Goal: Task Accomplishment & Management: Manage account settings

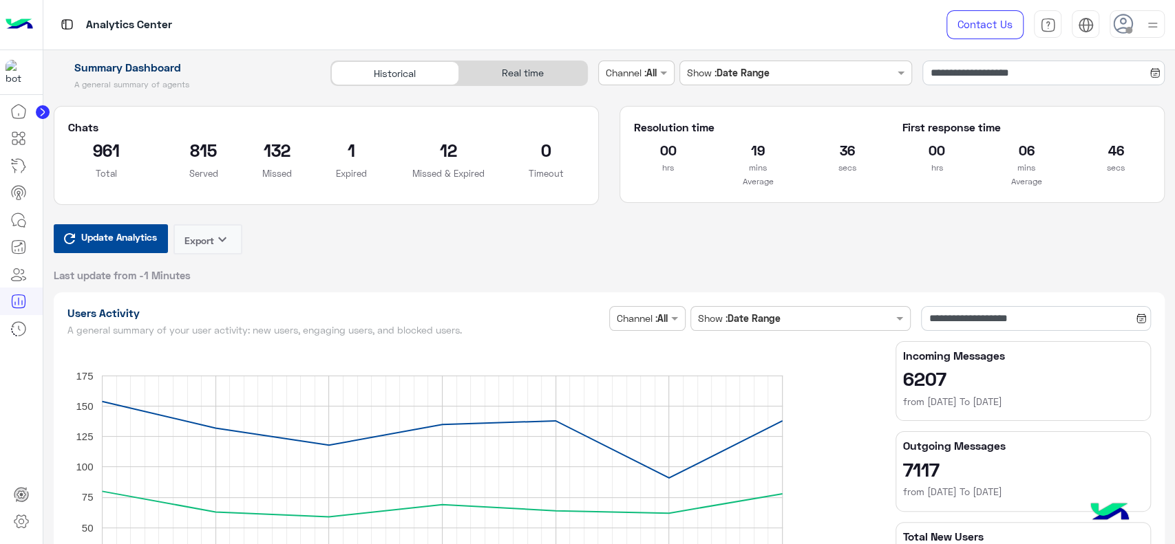
scroll to position [3701, 0]
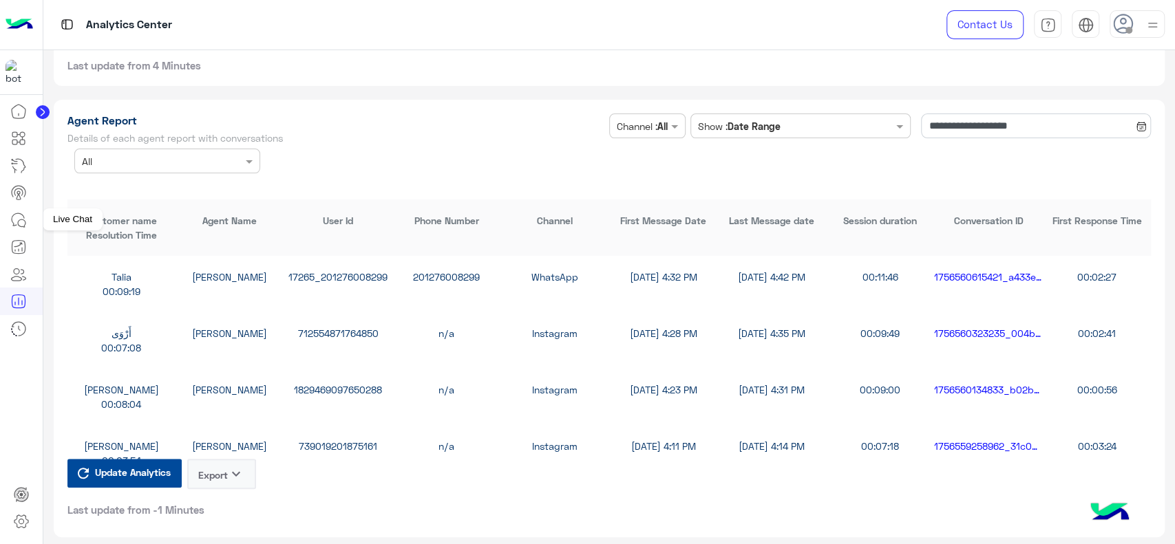
click at [16, 221] on icon at bounding box center [18, 220] width 17 height 17
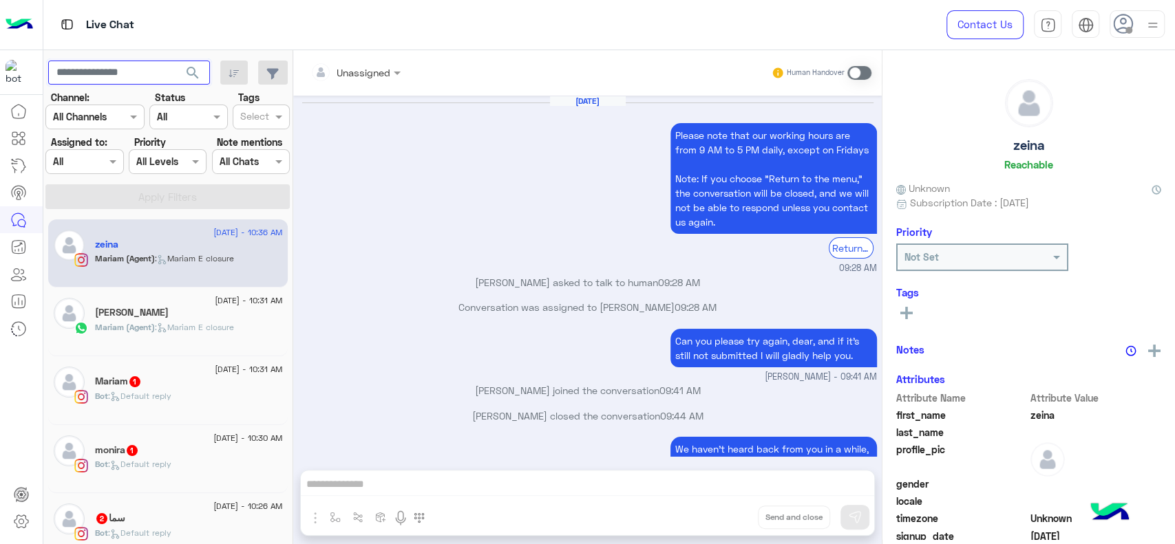
scroll to position [1244, 0]
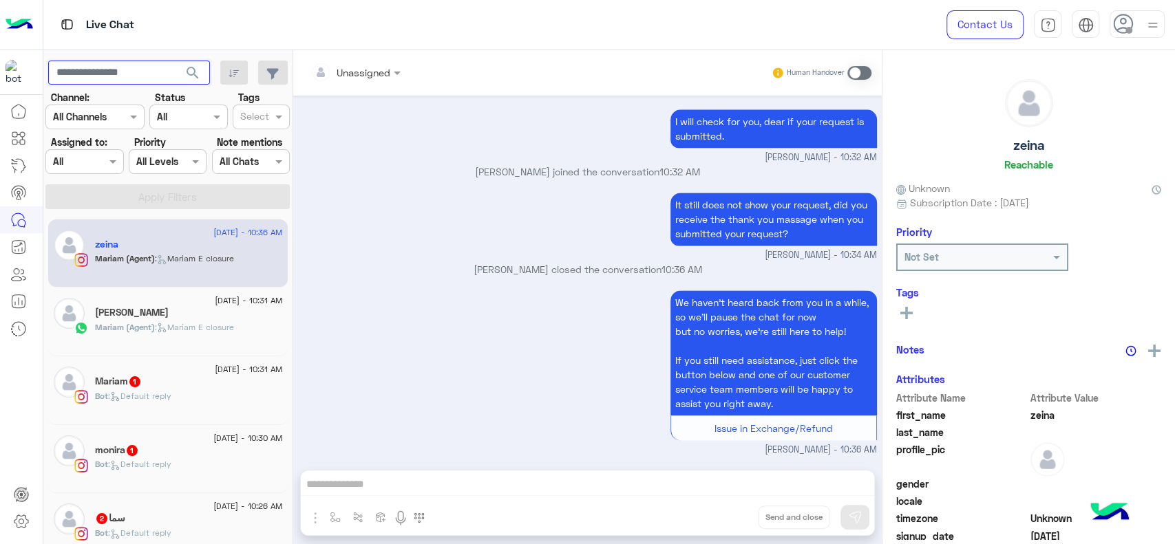
click at [145, 73] on input "text" at bounding box center [129, 73] width 162 height 25
paste input "*****"
type input "*****"
click at [176, 61] on button "search" at bounding box center [193, 76] width 34 height 30
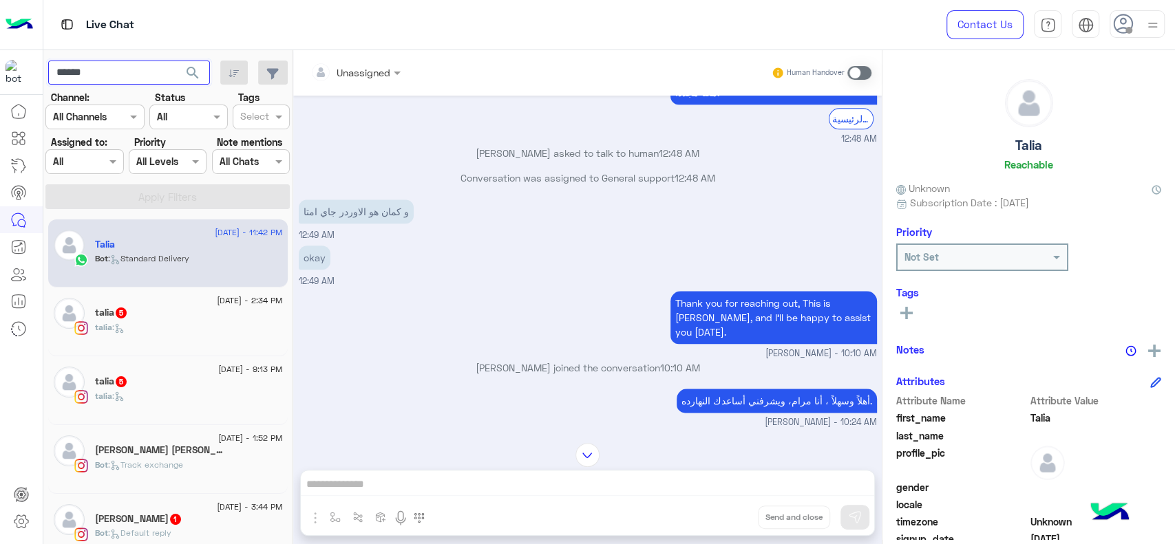
scroll to position [1033, 0]
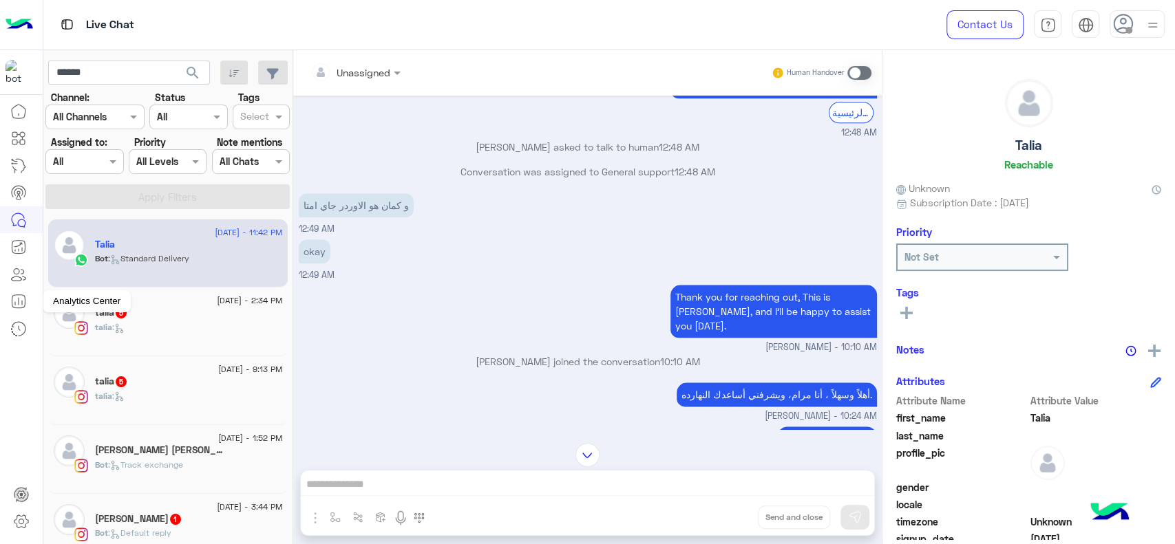
click at [24, 297] on icon at bounding box center [18, 301] width 13 height 13
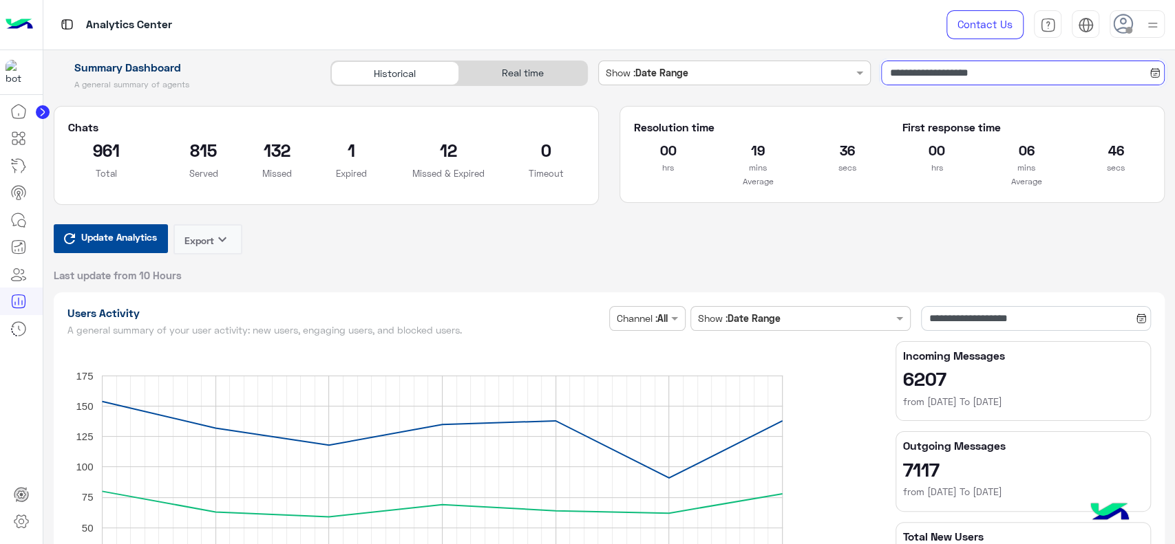
click at [896, 74] on input "**********" at bounding box center [1022, 73] width 283 height 25
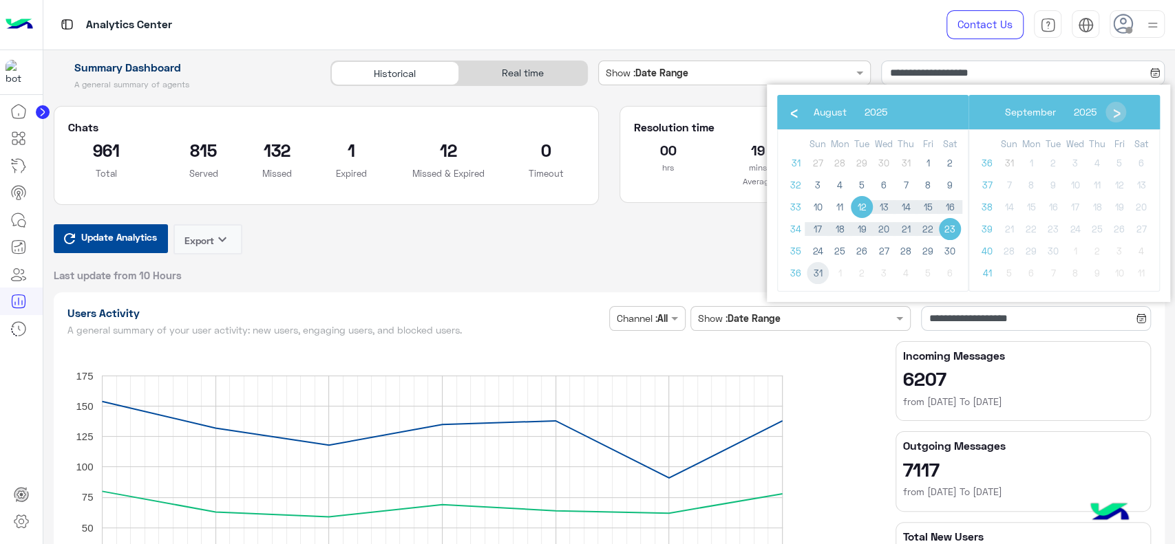
click at [815, 272] on span "31" at bounding box center [817, 273] width 22 height 22
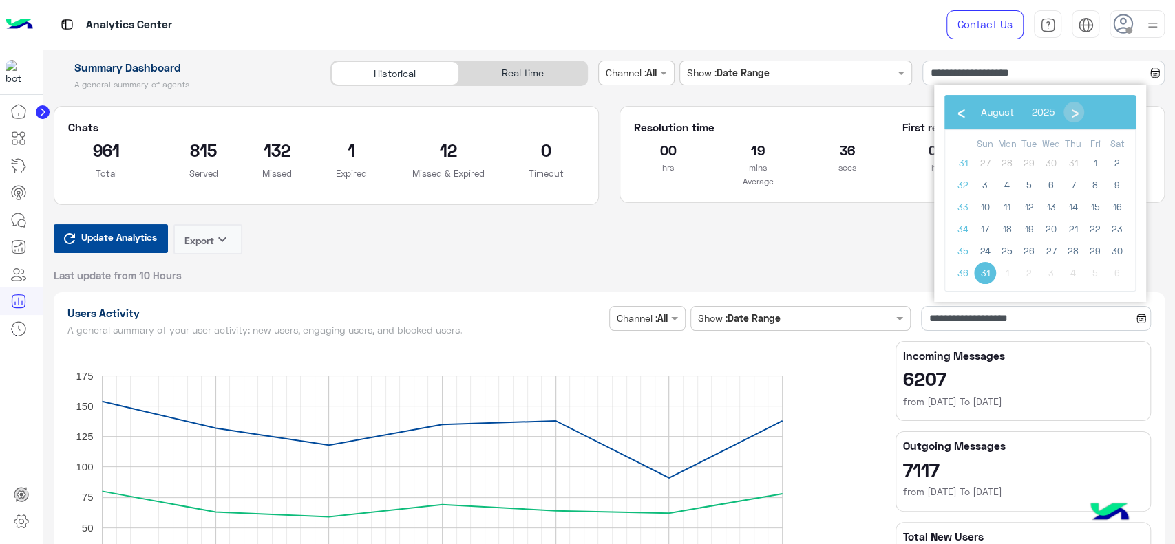
click at [986, 268] on span "31" at bounding box center [985, 273] width 22 height 22
type input "**********"
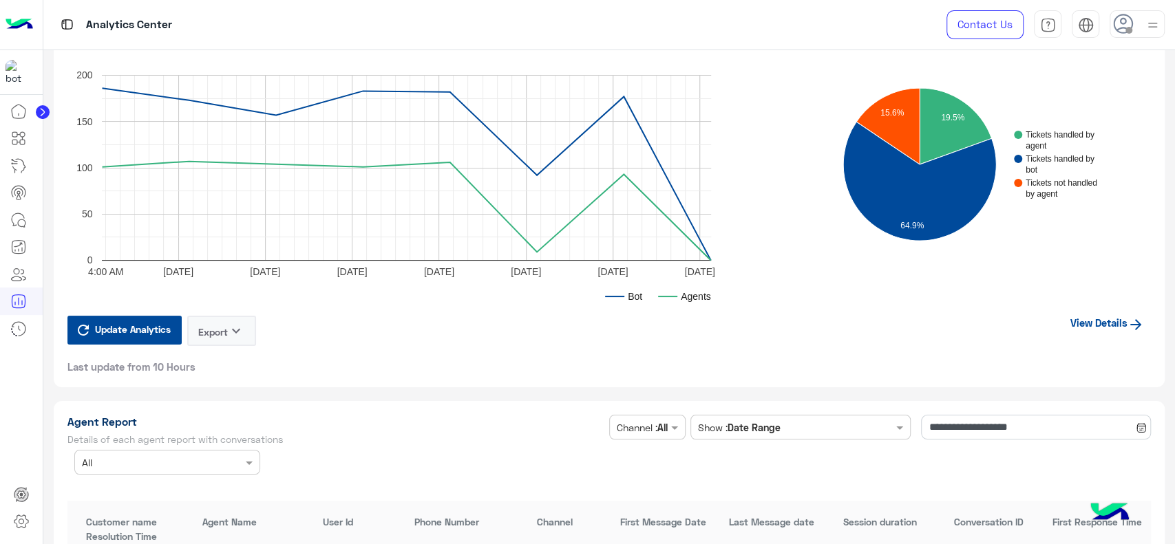
scroll to position [3401, 0]
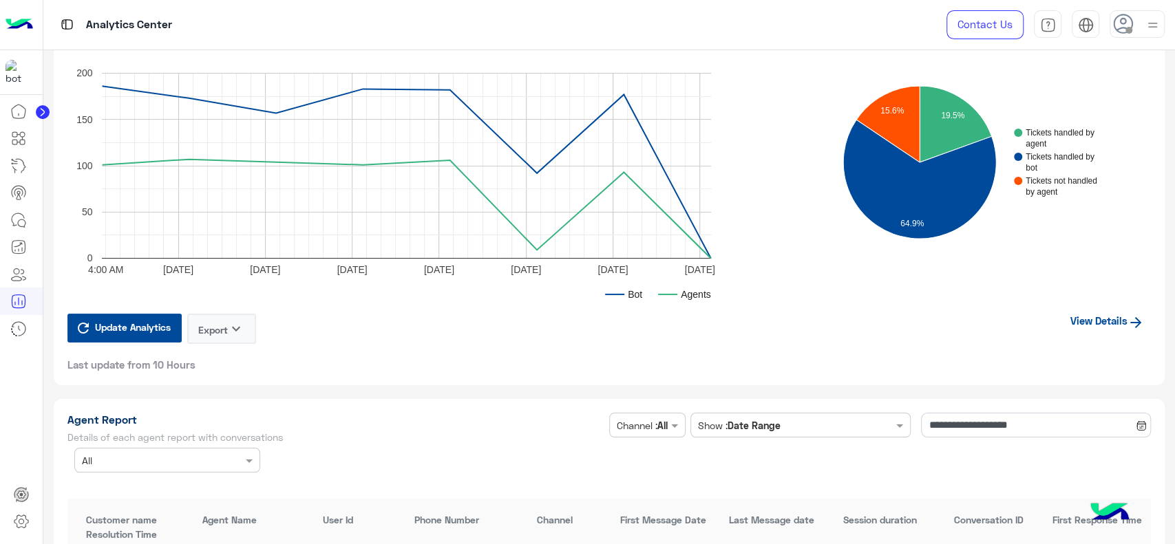
click at [1068, 314] on link "View Details" at bounding box center [1106, 321] width 87 height 26
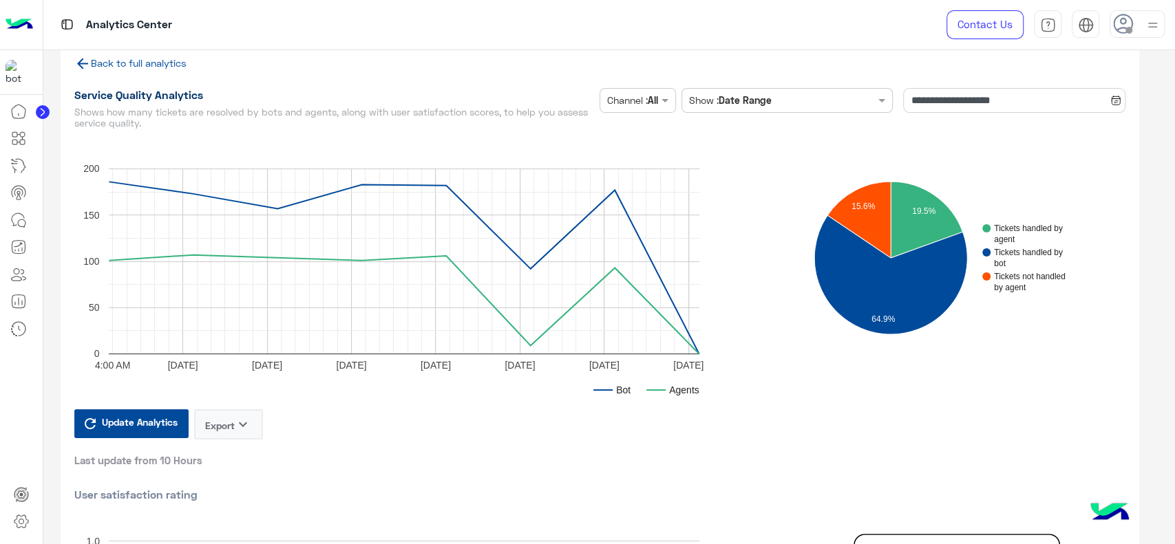
scroll to position [28, 0]
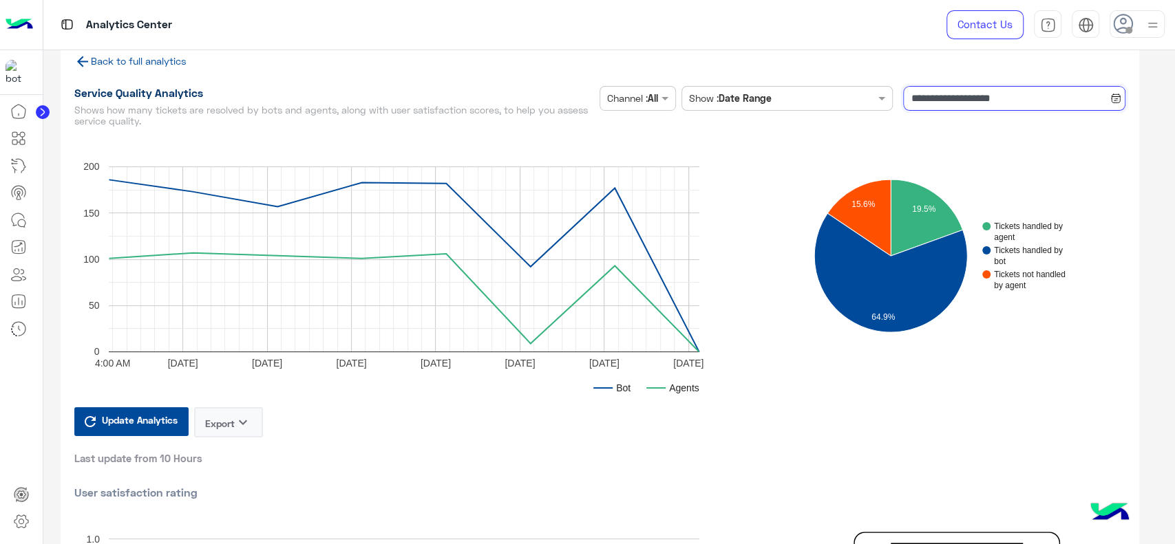
click at [914, 106] on input "**********" at bounding box center [1014, 98] width 222 height 25
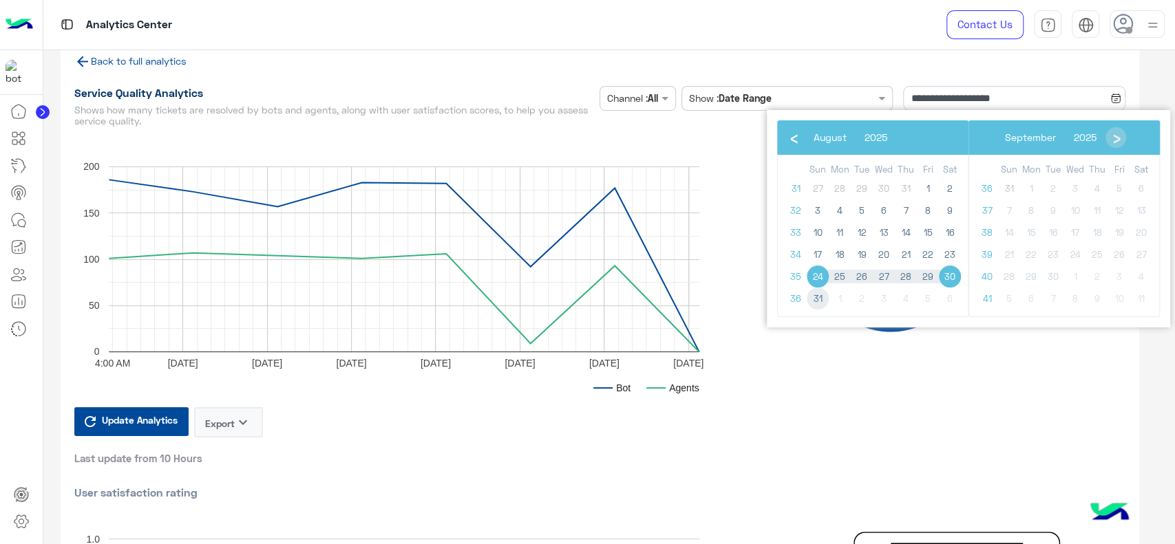
click at [817, 299] on span "31" at bounding box center [817, 299] width 22 height 22
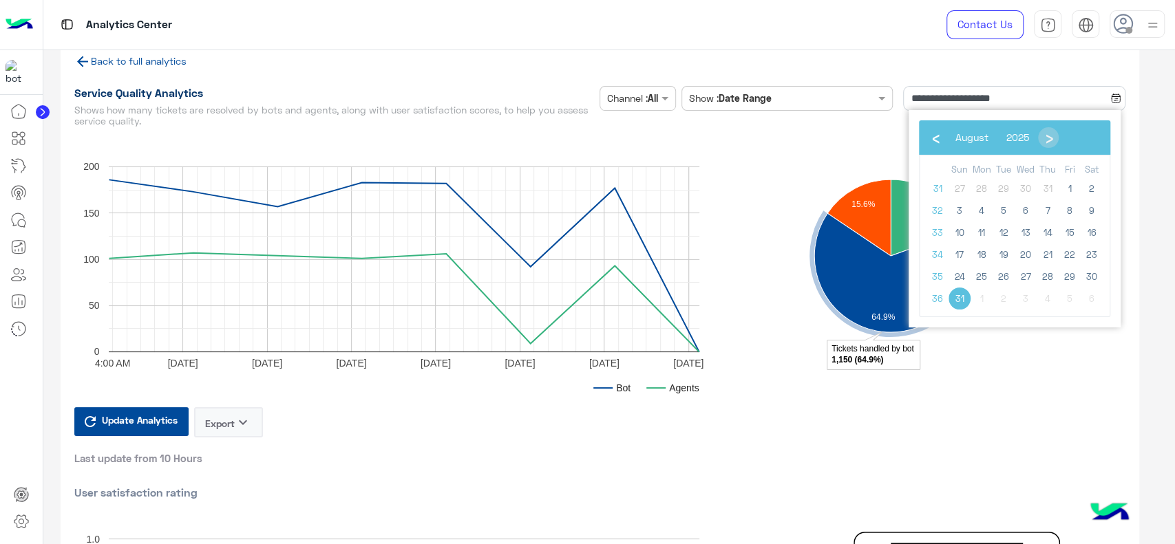
click at [959, 297] on span "31" at bounding box center [959, 299] width 22 height 22
type input "**********"
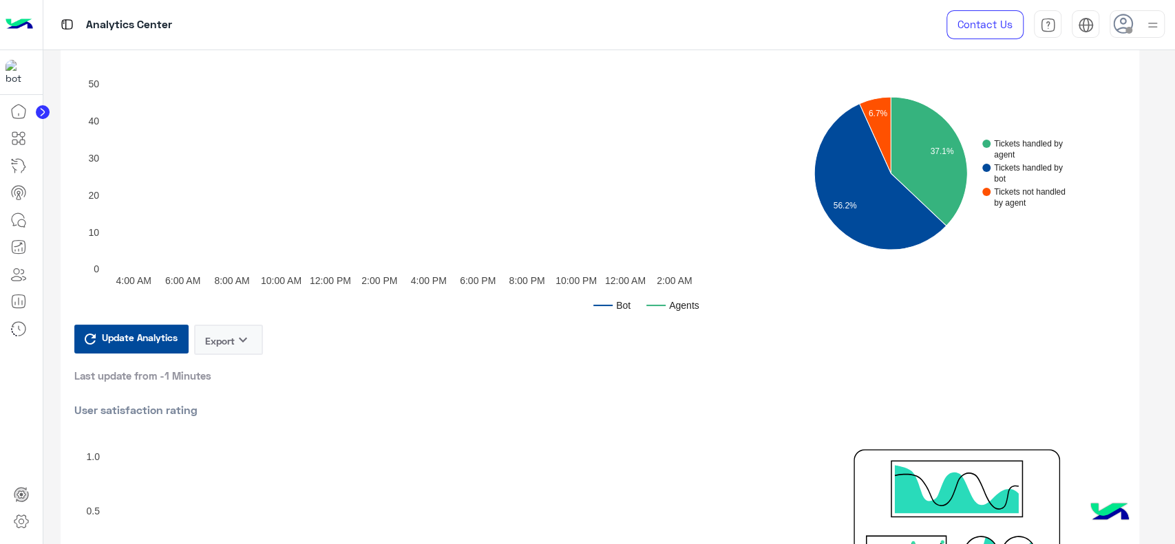
scroll to position [0, 0]
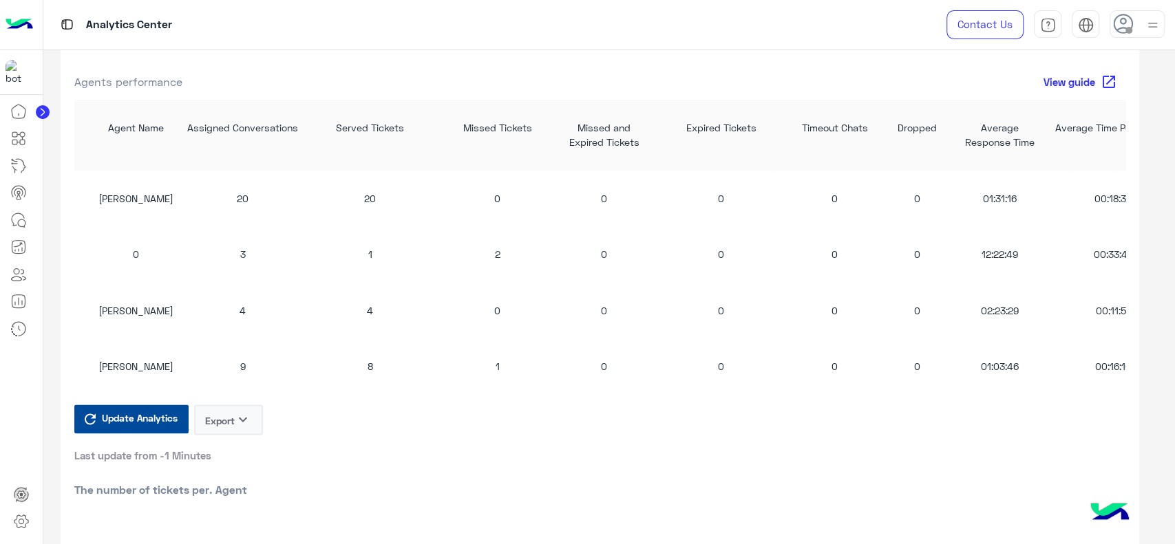
scroll to position [1267, 0]
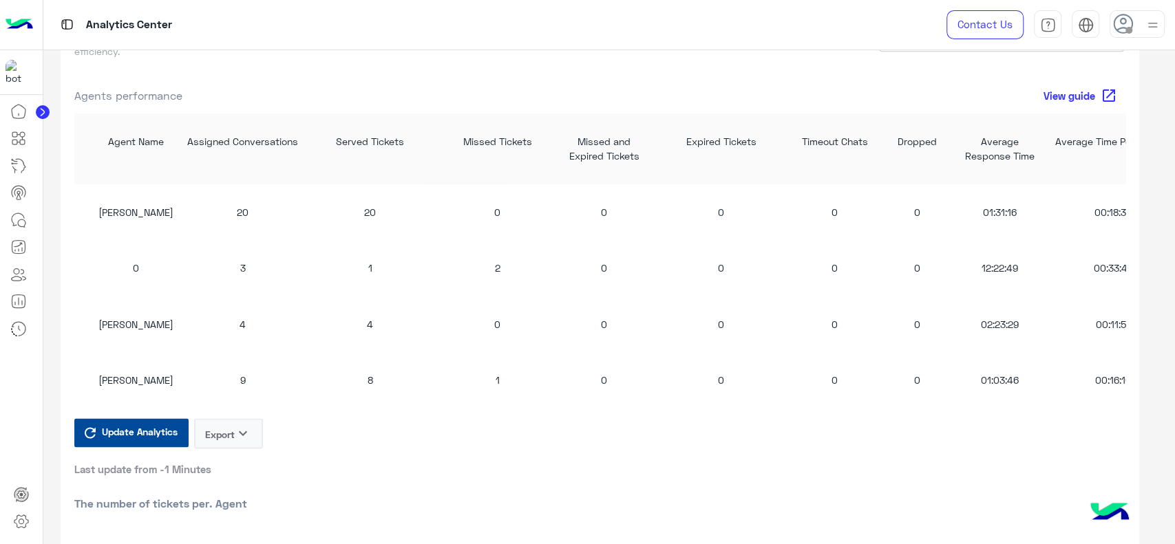
click at [10, 366] on div at bounding box center [21, 322] width 43 height 448
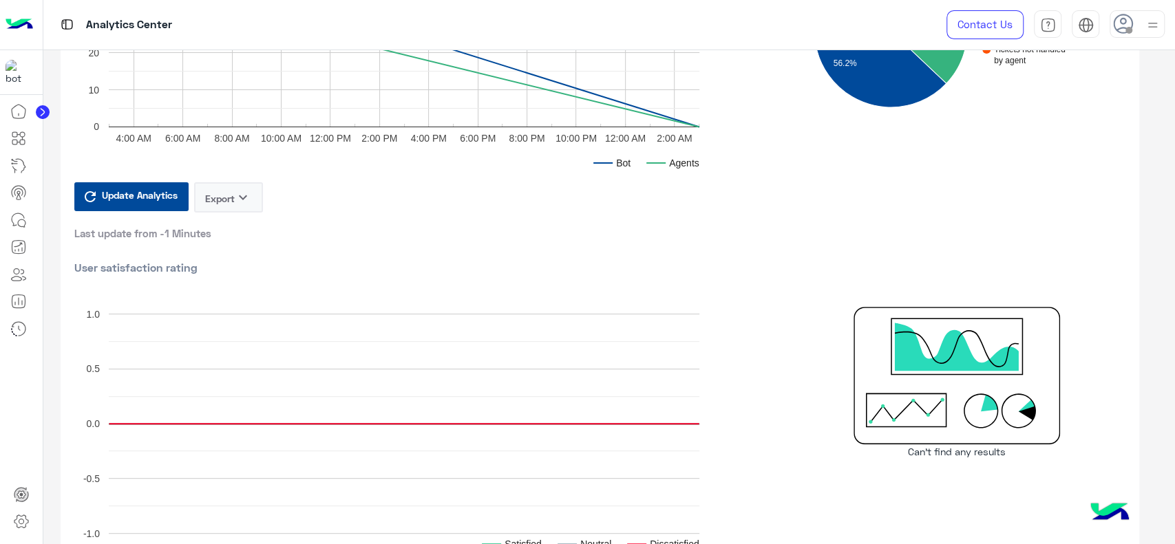
scroll to position [0, 0]
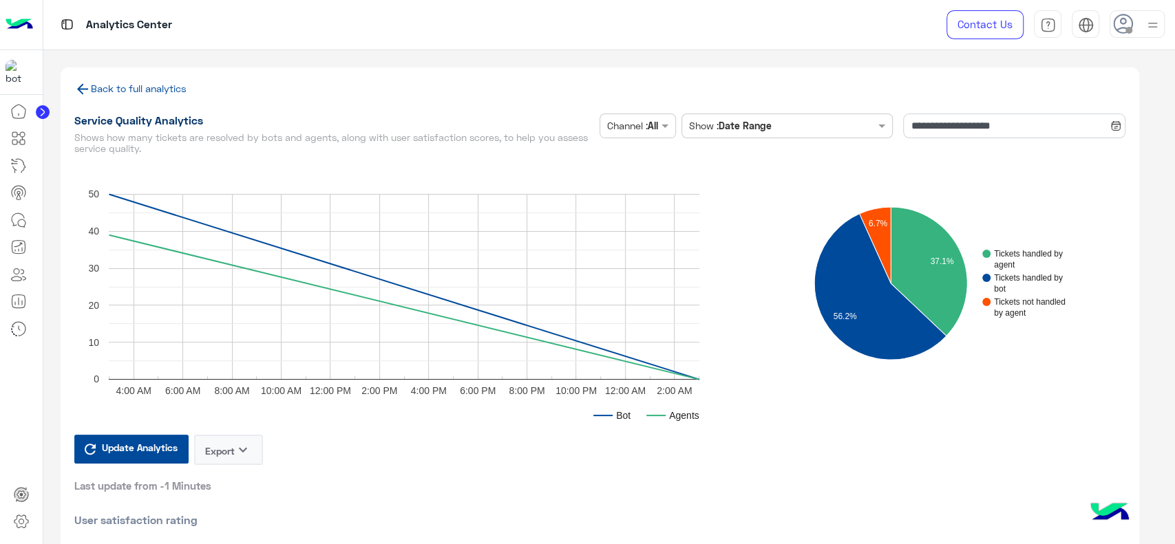
click at [132, 85] on link "Back to full analytics" at bounding box center [130, 89] width 112 height 12
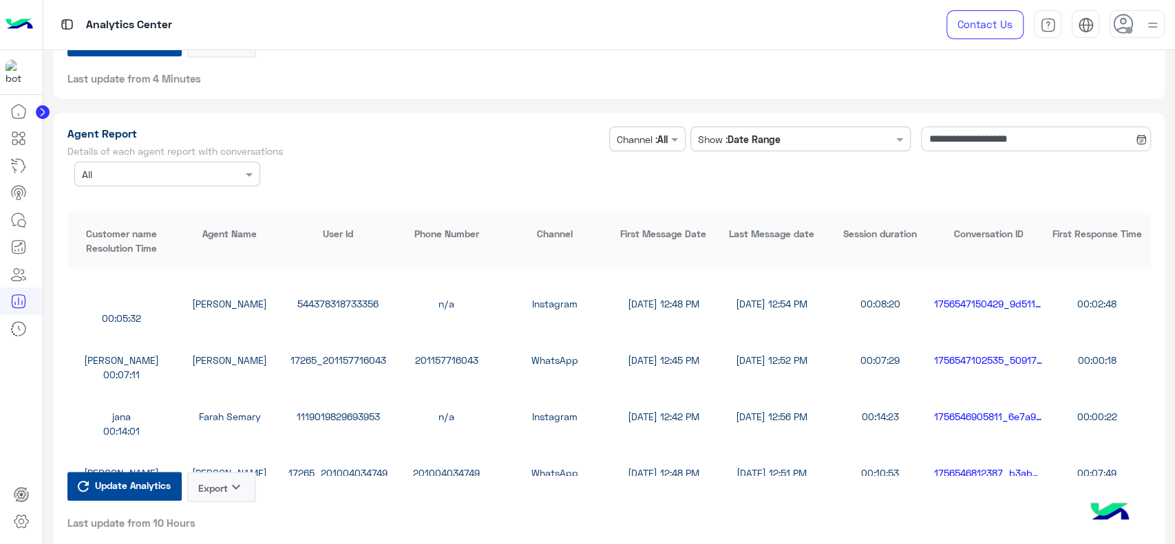
scroll to position [3684, 0]
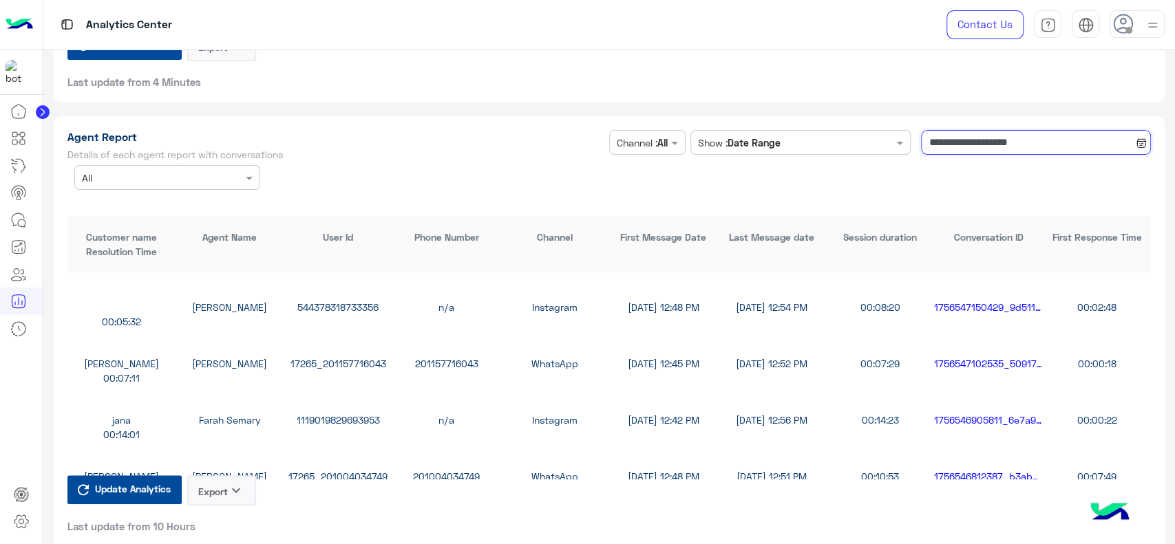
click at [936, 139] on input "**********" at bounding box center [1036, 142] width 230 height 25
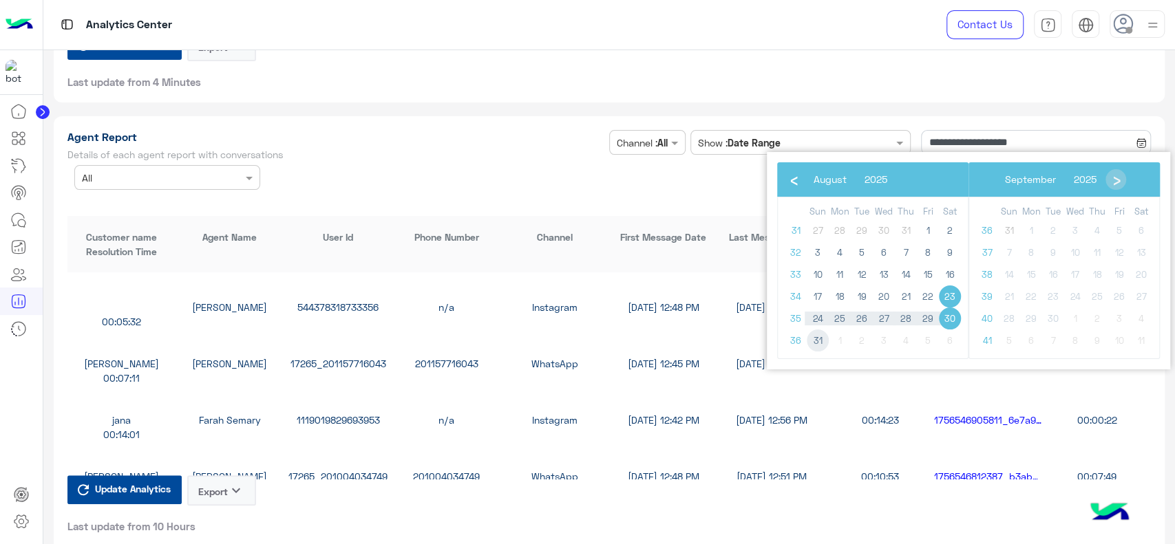
click at [817, 344] on span "31" at bounding box center [817, 341] width 22 height 22
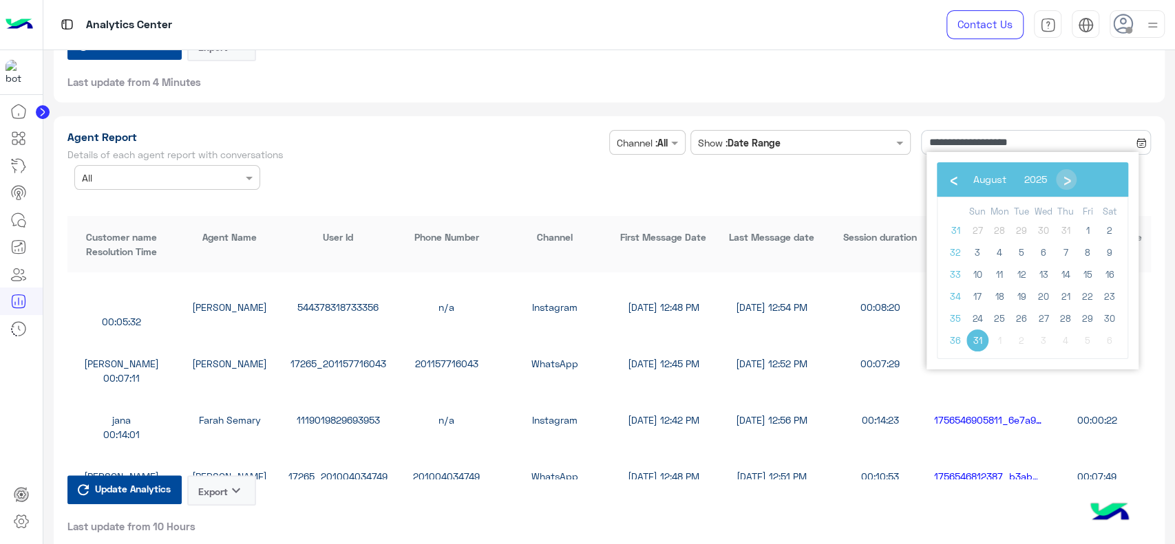
click at [983, 339] on span "31" at bounding box center [977, 341] width 22 height 22
type input "**********"
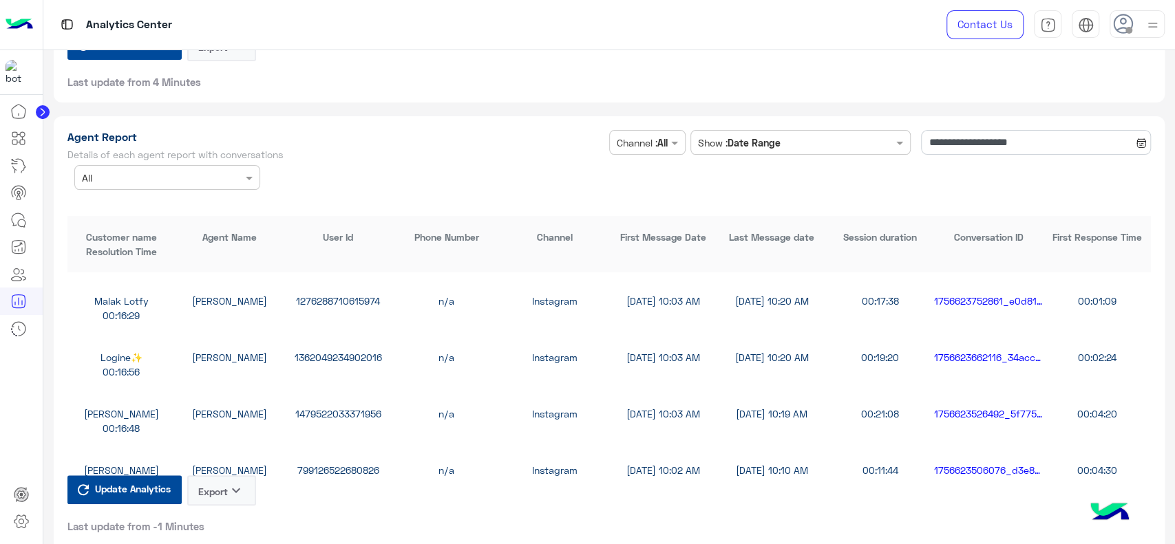
scroll to position [107, 0]
click at [239, 489] on icon "keyboard_arrow_down" at bounding box center [236, 490] width 17 height 17
click at [218, 526] on button "CSV" at bounding box center [221, 522] width 69 height 25
click at [16, 217] on icon at bounding box center [18, 220] width 17 height 17
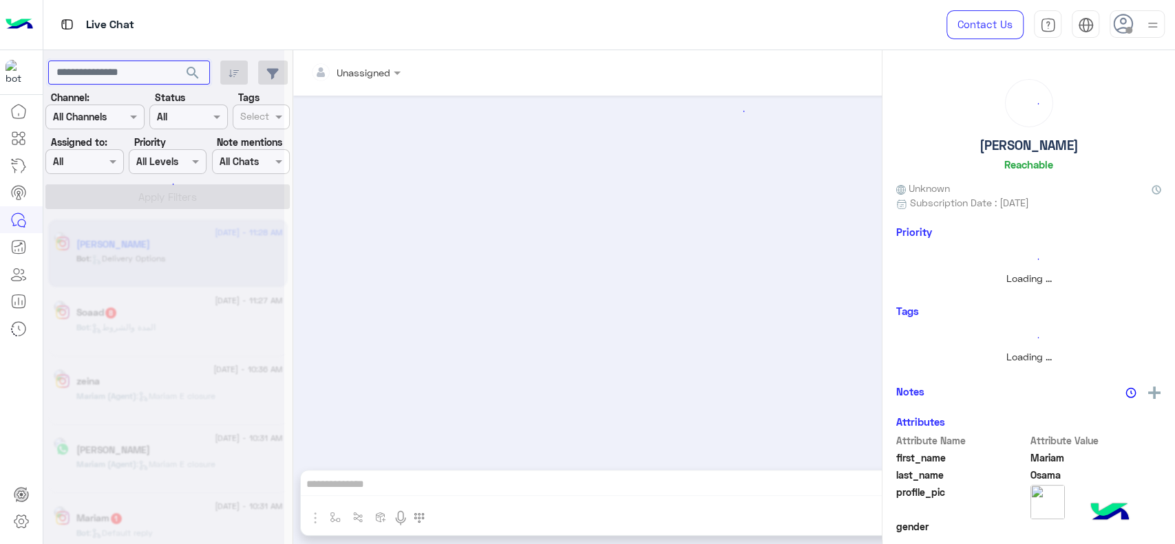
click at [119, 74] on input "text" at bounding box center [129, 73] width 162 height 25
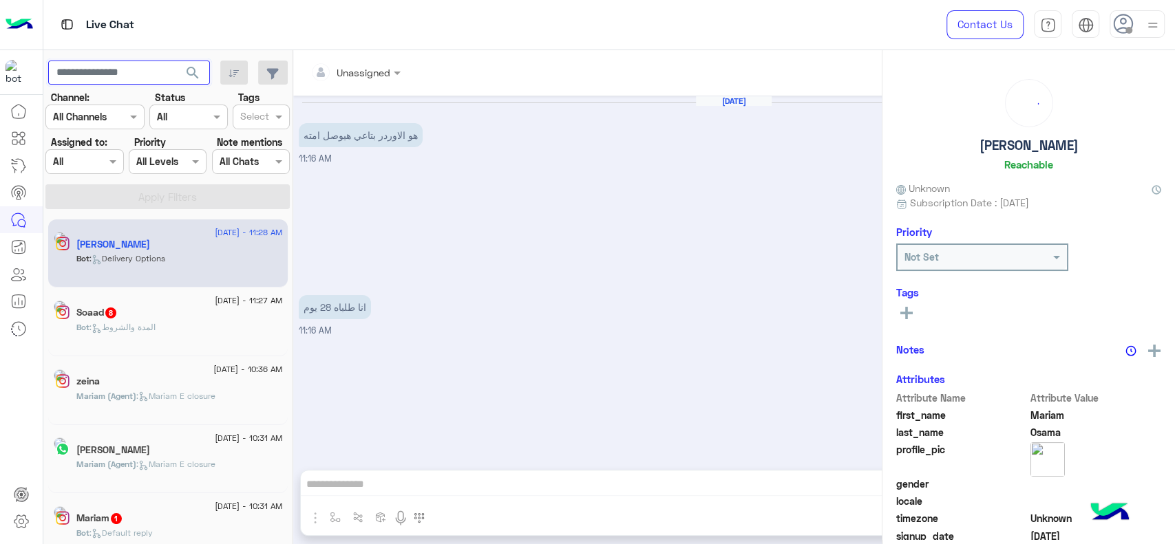
paste input "*****"
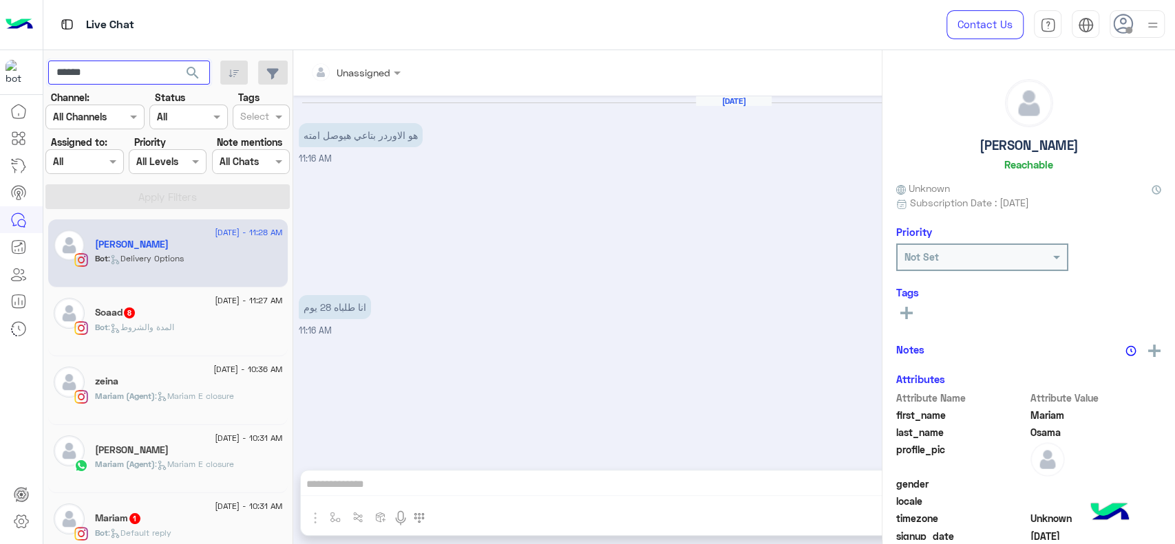
scroll to position [425, 0]
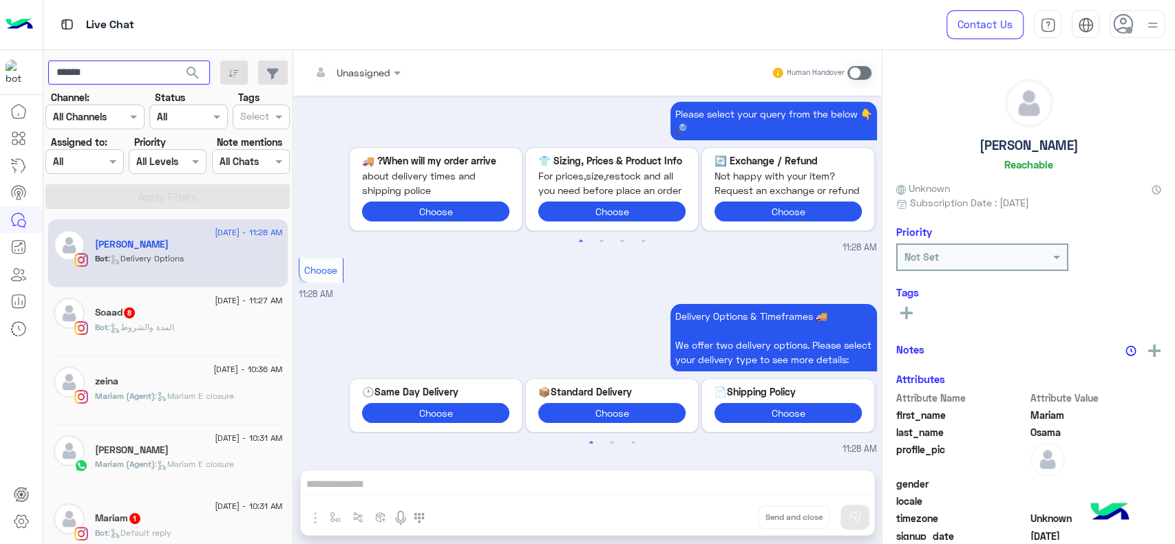
click at [176, 61] on button "search" at bounding box center [193, 76] width 34 height 30
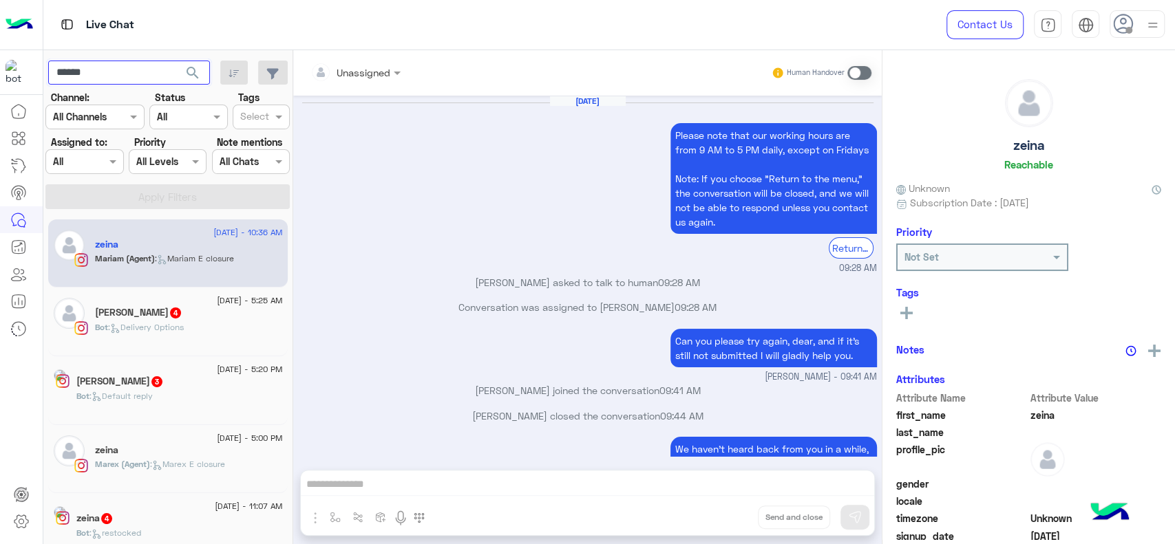
scroll to position [1244, 0]
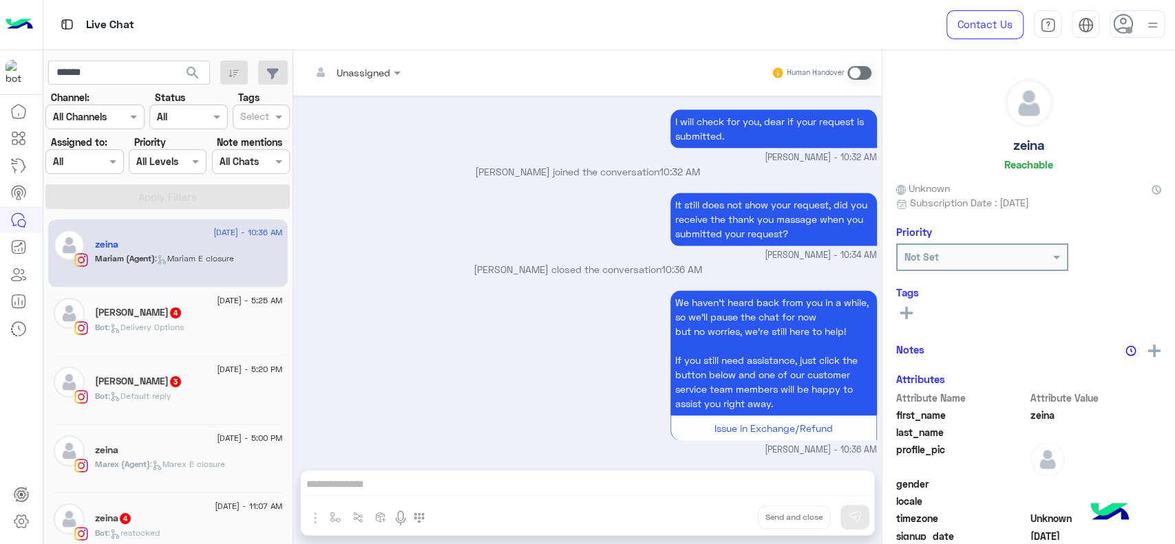
click at [182, 256] on span ": Mariam E closure" at bounding box center [194, 258] width 79 height 10
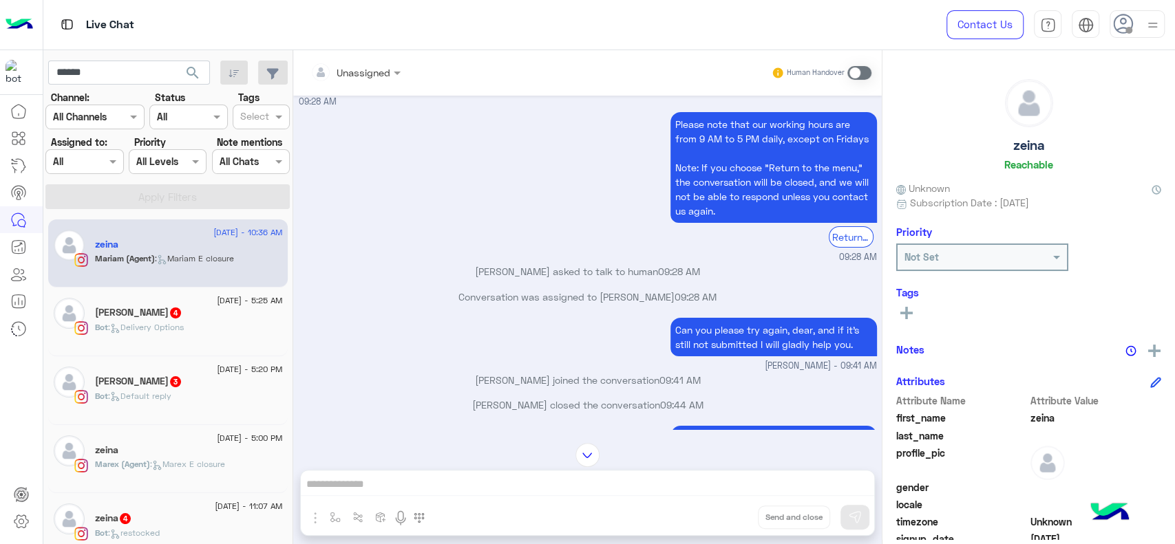
scroll to position [3236, 0]
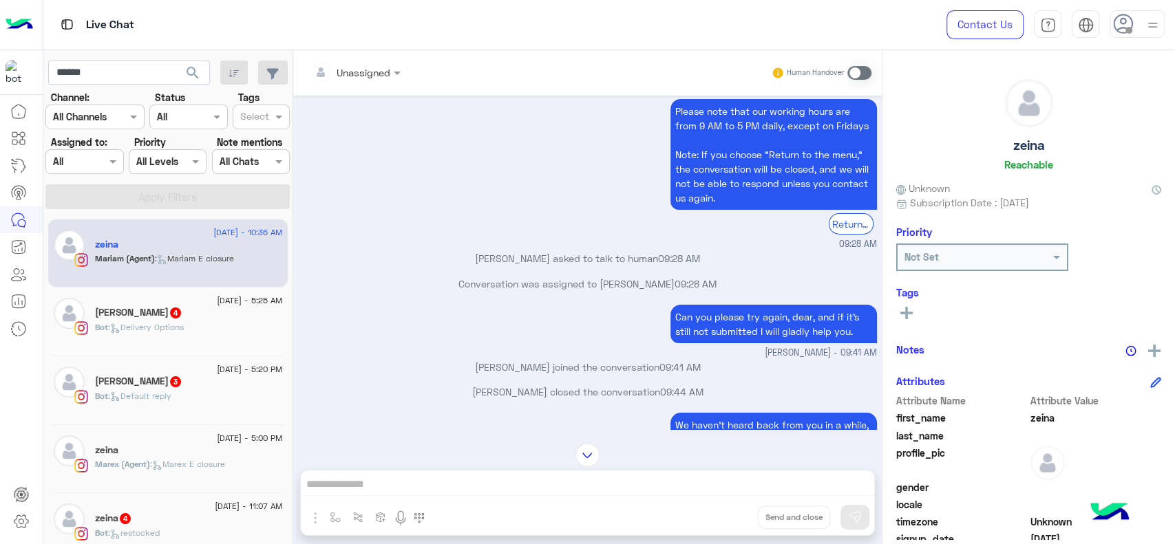
click at [5, 403] on div at bounding box center [21, 322] width 43 height 448
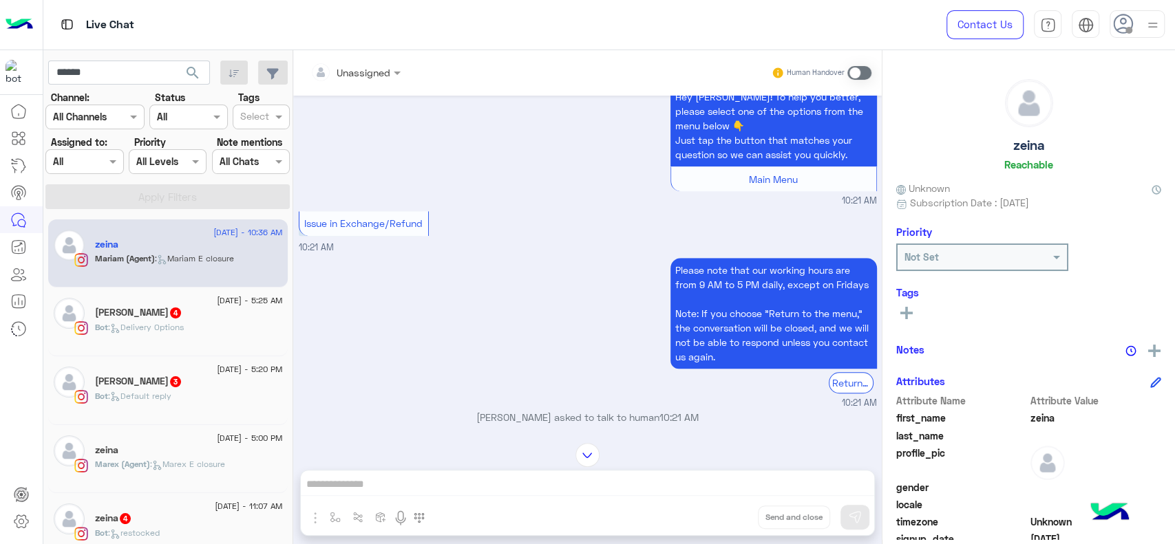
scroll to position [4437, 0]
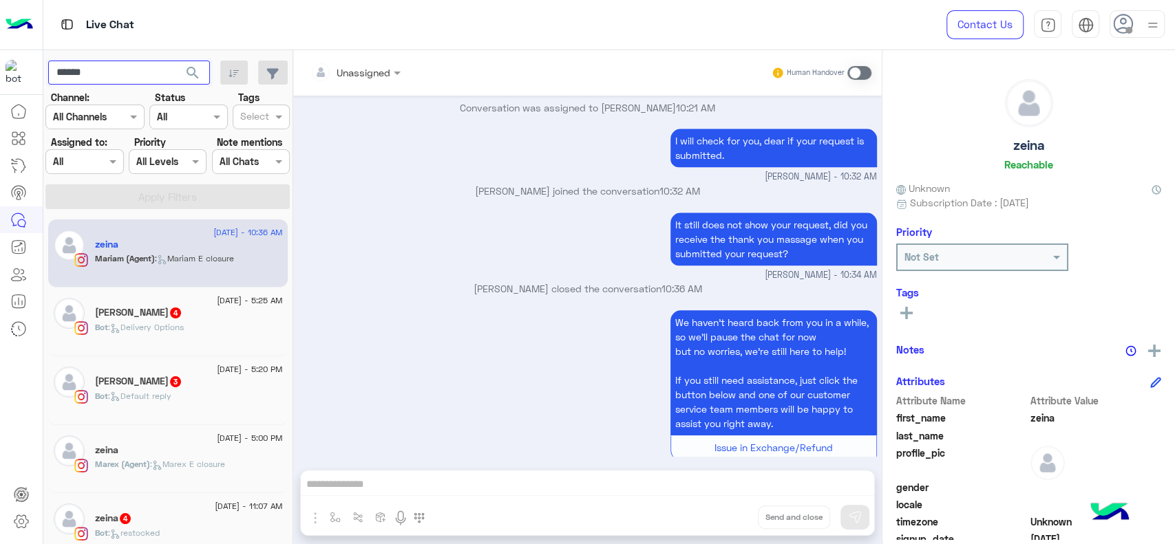
click at [138, 83] on input "*****" at bounding box center [129, 73] width 162 height 25
paste input "*********"
type input "**********"
click at [176, 61] on button "search" at bounding box center [193, 76] width 34 height 30
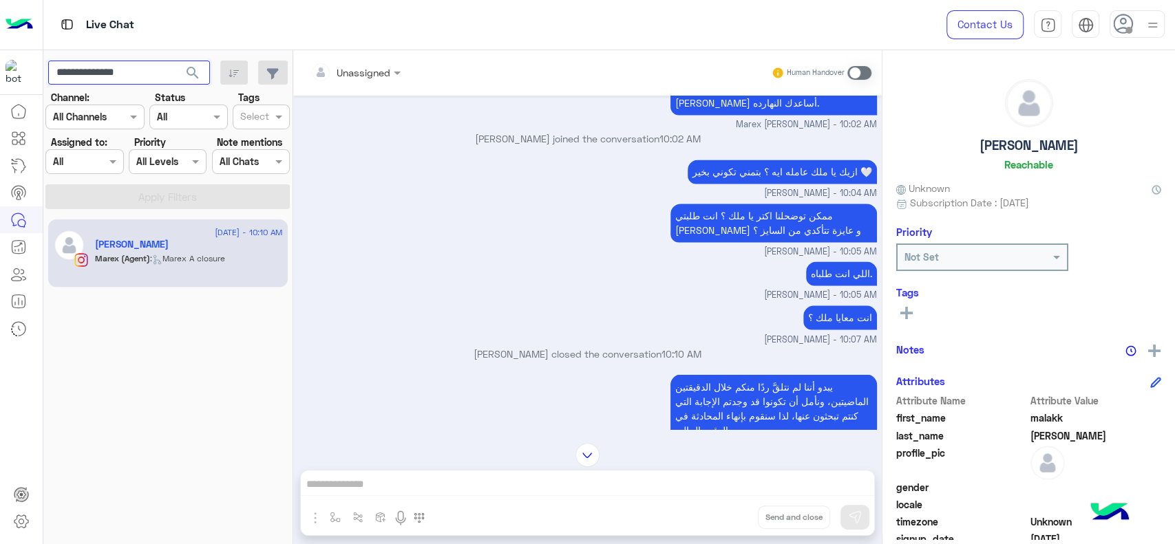
scroll to position [5051, 0]
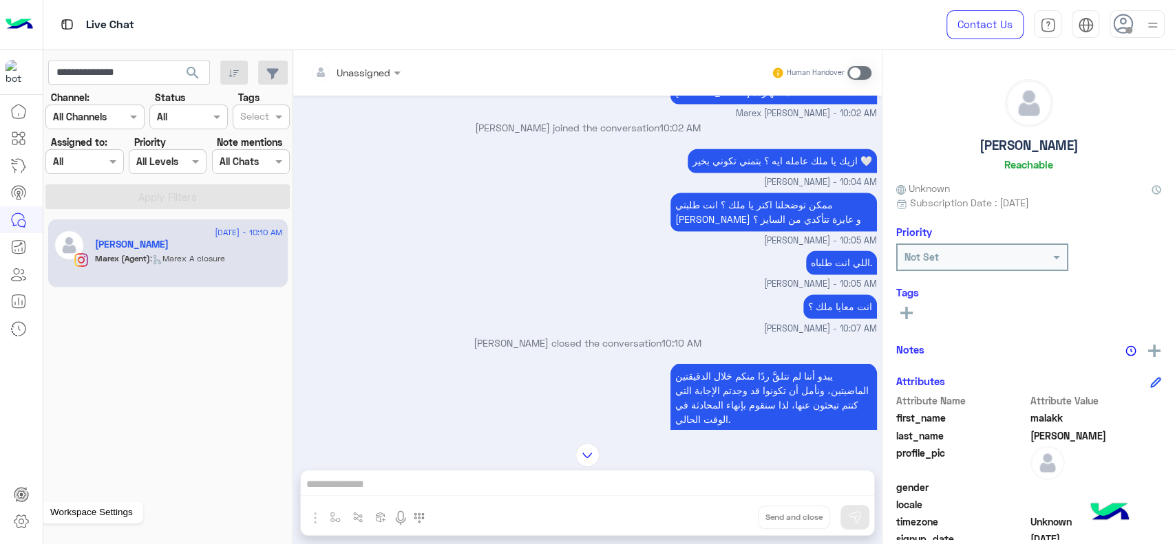
click at [27, 519] on icon at bounding box center [21, 521] width 17 height 17
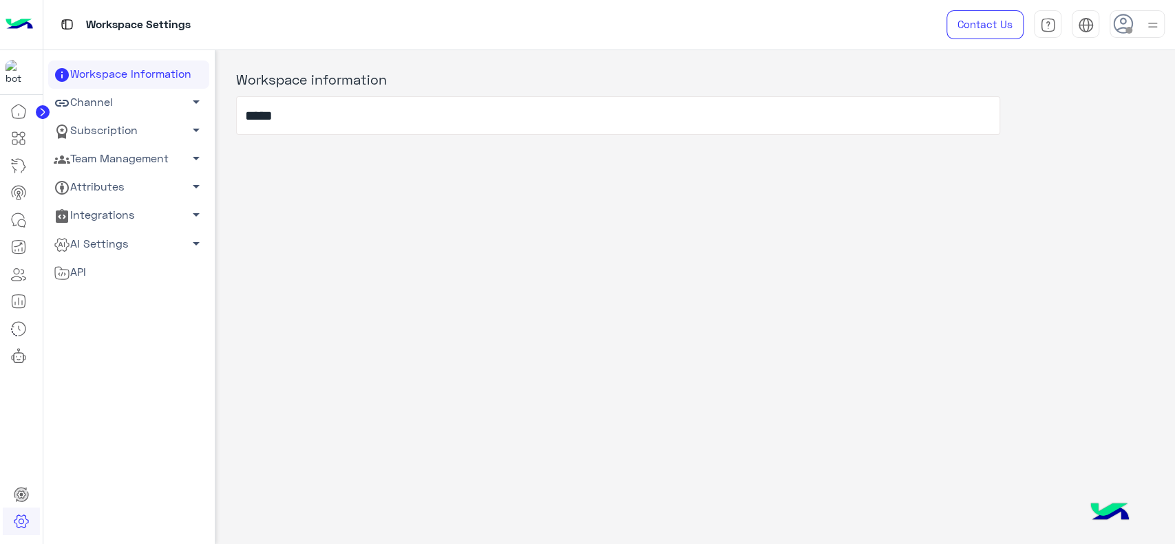
click at [163, 165] on link "Team Management arrow_drop_down" at bounding box center [128, 159] width 161 height 28
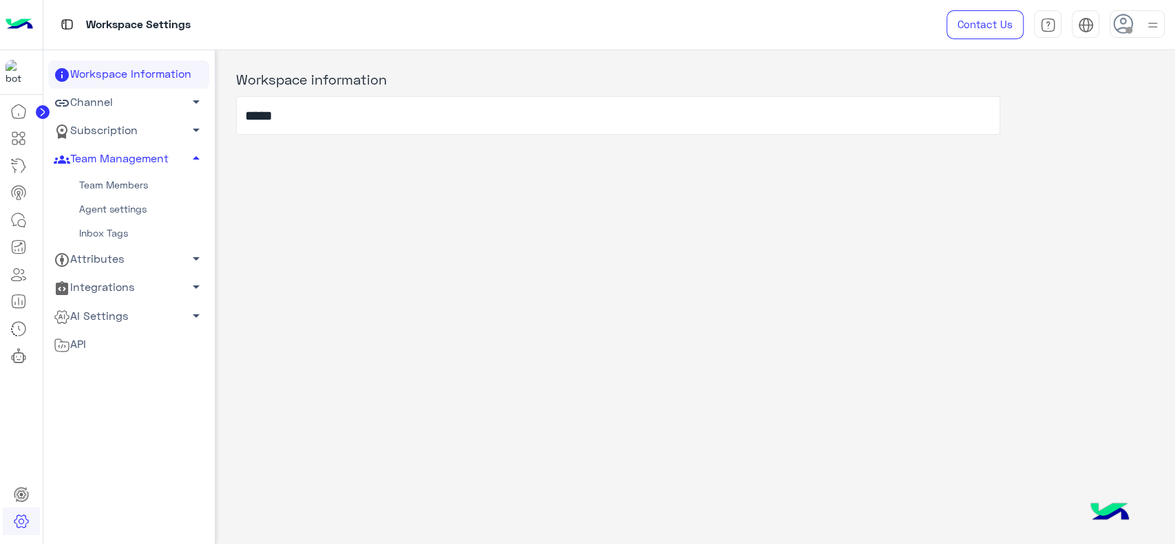
click at [130, 186] on link "Team Members" at bounding box center [128, 185] width 161 height 24
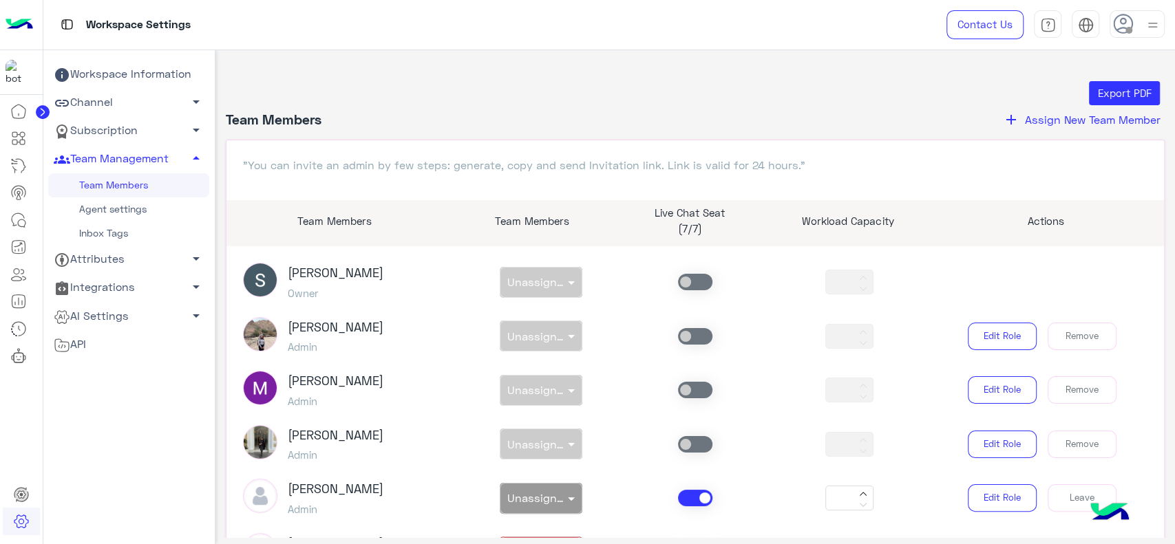
click at [125, 211] on link "Agent settings" at bounding box center [128, 209] width 161 height 24
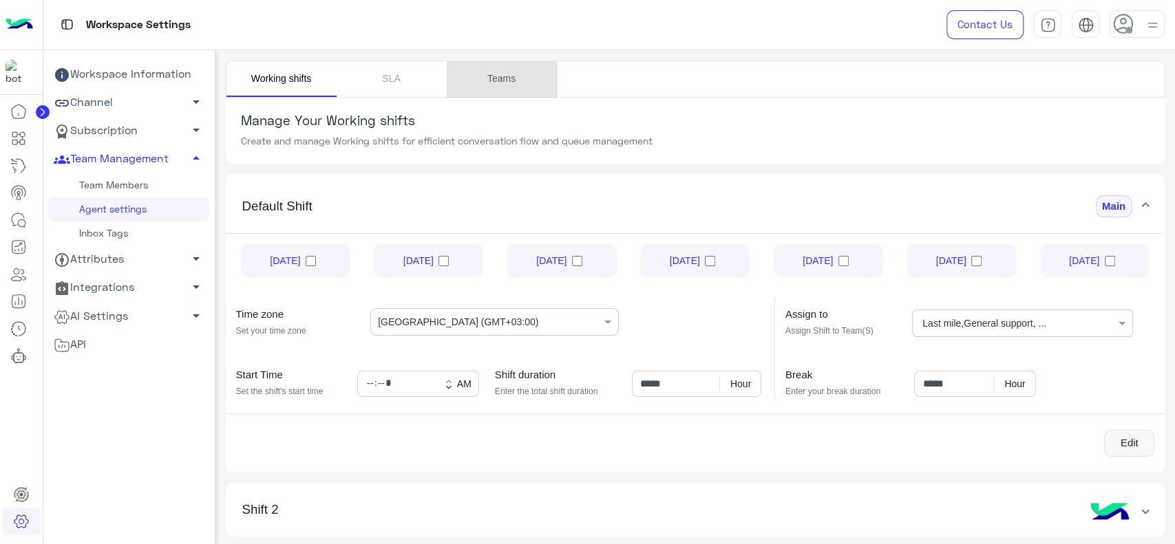
click at [500, 81] on link "Teams" at bounding box center [502, 79] width 110 height 36
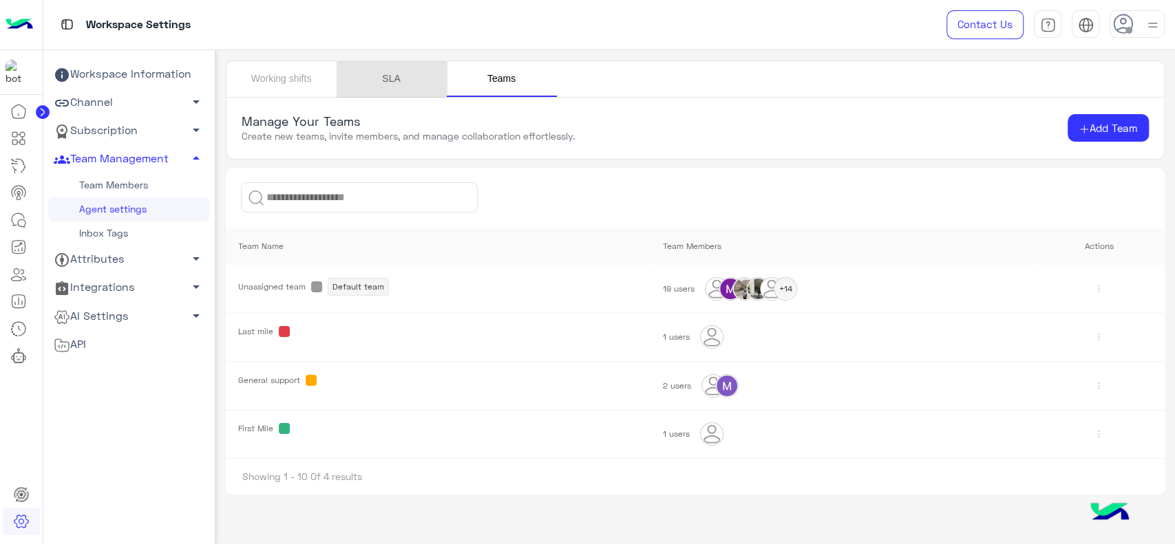
click at [403, 88] on link "SLA" at bounding box center [391, 79] width 110 height 36
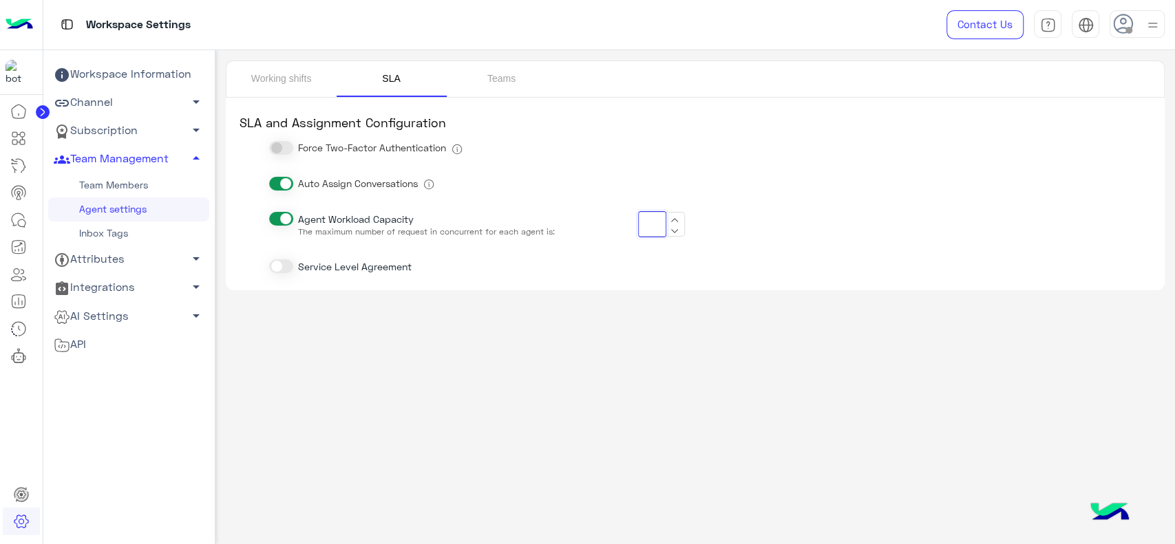
click at [654, 223] on input "**" at bounding box center [652, 224] width 28 height 26
click at [649, 224] on input "**" at bounding box center [652, 224] width 28 height 26
type input "*"
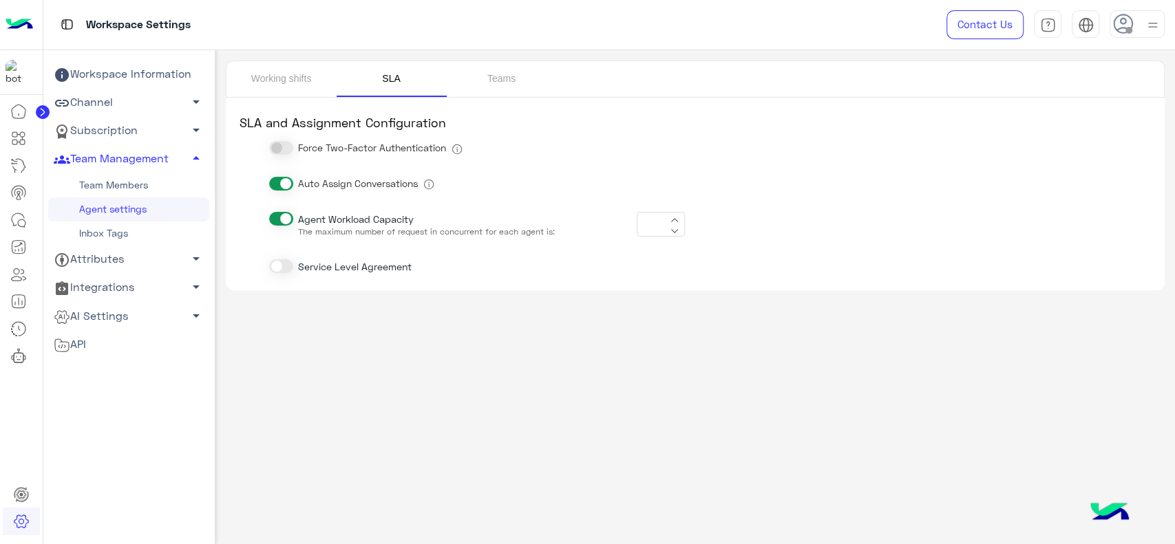
click at [579, 319] on div "Working shifts SLA Teams SLA and Assignment Configuration Force Two-Factor Auth…" at bounding box center [695, 294] width 960 height 488
click at [135, 186] on link "Team Members" at bounding box center [128, 185] width 161 height 24
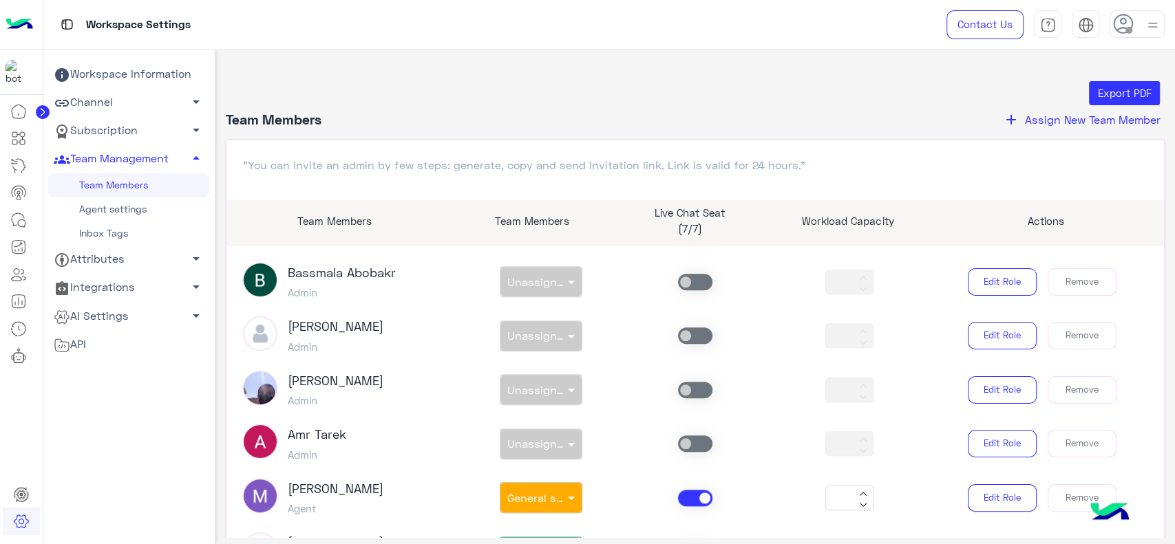
scroll to position [1024, 0]
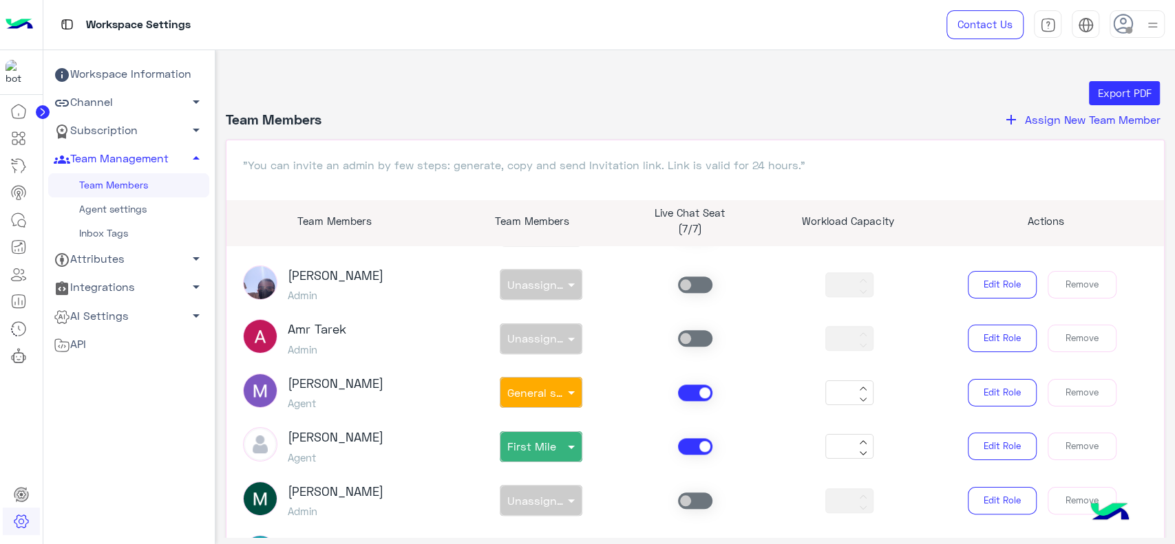
click at [23, 222] on icon at bounding box center [18, 220] width 17 height 17
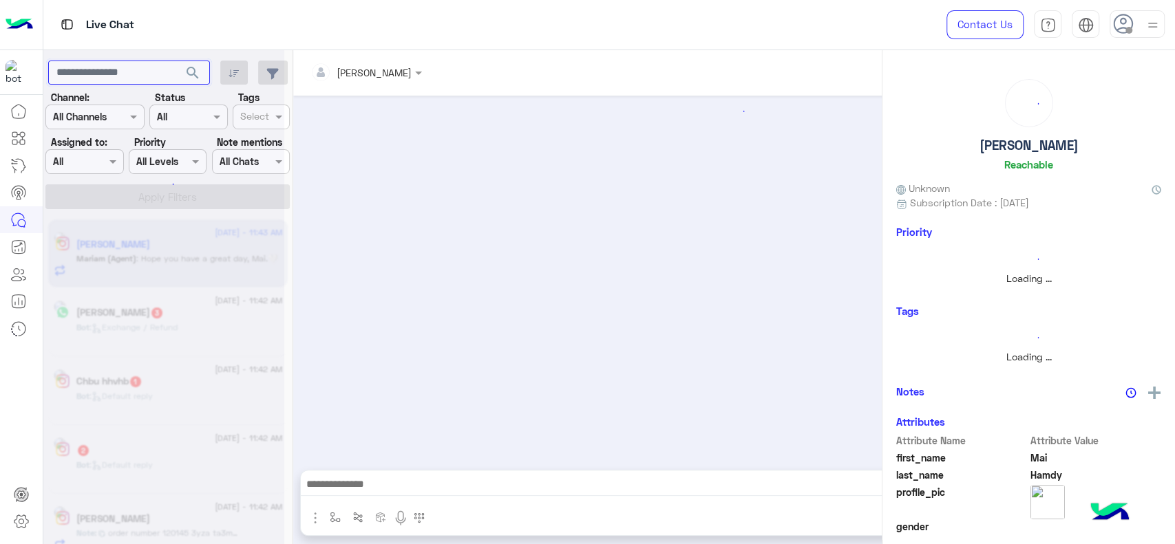
click at [113, 72] on input "text" at bounding box center [129, 73] width 162 height 25
paste input "**********"
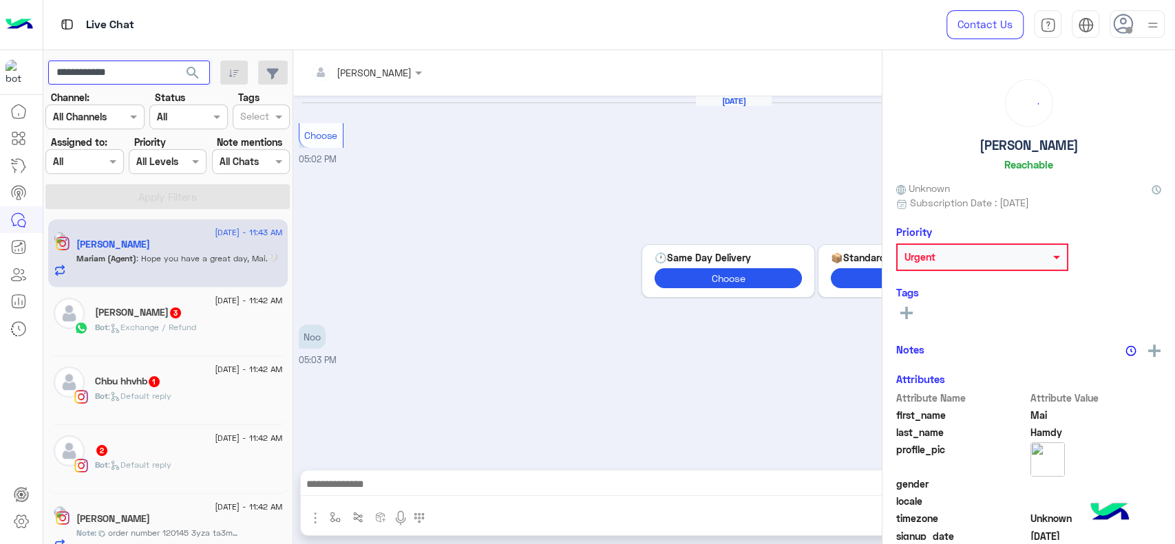
scroll to position [1168, 0]
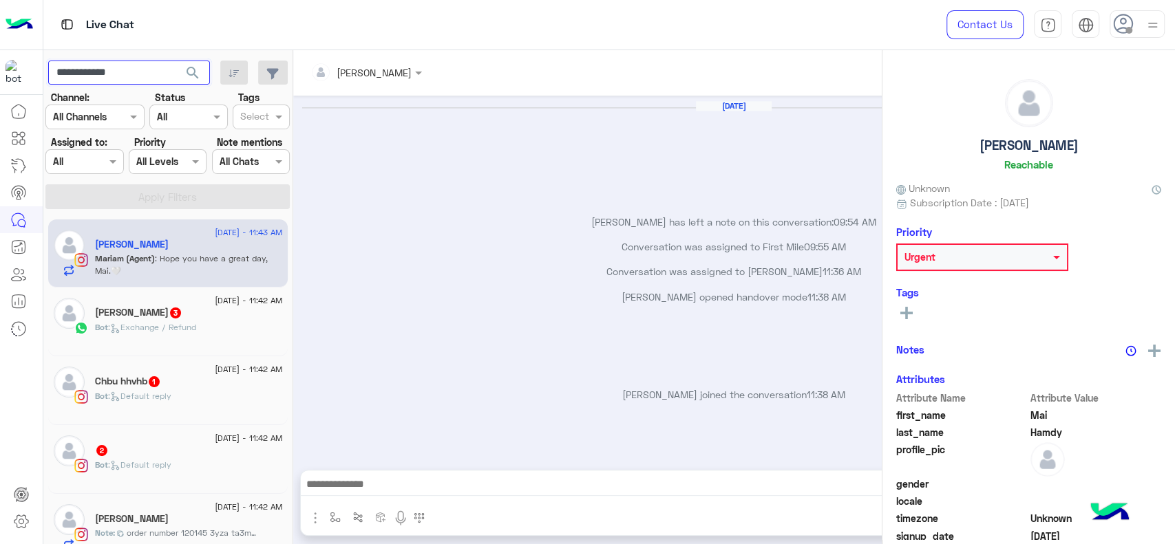
click at [176, 61] on button "search" at bounding box center [193, 76] width 34 height 30
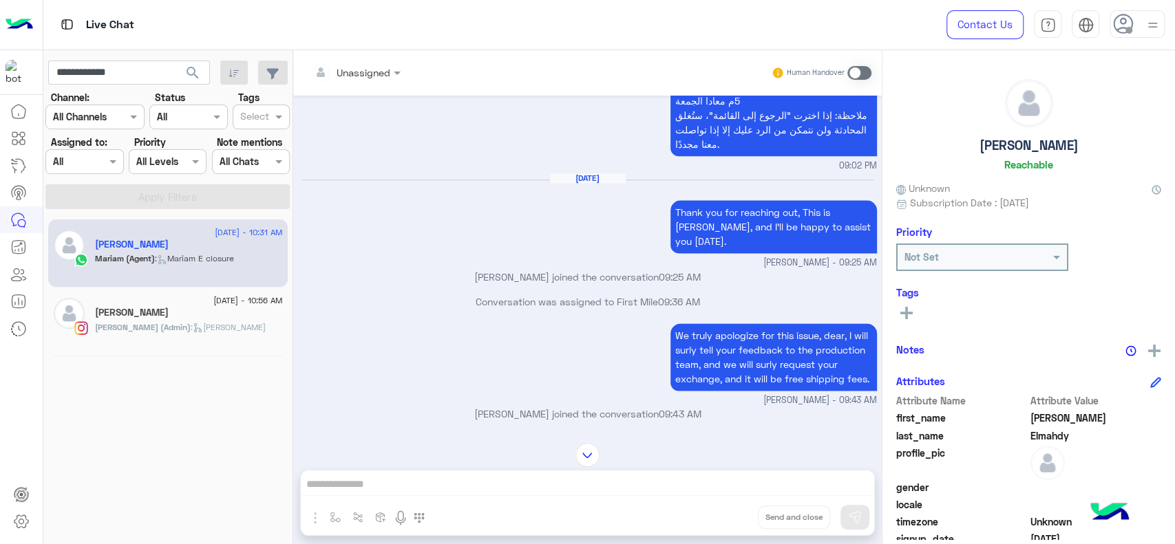
scroll to position [1177, 0]
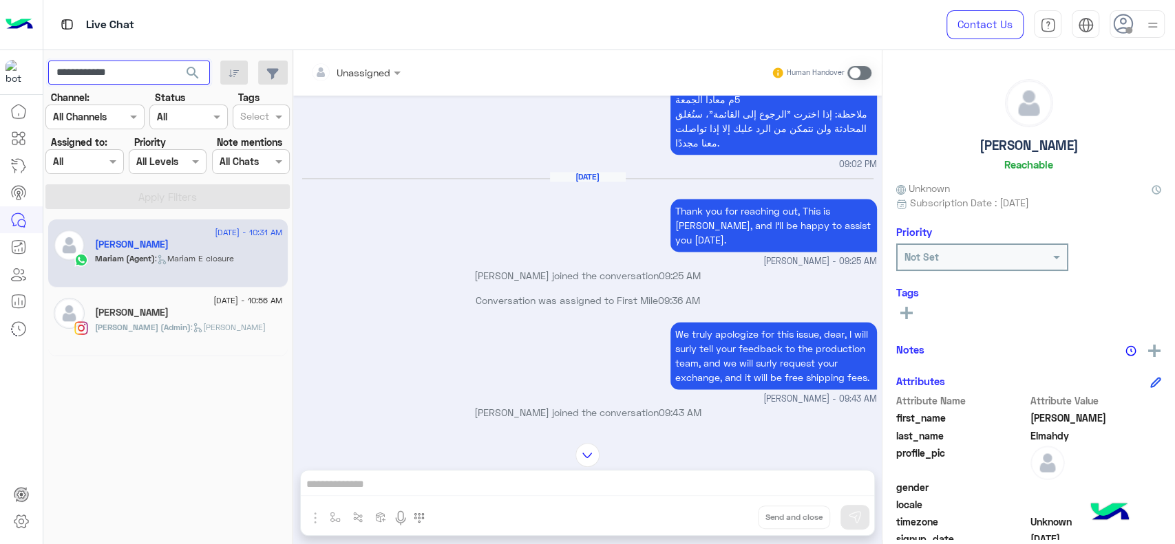
click at [112, 66] on input "**********" at bounding box center [129, 73] width 162 height 25
paste input "text"
click at [176, 61] on button "search" at bounding box center [193, 76] width 34 height 30
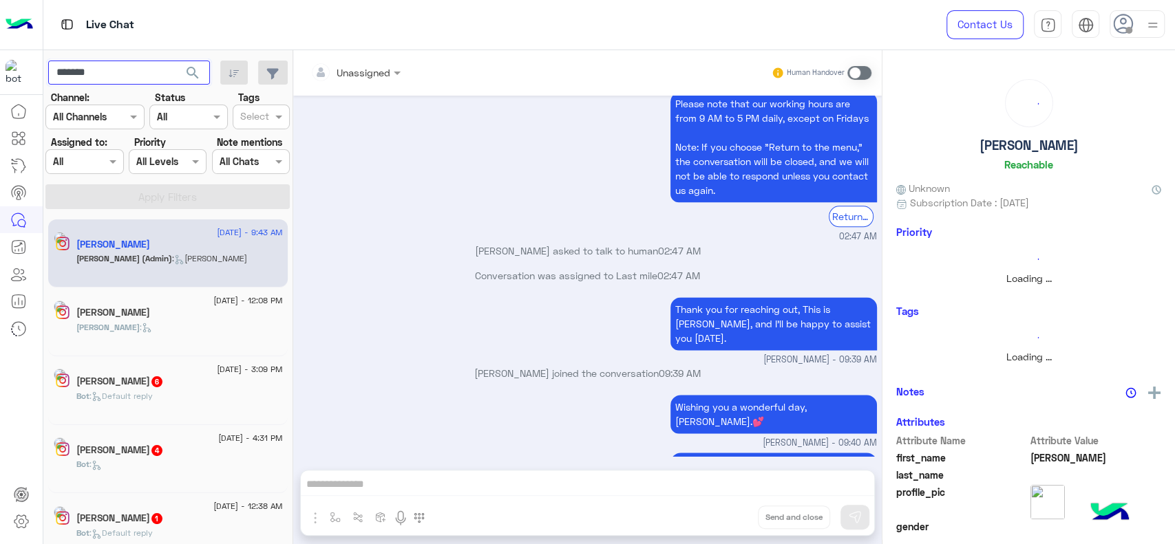
scroll to position [1451, 0]
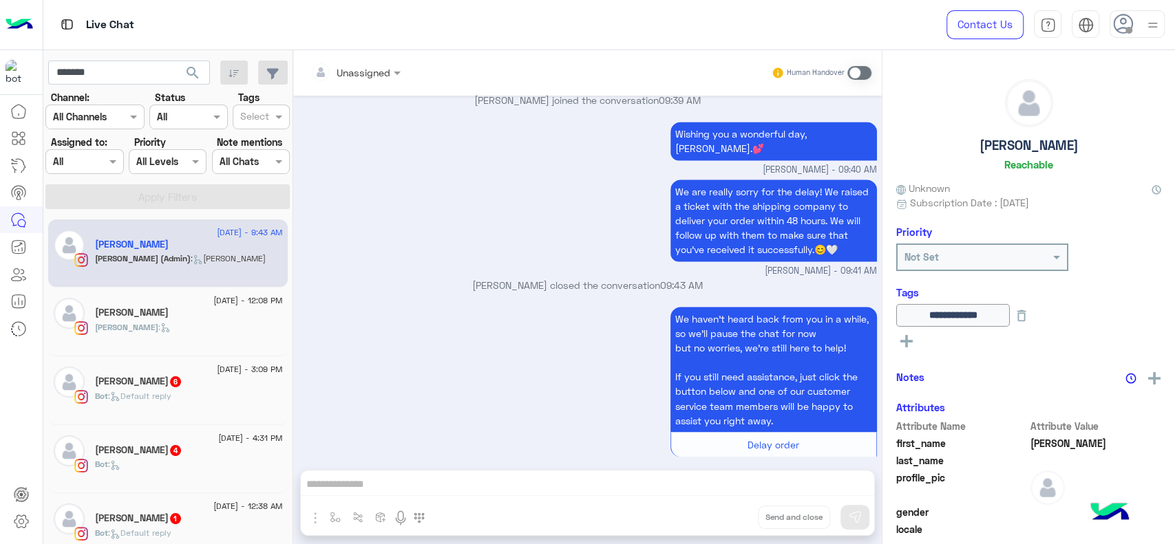
click at [207, 259] on span "Jana (Admin) : Jana close" at bounding box center [180, 258] width 171 height 10
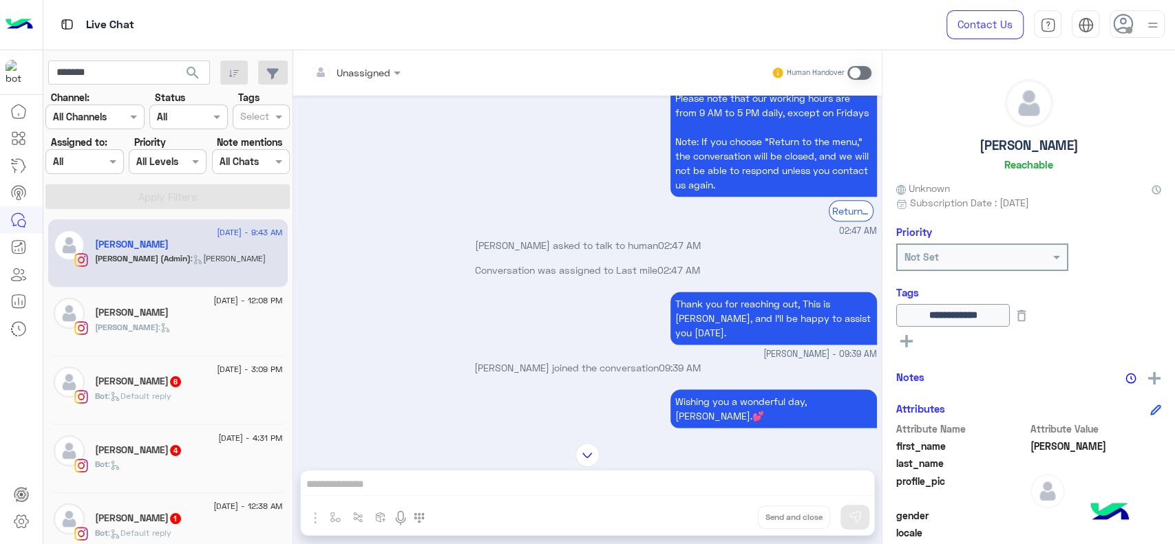
scroll to position [1222, 0]
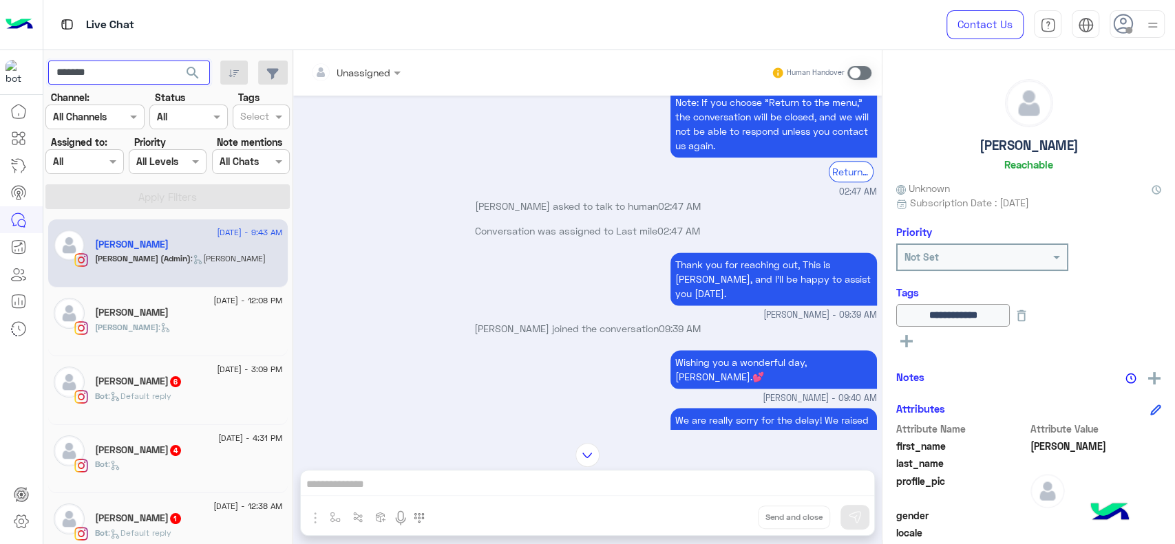
click at [110, 78] on input "******" at bounding box center [129, 73] width 162 height 25
paste input "*"
click at [176, 61] on button "search" at bounding box center [193, 76] width 34 height 30
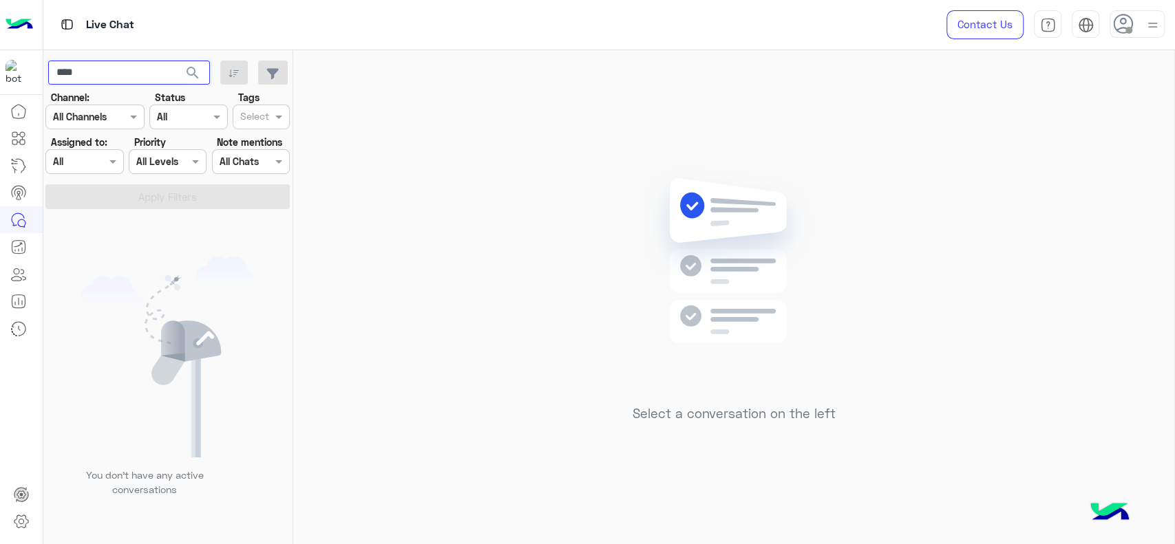
click at [176, 61] on button "search" at bounding box center [193, 76] width 34 height 30
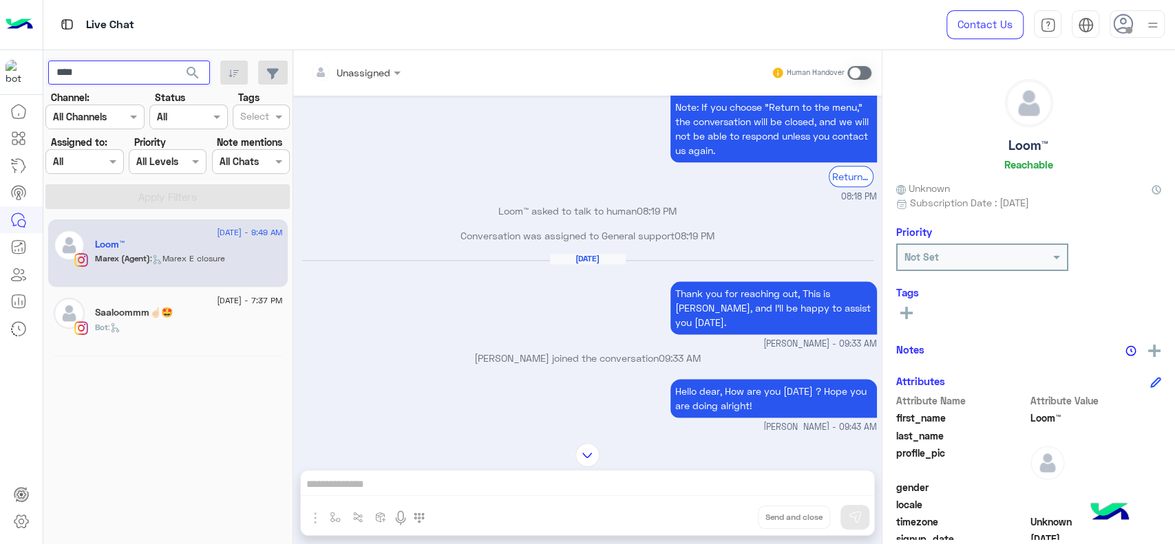
scroll to position [1129, 0]
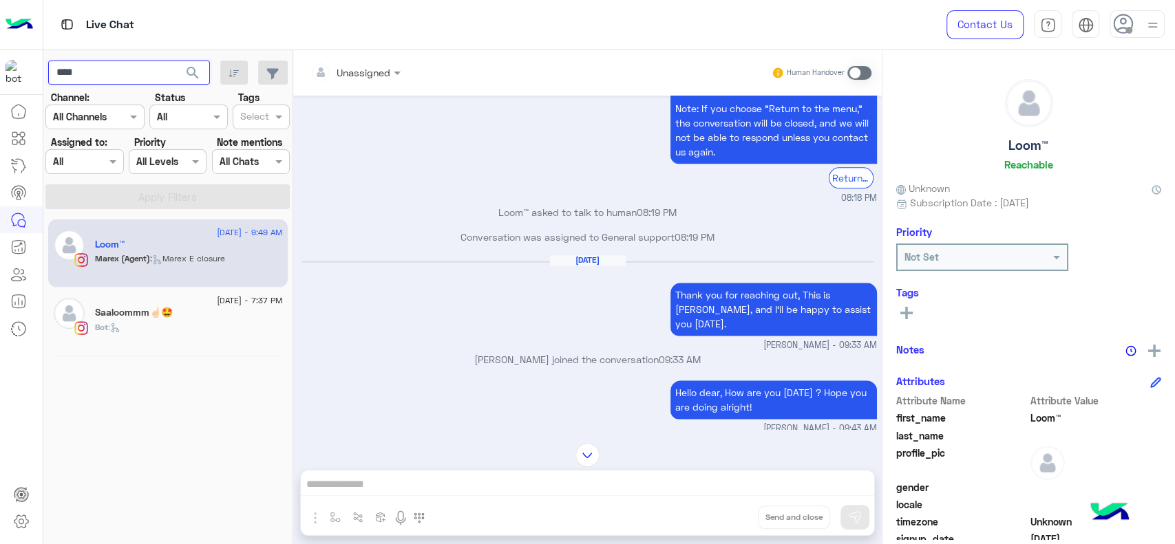
click at [124, 77] on input "****" at bounding box center [129, 73] width 162 height 25
paste input "********"
type input "**********"
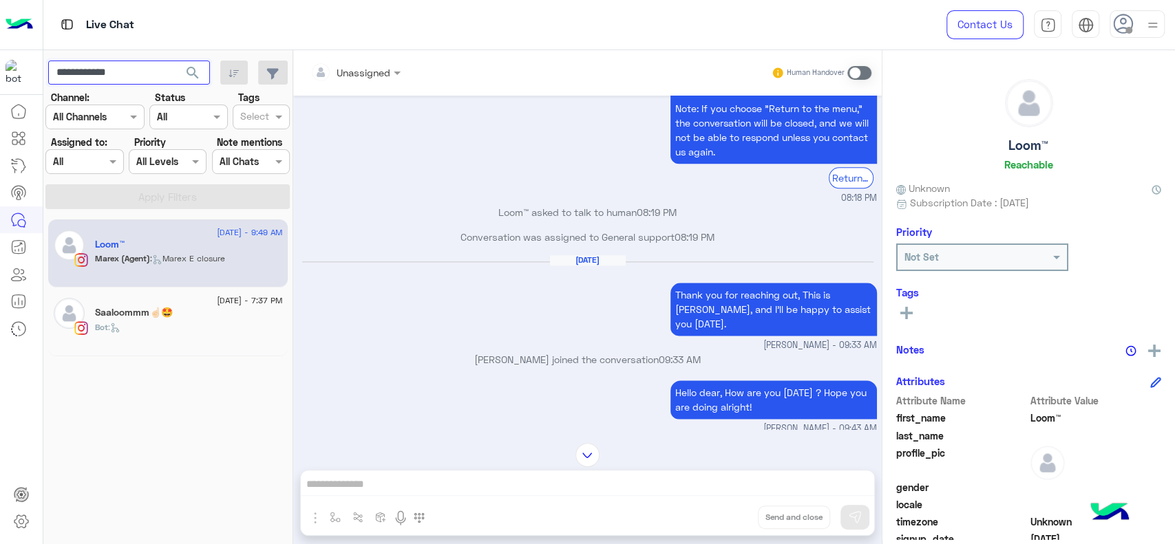
click at [176, 61] on button "search" at bounding box center [193, 76] width 34 height 30
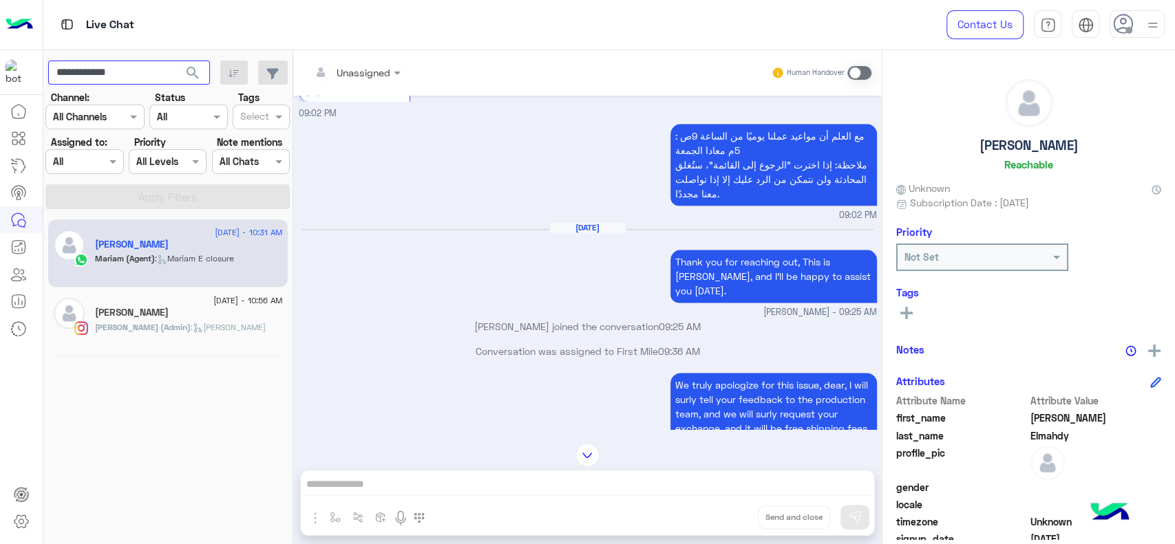
scroll to position [1126, 0]
click at [111, 80] on input "**********" at bounding box center [129, 73] width 162 height 25
click at [191, 76] on span "search" at bounding box center [192, 73] width 17 height 17
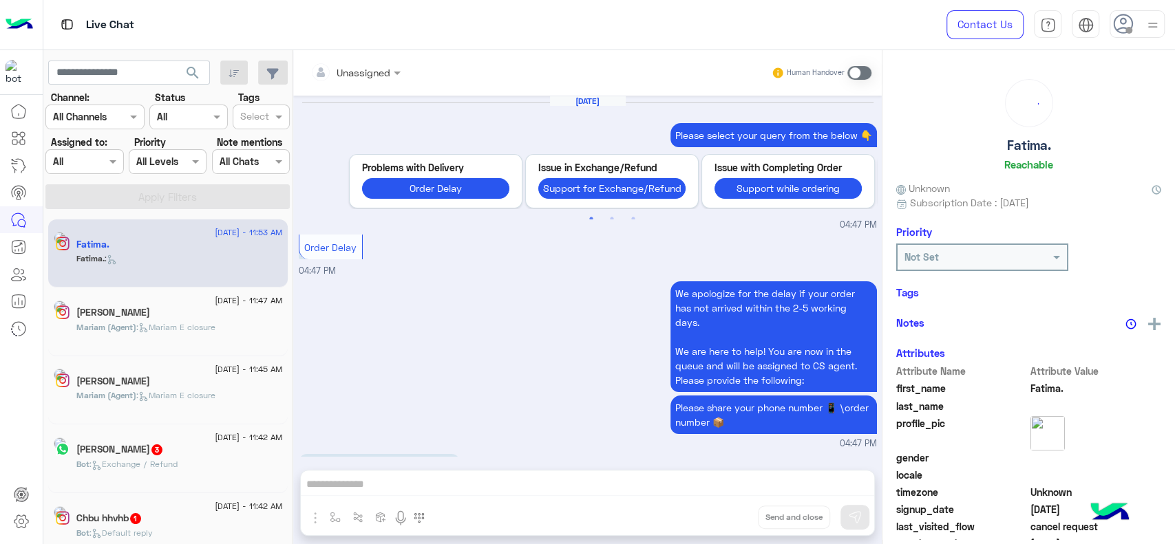
scroll to position [1230, 0]
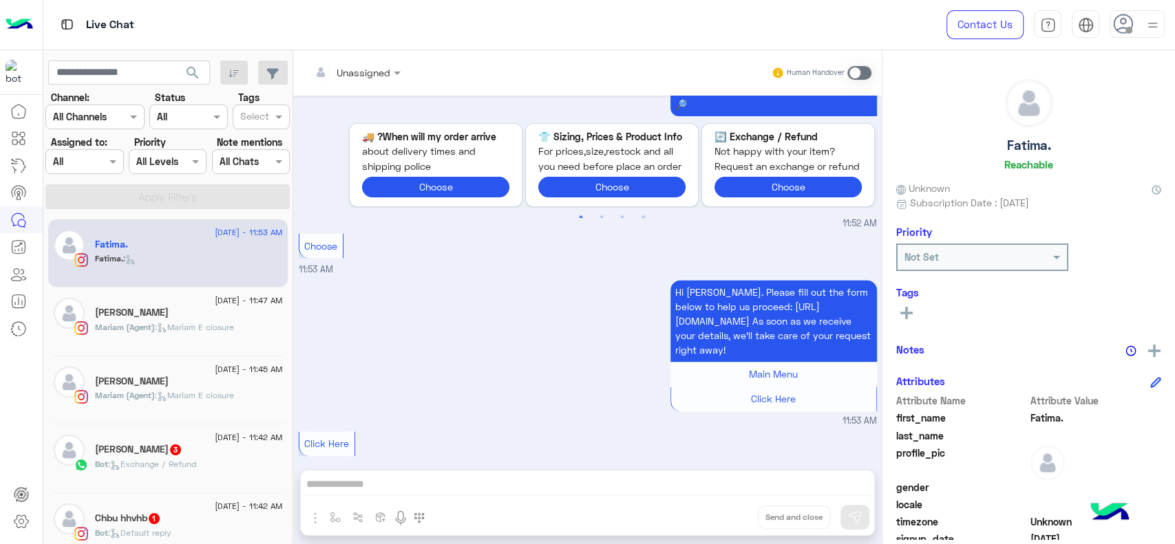
click at [205, 329] on span ": Mariam E closure" at bounding box center [194, 327] width 79 height 10
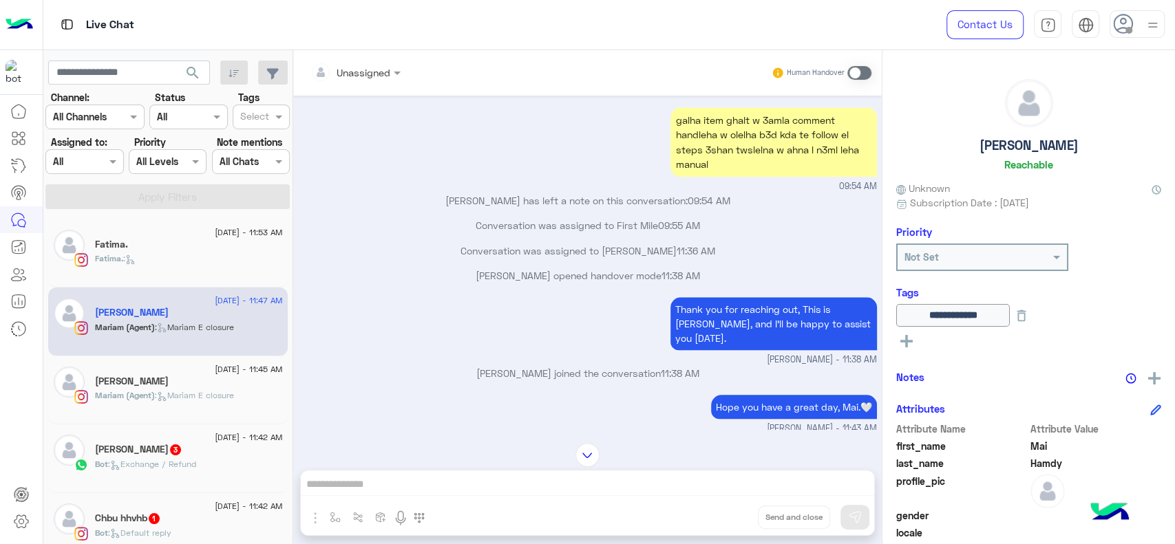
scroll to position [804, 0]
click at [0, 382] on div at bounding box center [21, 322] width 43 height 448
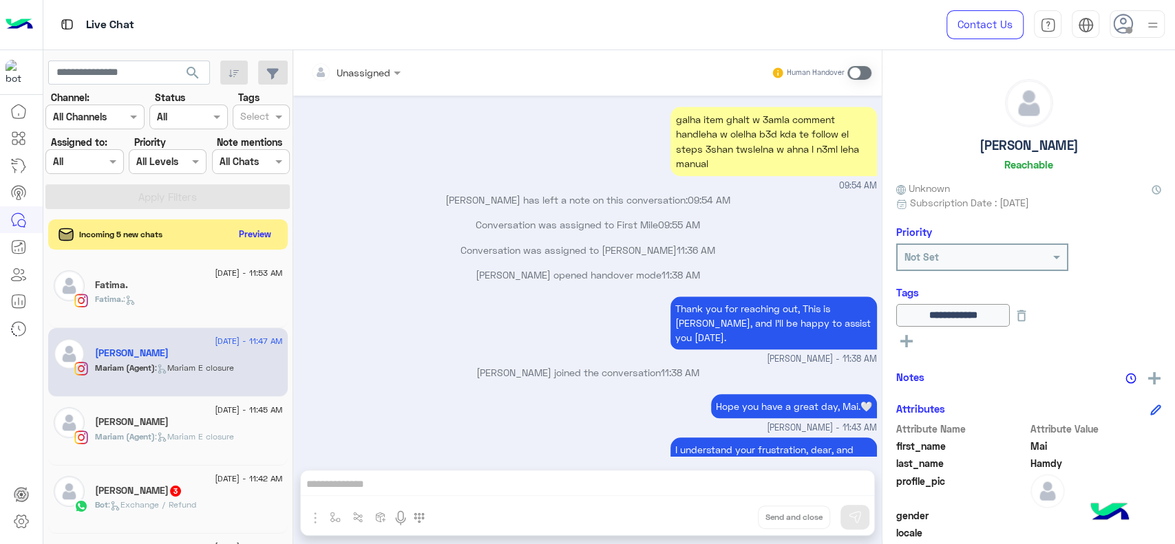
scroll to position [1135, 0]
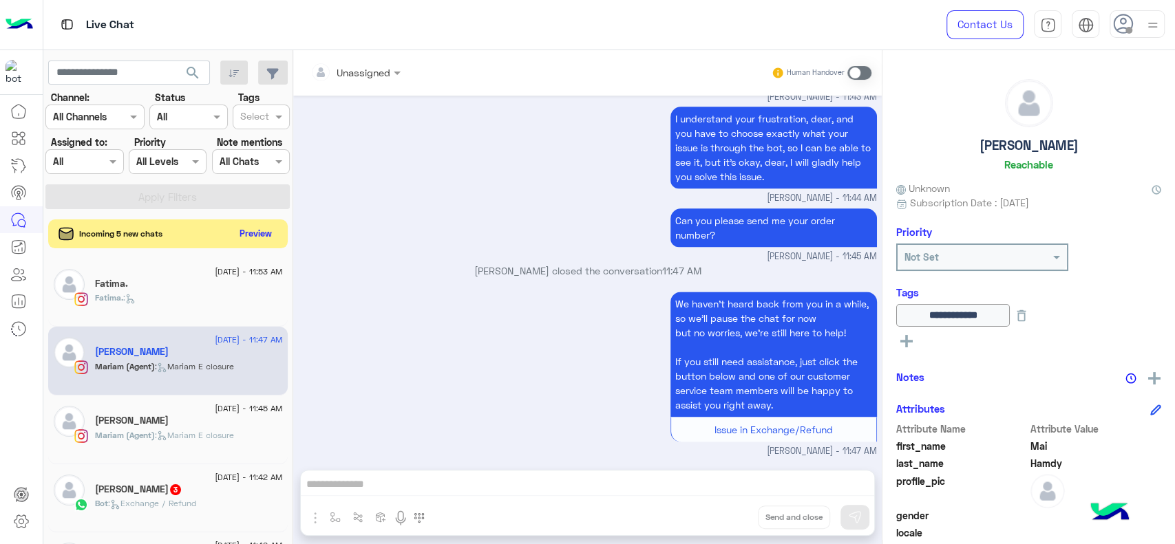
click at [256, 235] on button "Preview" at bounding box center [256, 233] width 43 height 19
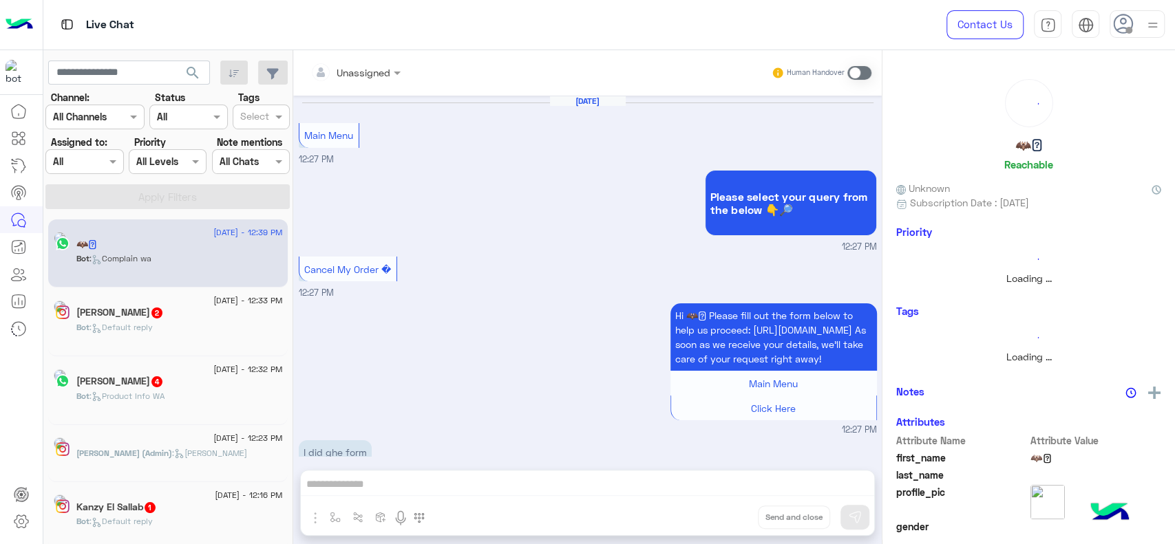
scroll to position [1185, 0]
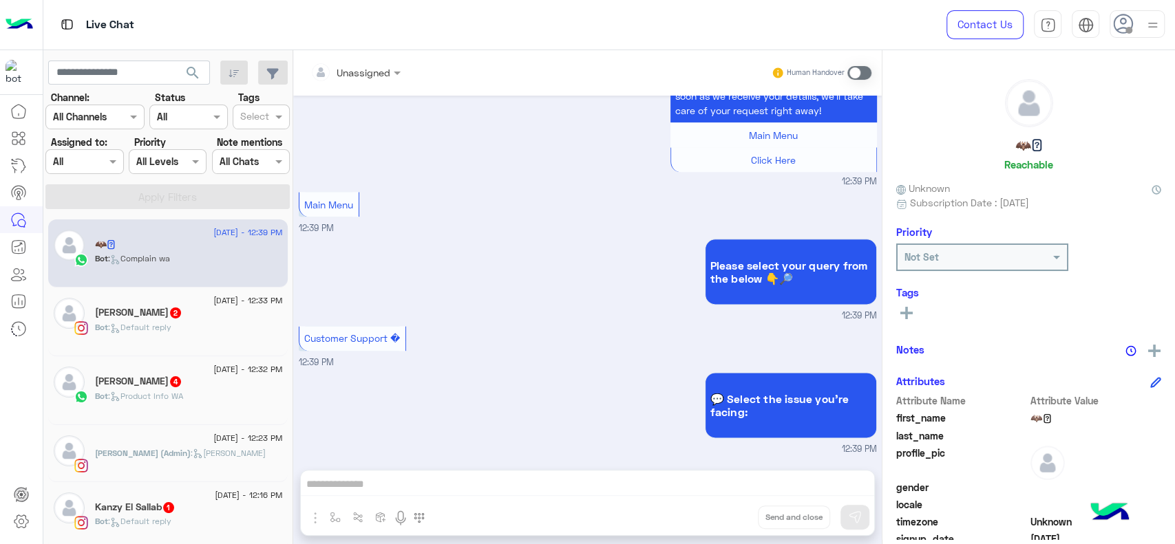
click at [222, 257] on div "Bot : Complain wa" at bounding box center [189, 265] width 188 height 24
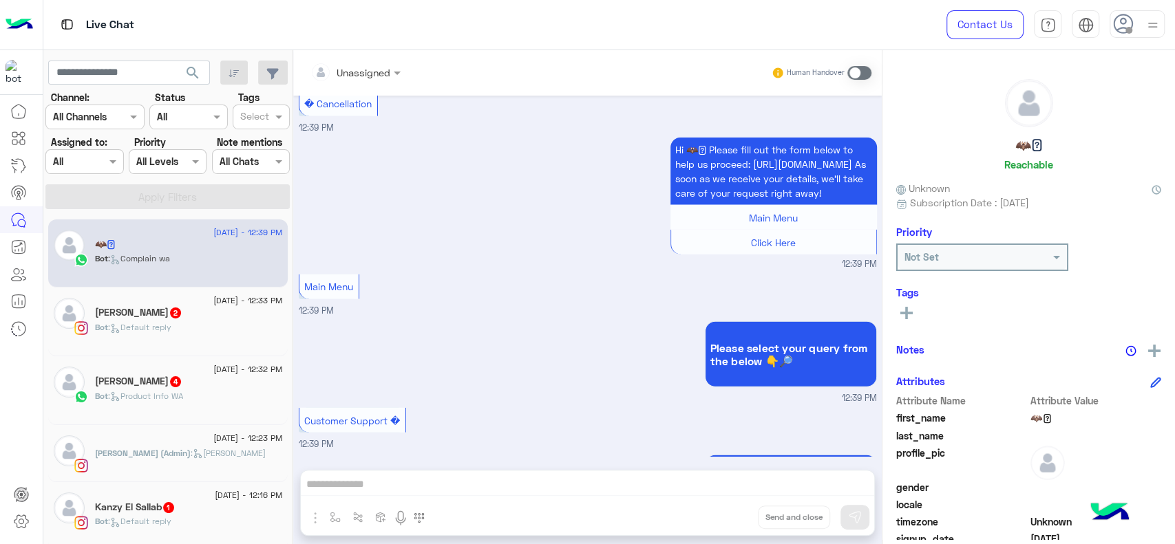
scroll to position [2446, 0]
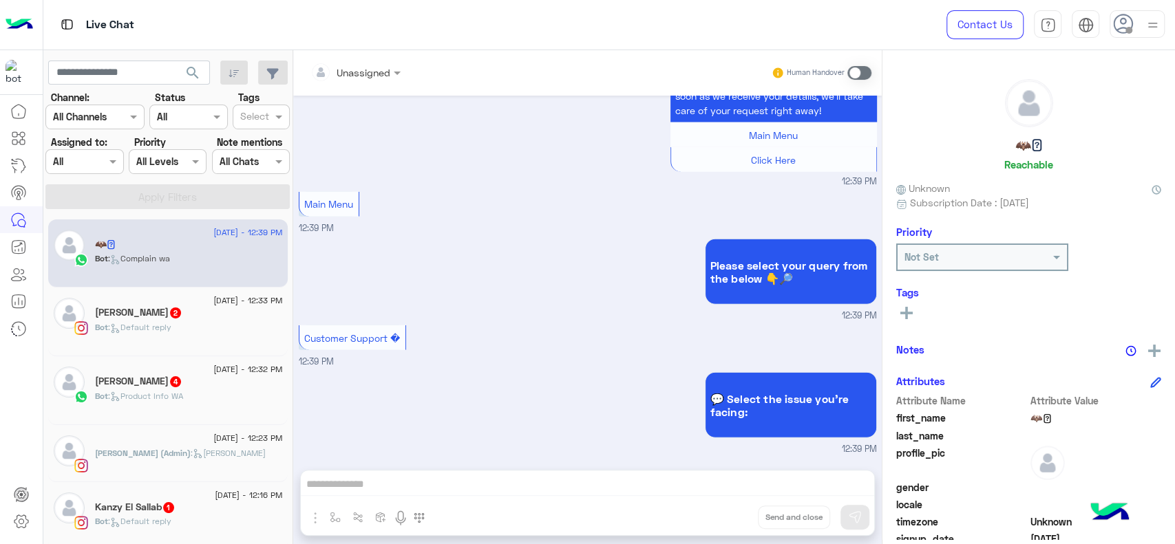
click at [190, 392] on div "Bot : Product Info WA" at bounding box center [189, 402] width 188 height 24
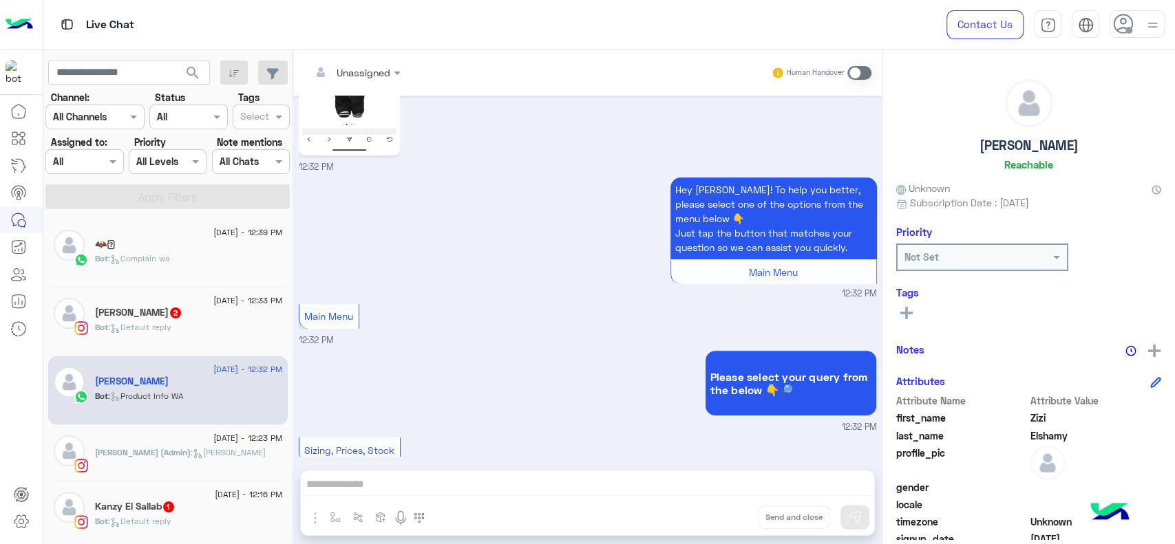
scroll to position [473, 0]
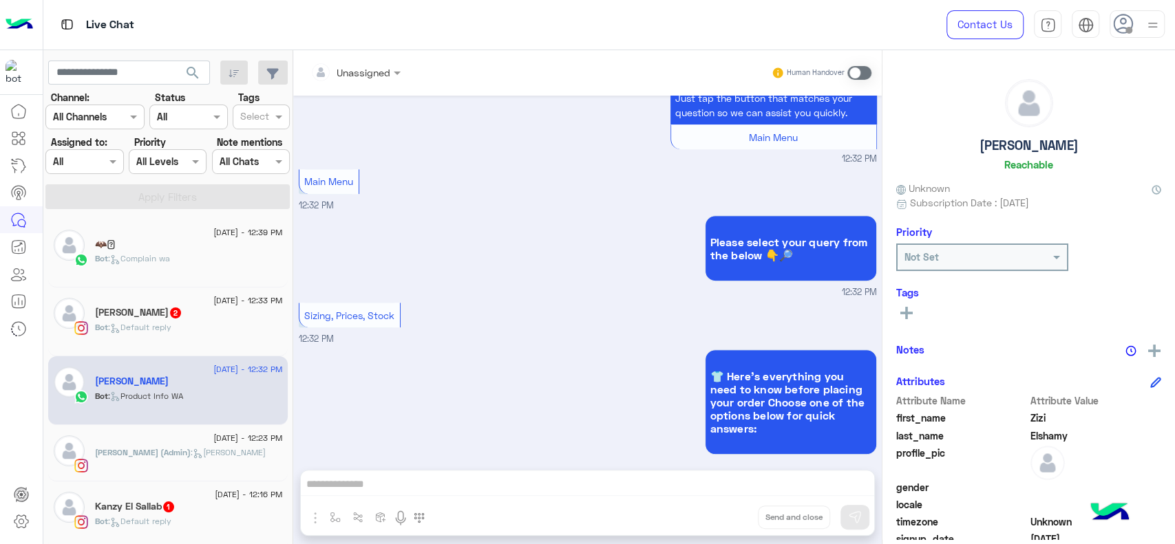
click at [206, 457] on span ": Jana close" at bounding box center [228, 452] width 75 height 10
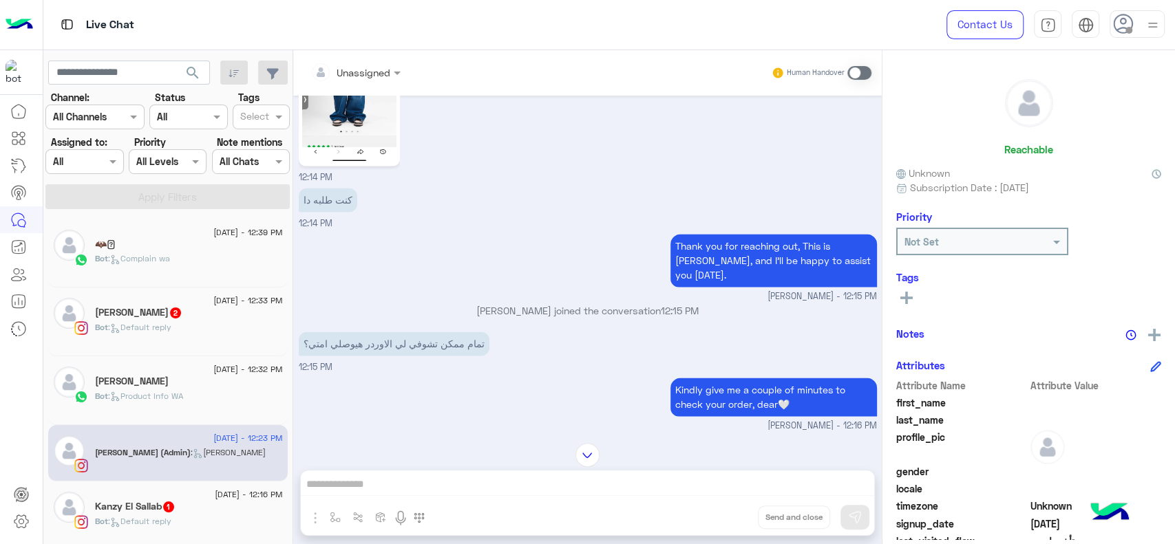
scroll to position [1387, 0]
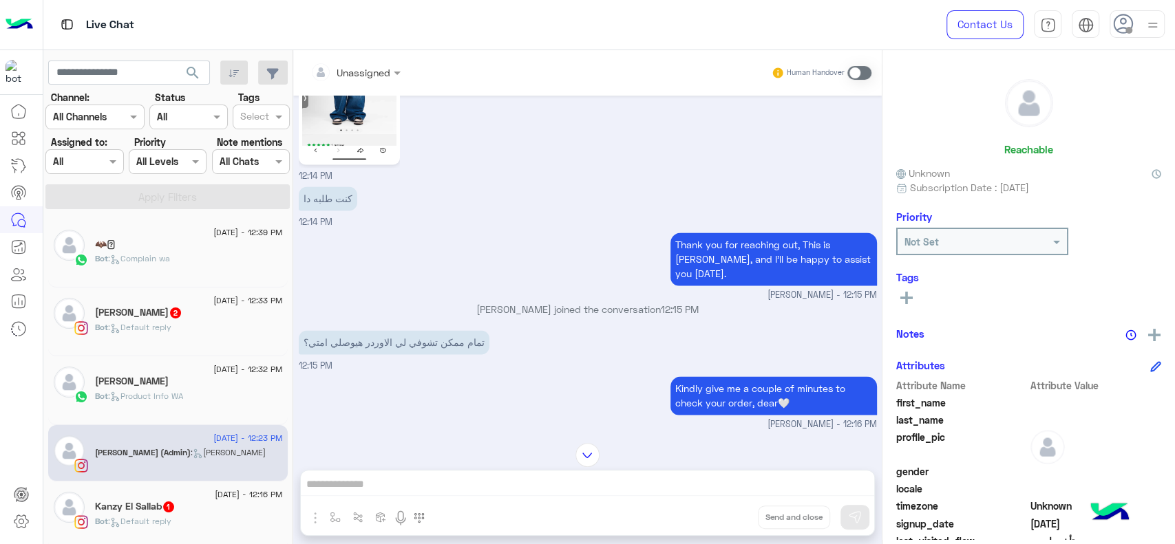
click at [493, 330] on div "تمام ممكن تشوفي لي الاوردر هيوصلي امتي؟ 12:15 PM" at bounding box center [588, 350] width 578 height 46
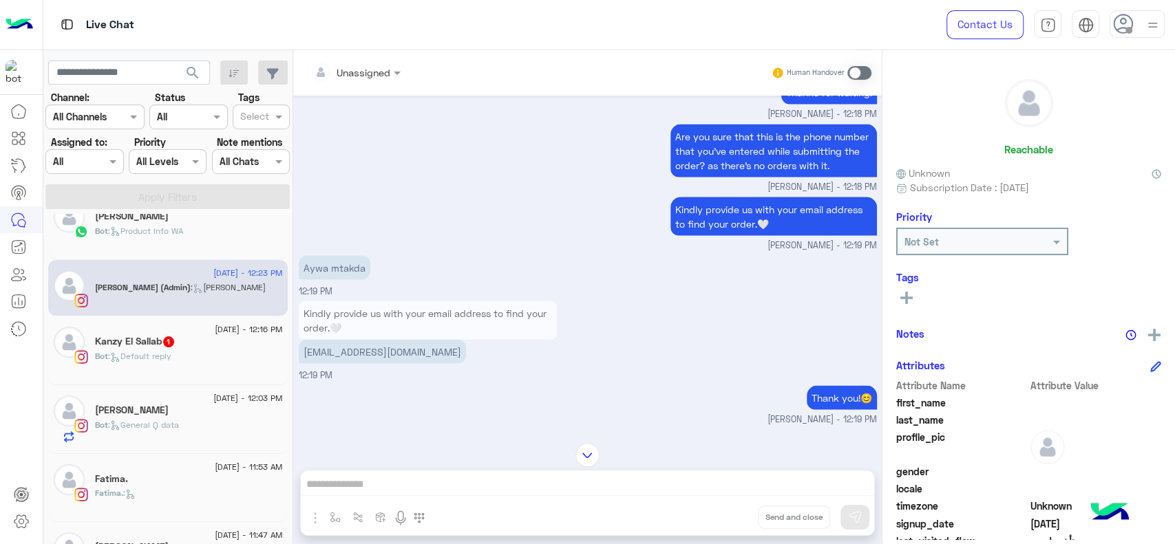
scroll to position [166, 0]
click at [176, 414] on div "Mai Elhusseiny" at bounding box center [189, 411] width 188 height 14
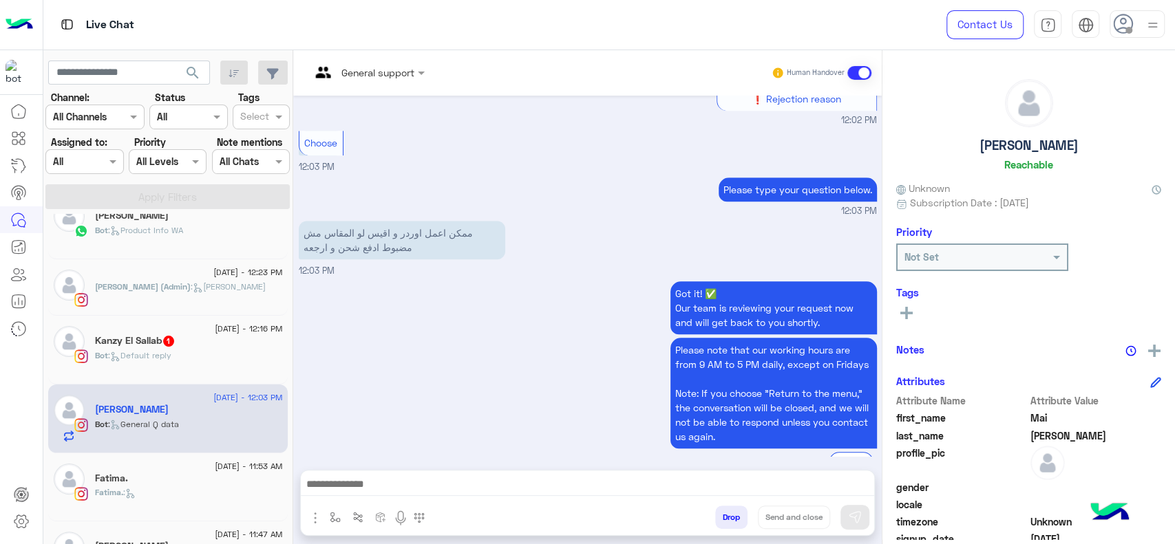
scroll to position [830, 0]
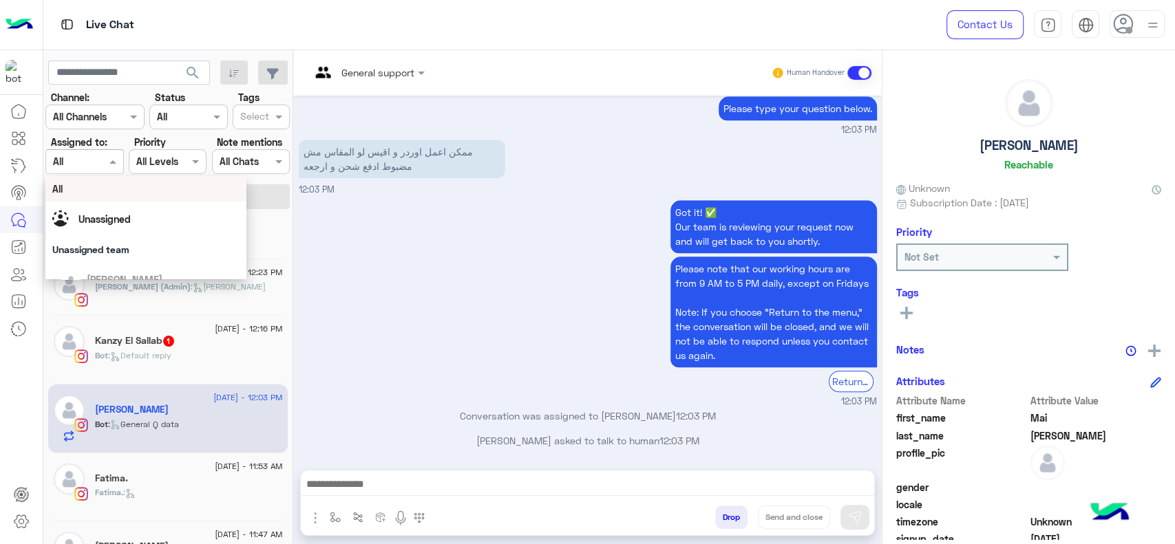
click at [103, 158] on div at bounding box center [84, 161] width 76 height 16
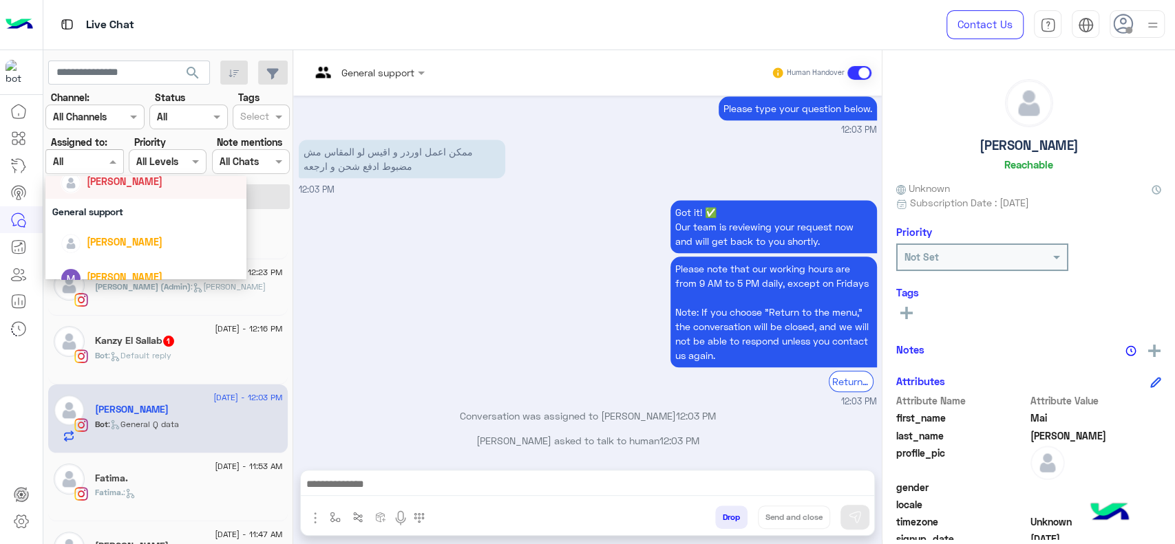
scroll to position [243, 0]
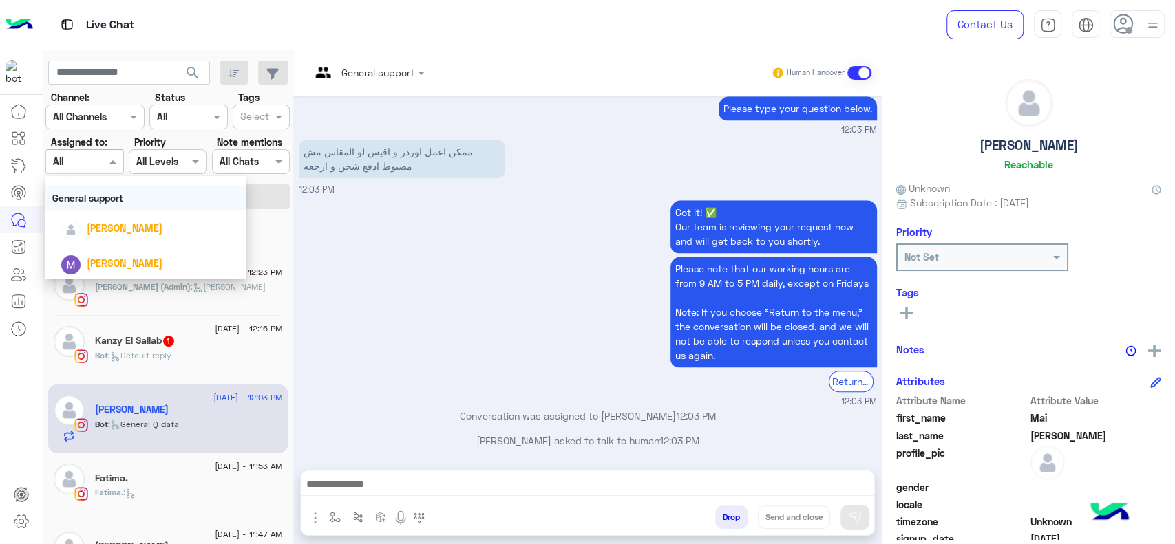
click at [114, 195] on div "General support" at bounding box center [145, 197] width 201 height 25
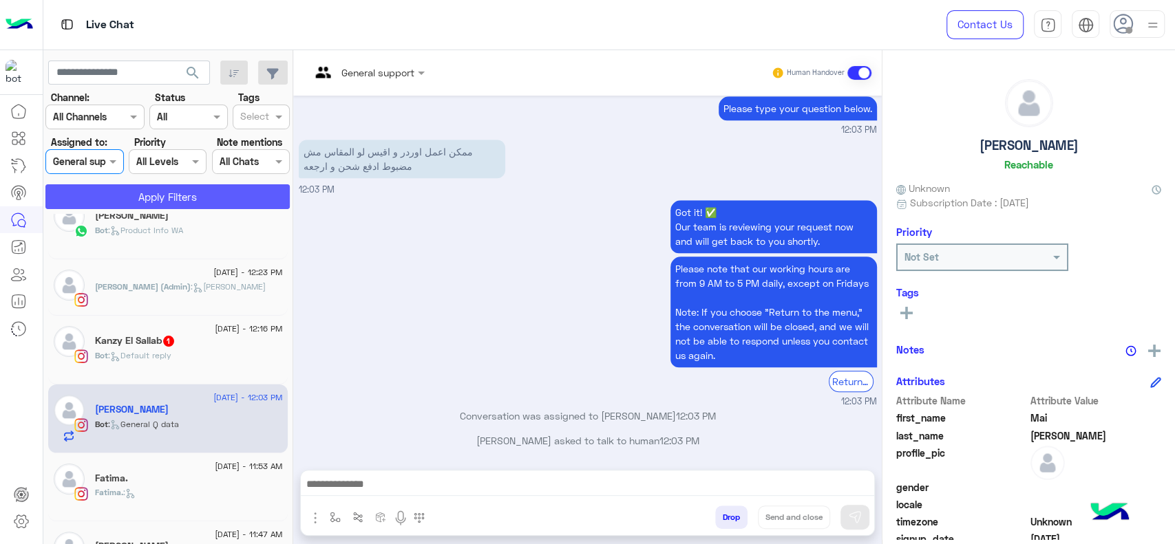
click at [143, 188] on button "Apply Filters" at bounding box center [167, 196] width 244 height 25
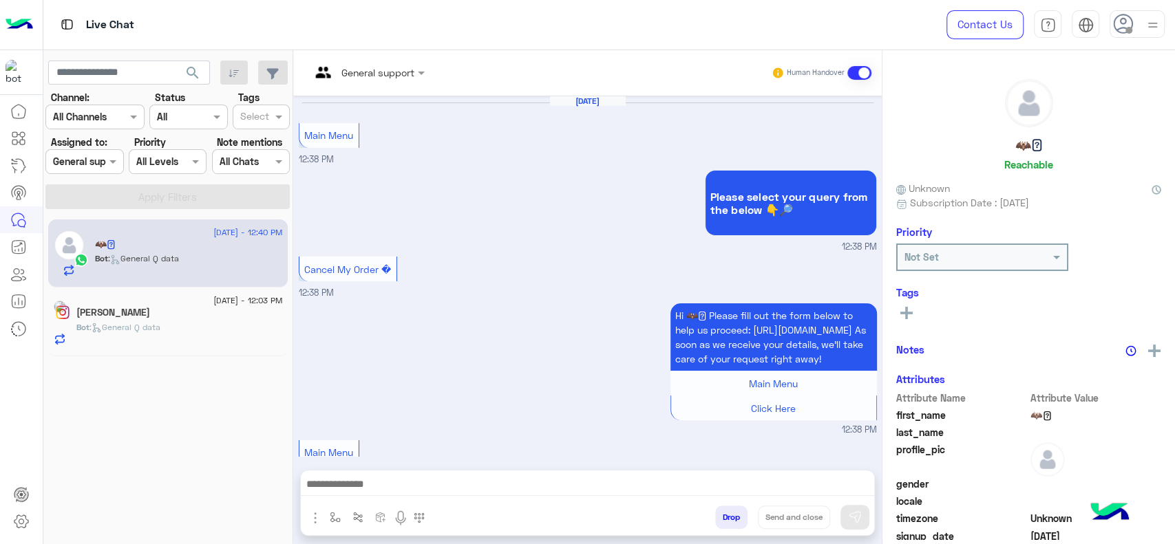
scroll to position [1123, 0]
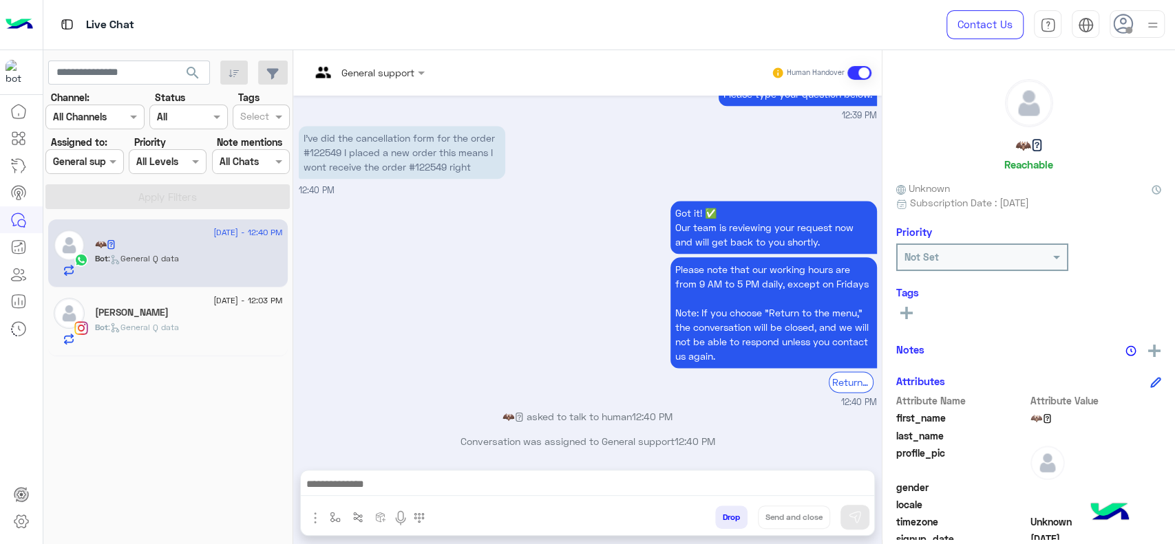
click at [236, 261] on div "Bot : General Q data" at bounding box center [189, 265] width 188 height 24
click at [215, 312] on div "Mai Elhusseiny" at bounding box center [189, 314] width 188 height 14
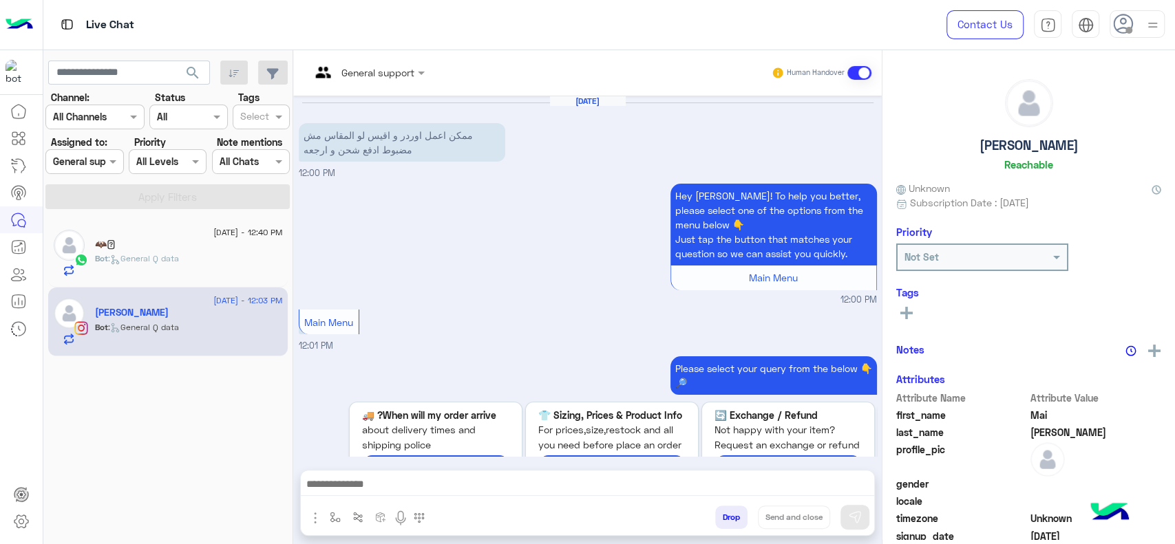
scroll to position [831, 0]
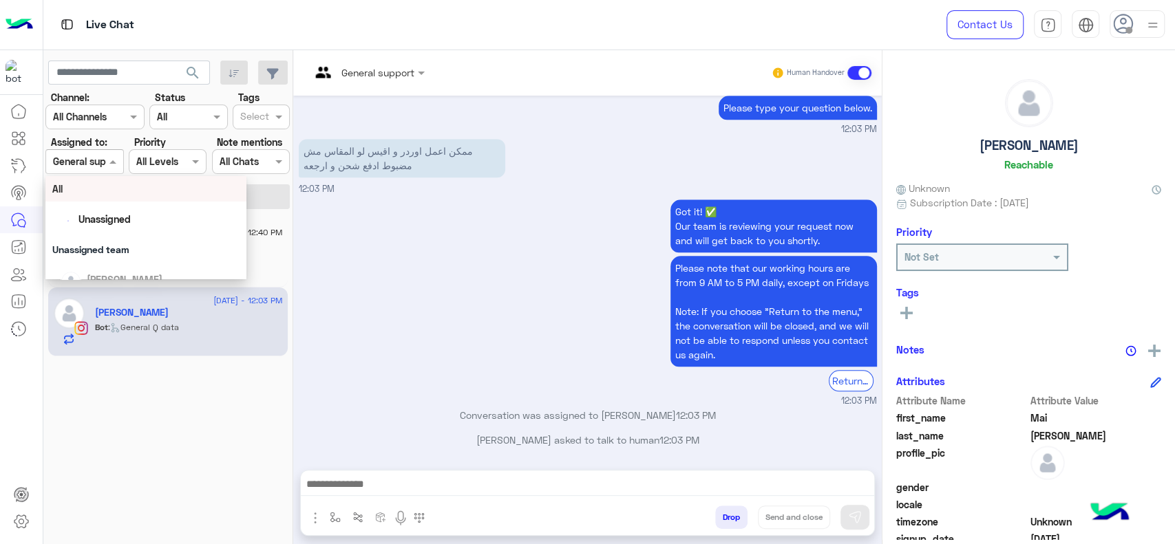
click at [74, 162] on input "text" at bounding box center [69, 162] width 32 height 14
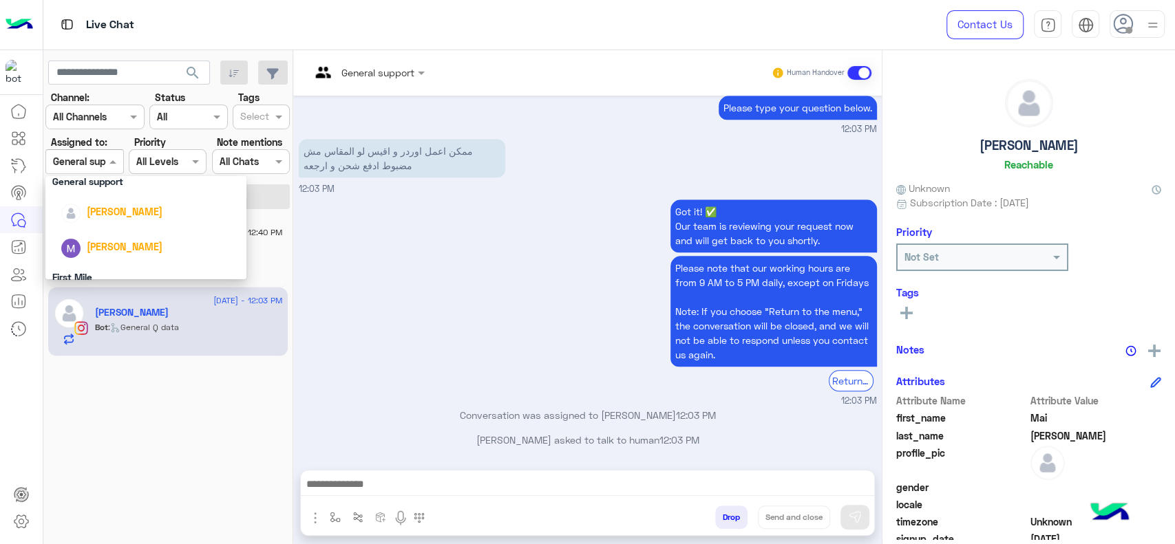
scroll to position [260, 0]
click at [92, 245] on span "[PERSON_NAME]" at bounding box center [125, 246] width 76 height 12
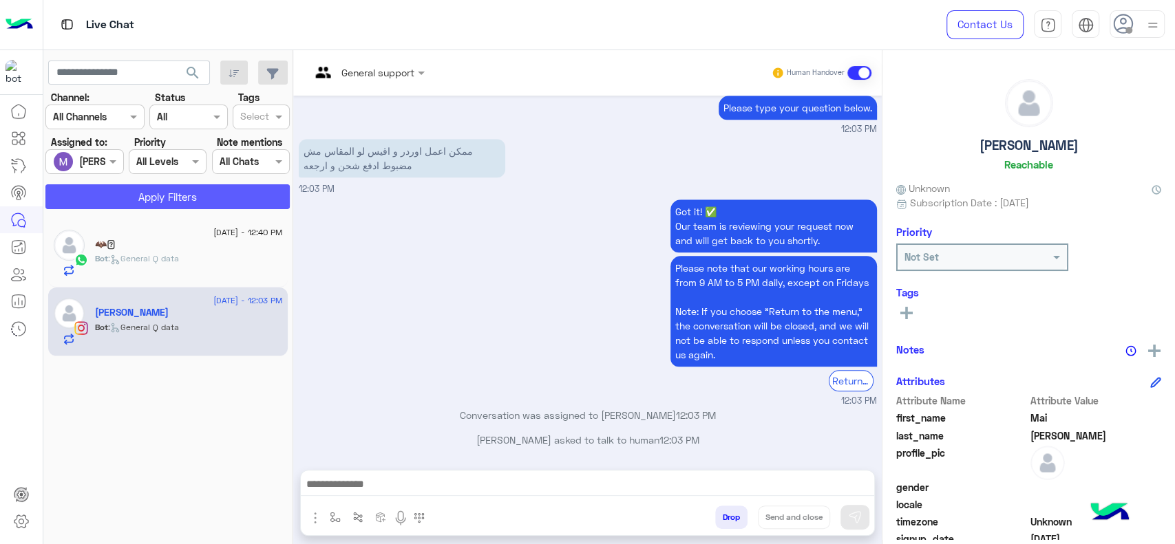
click at [158, 201] on button "Apply Filters" at bounding box center [167, 196] width 244 height 25
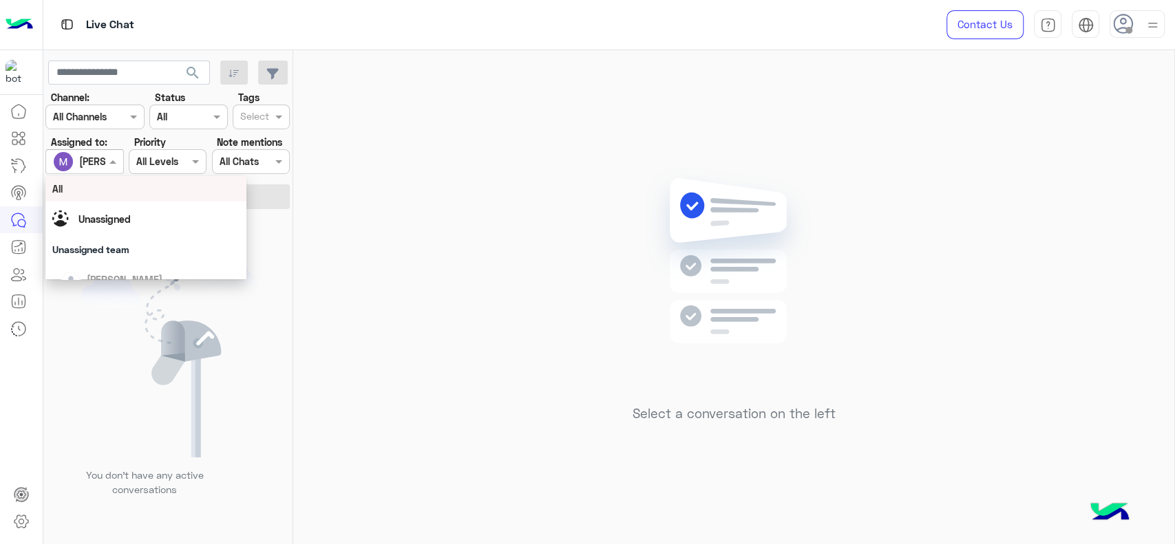
click at [105, 158] on div at bounding box center [84, 161] width 76 height 16
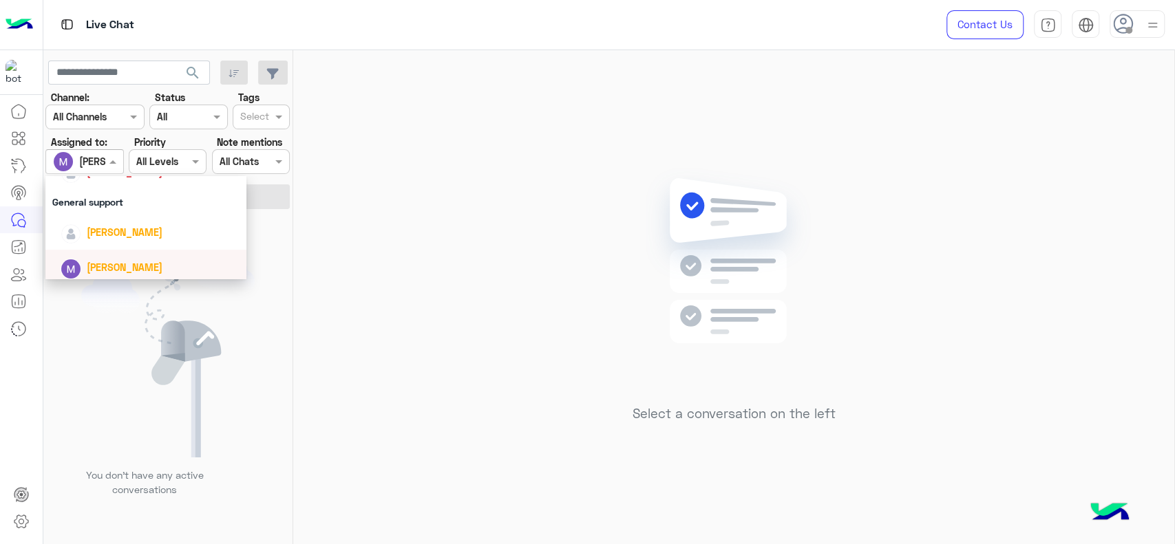
scroll to position [238, 0]
click at [125, 204] on div "General support" at bounding box center [145, 202] width 201 height 25
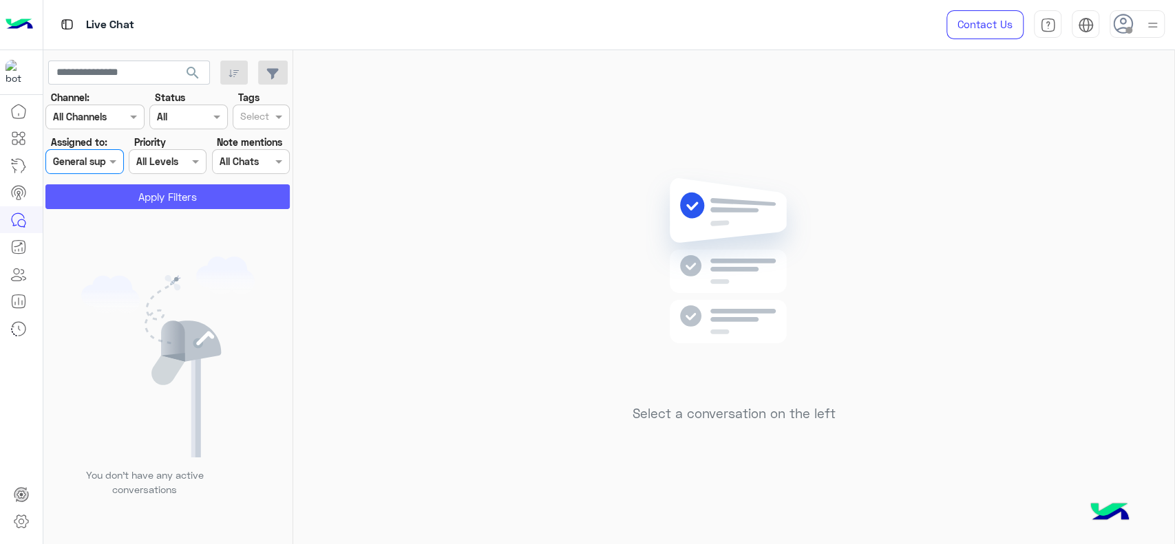
click at [127, 193] on button "Apply Filters" at bounding box center [167, 196] width 244 height 25
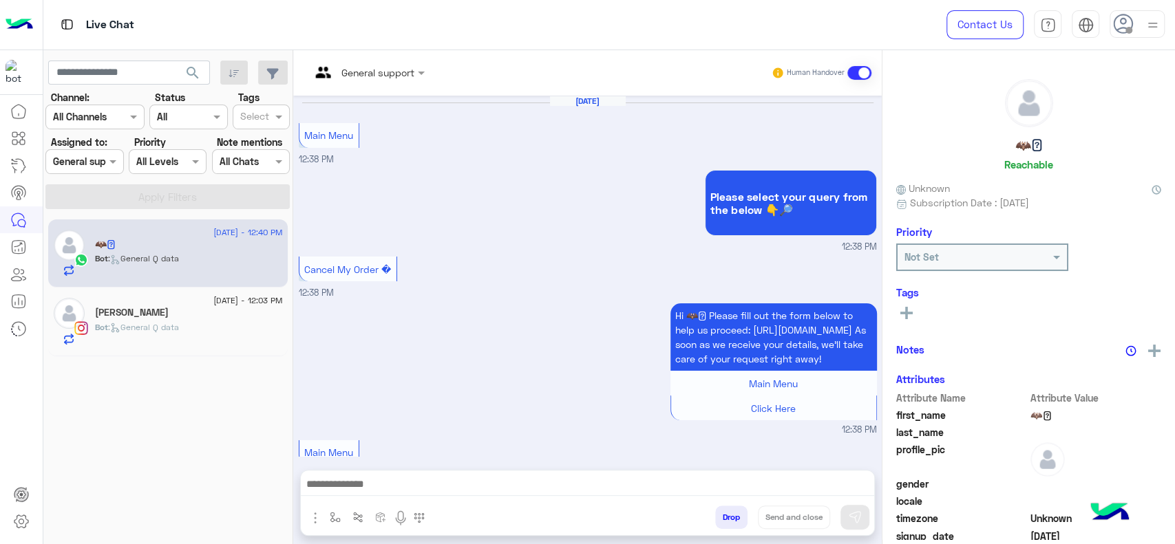
scroll to position [1123, 0]
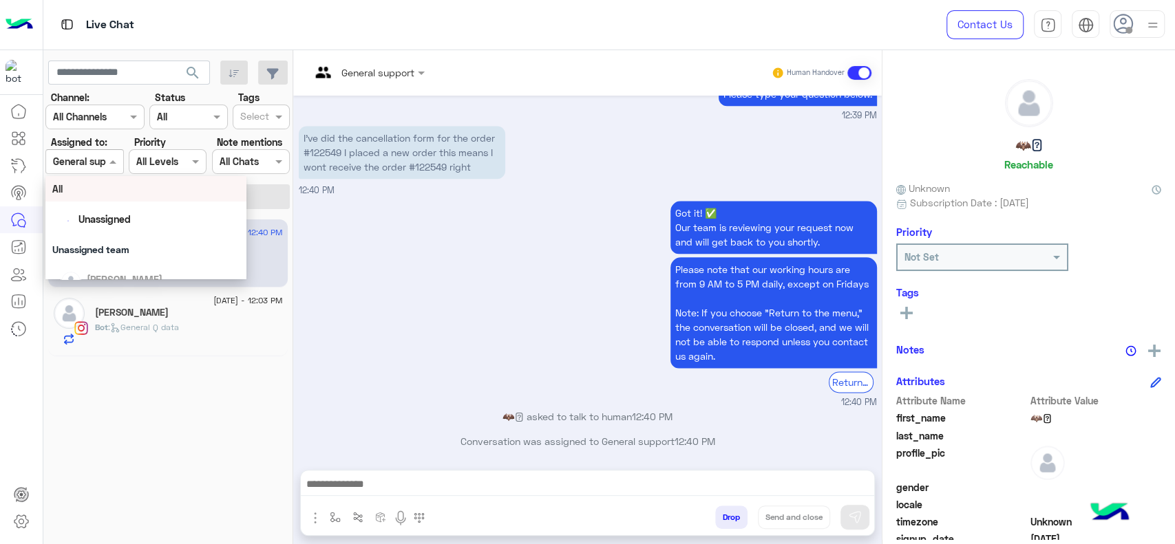
click at [87, 157] on div at bounding box center [84, 161] width 76 height 16
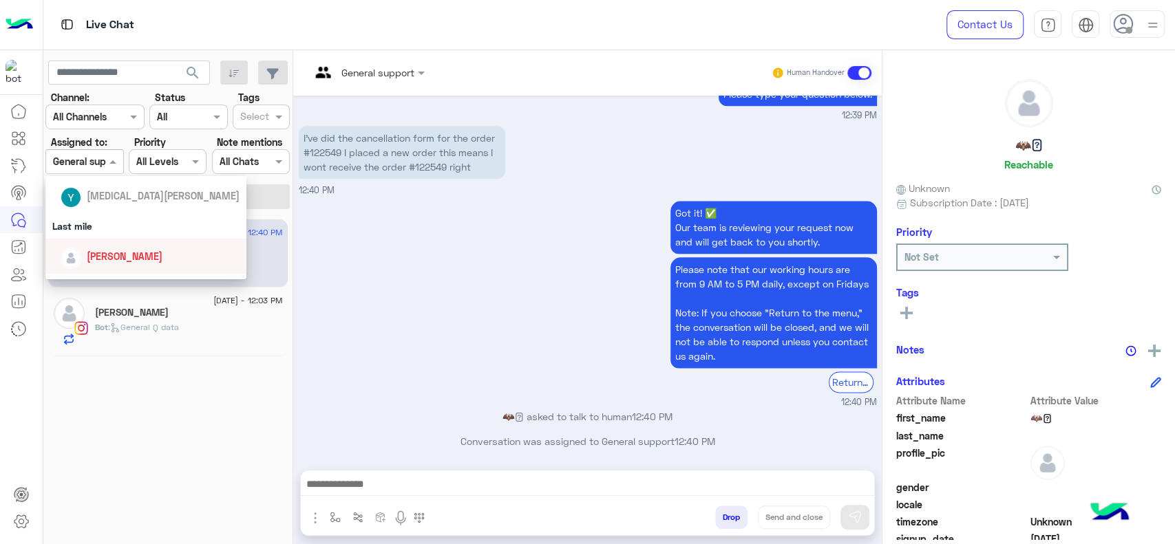
scroll to position [305, 0]
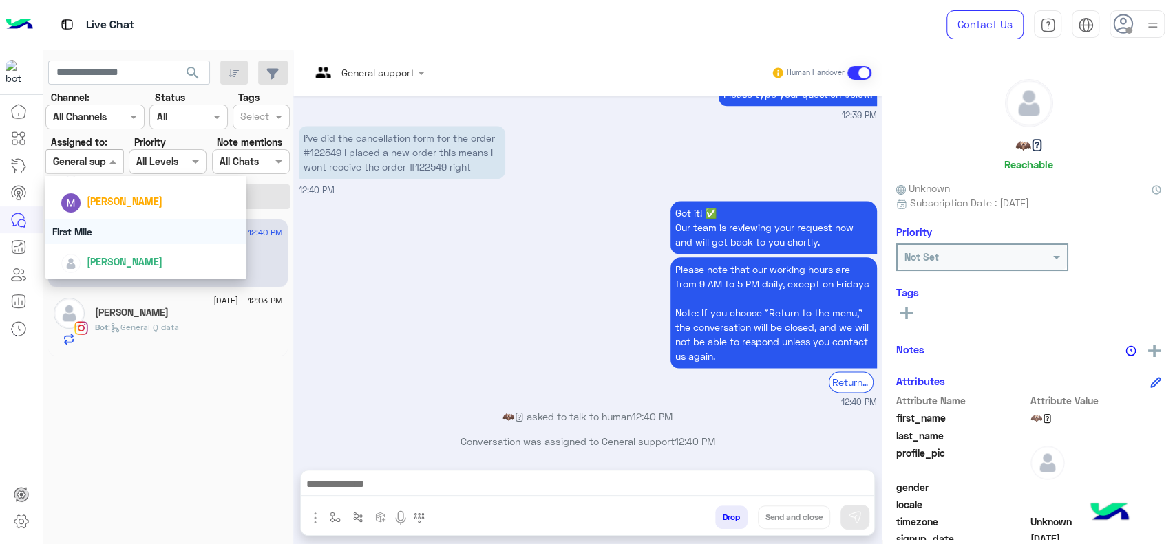
click at [112, 236] on div "First Mile" at bounding box center [145, 231] width 201 height 25
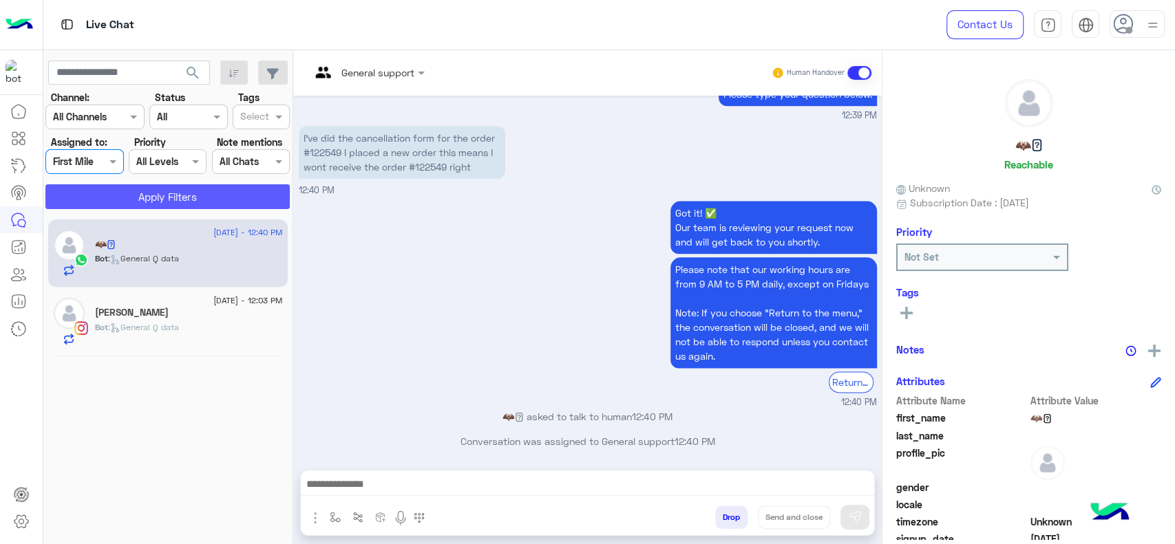
click at [164, 190] on button "Apply Filters" at bounding box center [167, 196] width 244 height 25
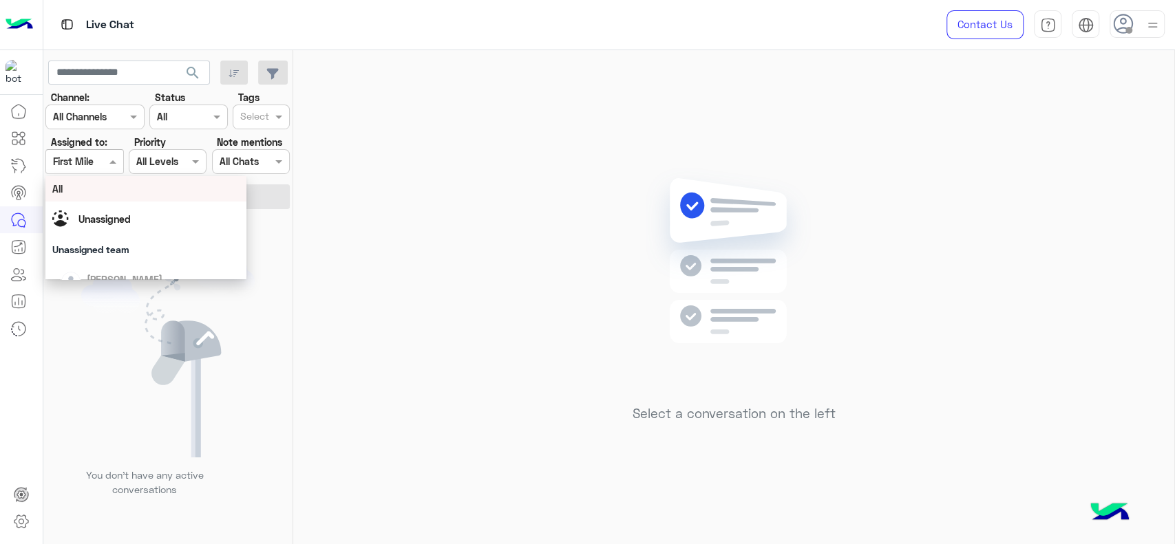
click at [94, 164] on div at bounding box center [84, 161] width 76 height 16
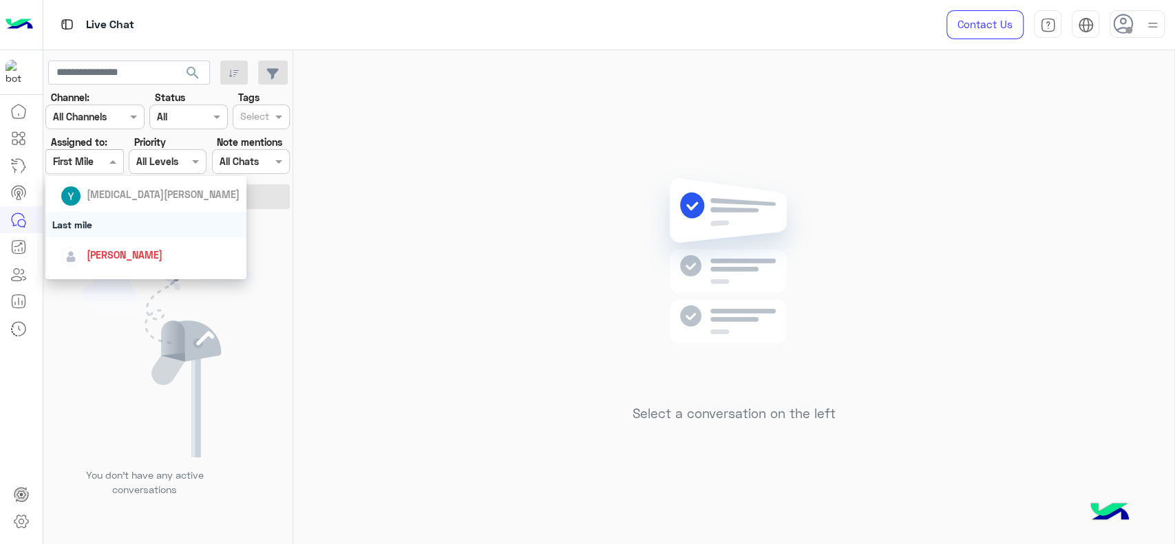
click at [99, 220] on div "Last mile" at bounding box center [145, 224] width 201 height 25
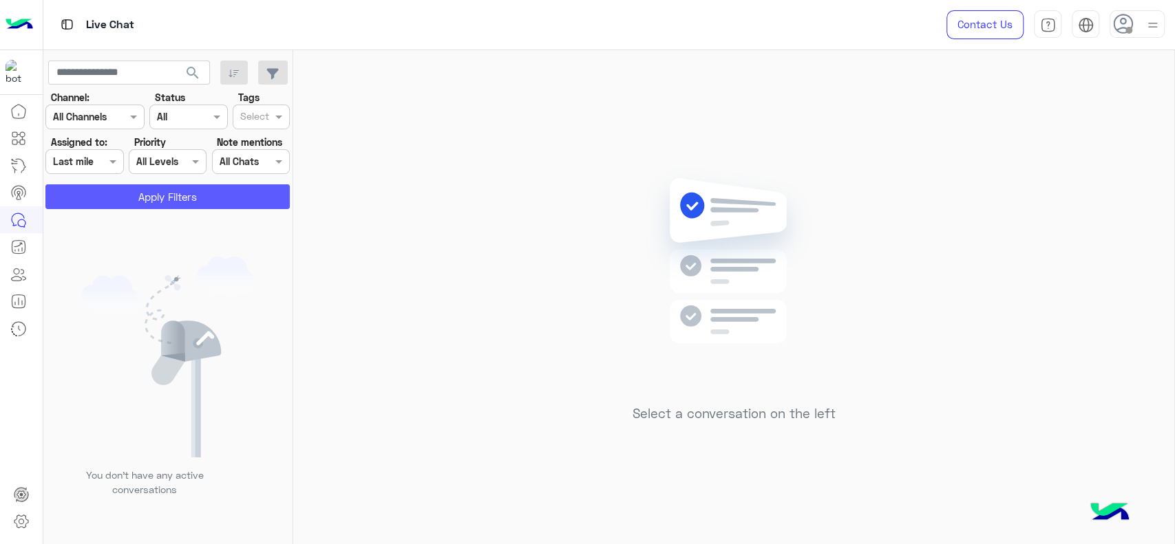
click at [130, 204] on button "Apply Filters" at bounding box center [167, 196] width 244 height 25
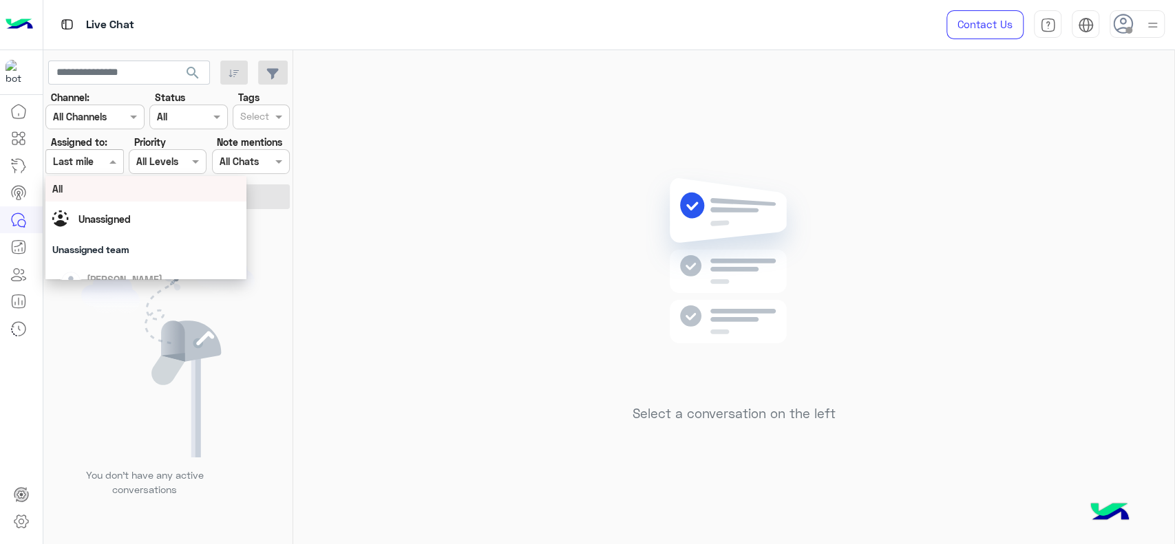
click at [115, 168] on span at bounding box center [114, 161] width 17 height 14
click at [100, 193] on div "All" at bounding box center [145, 189] width 187 height 14
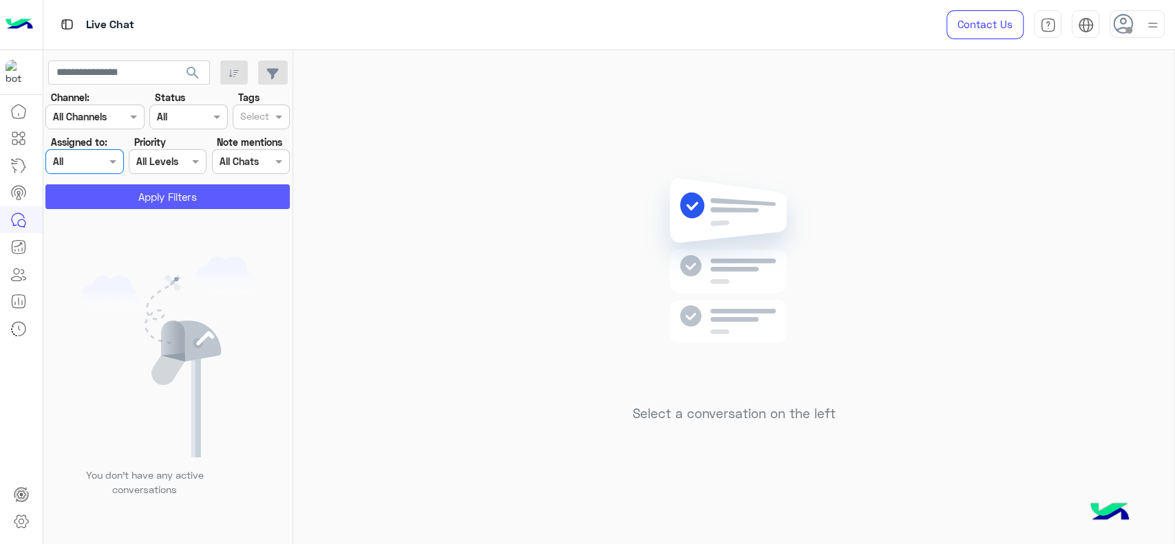
click at [100, 193] on button "Apply Filters" at bounding box center [167, 196] width 244 height 25
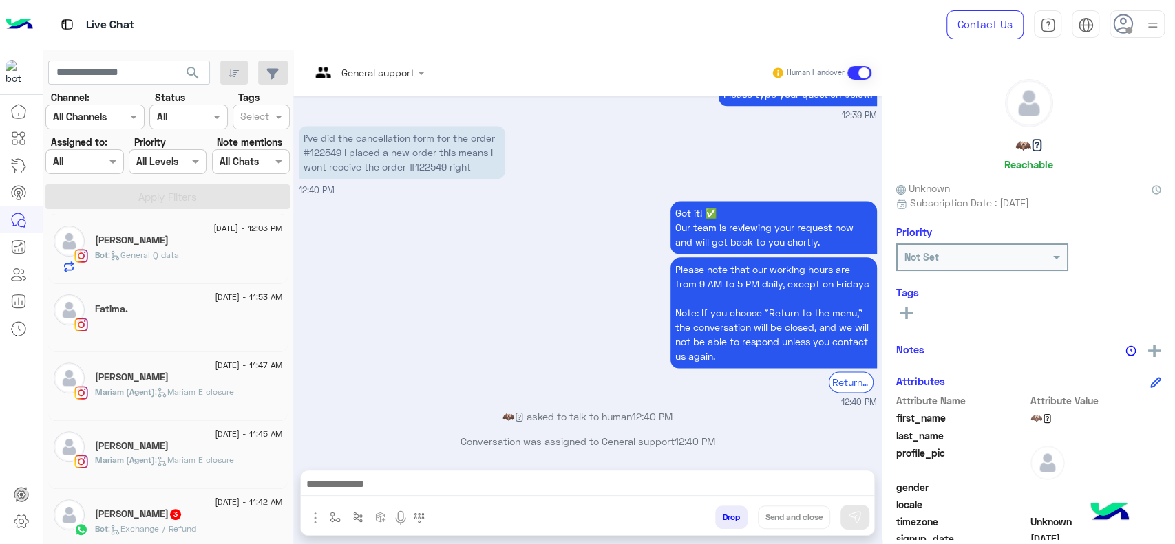
scroll to position [336, 0]
click at [182, 329] on div at bounding box center [189, 329] width 188 height 24
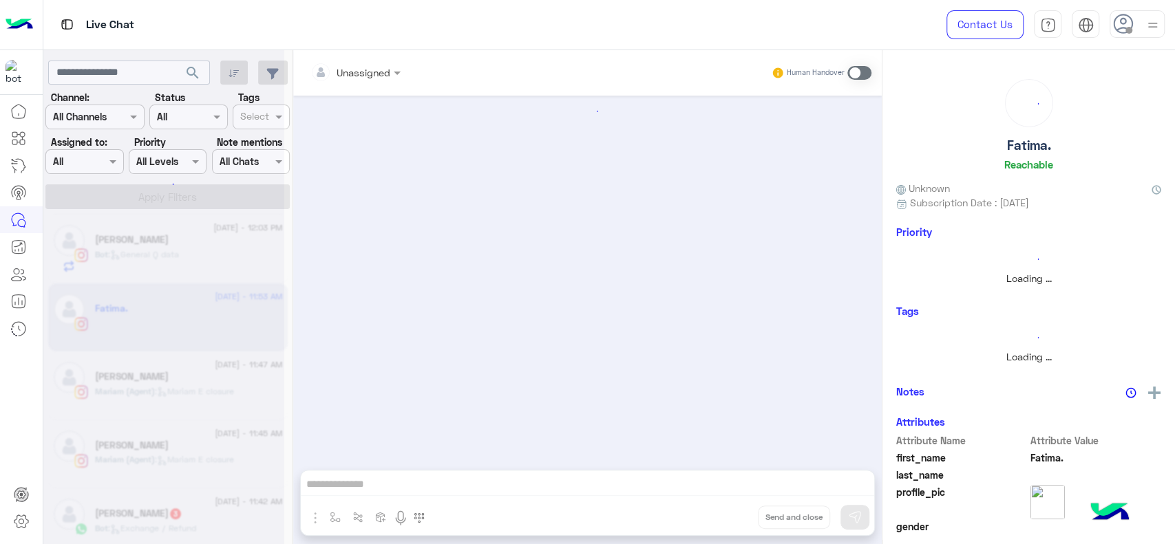
click at [182, 329] on div at bounding box center [189, 329] width 188 height 24
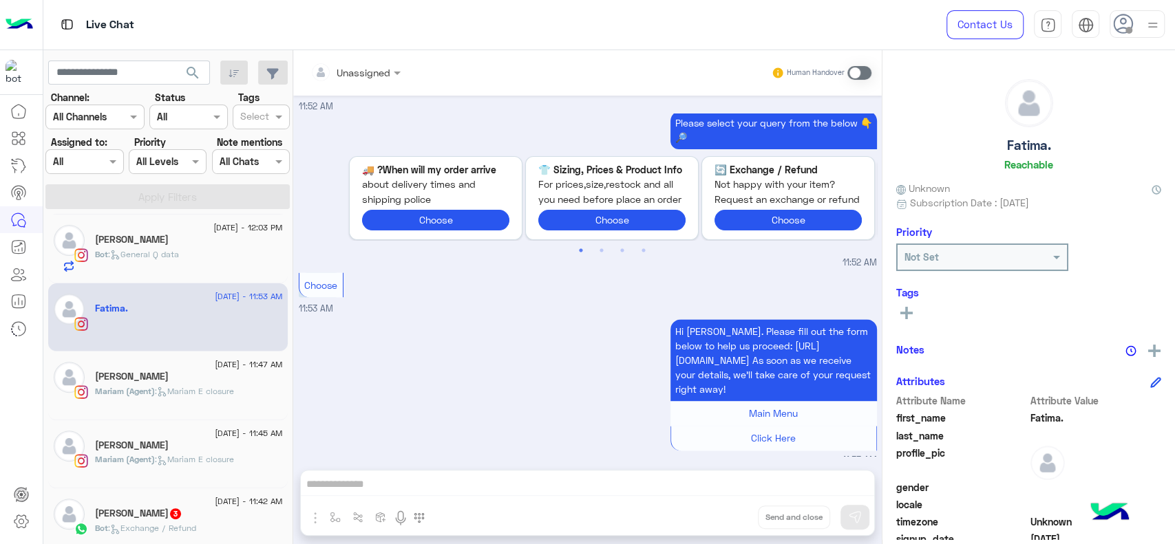
scroll to position [1202, 0]
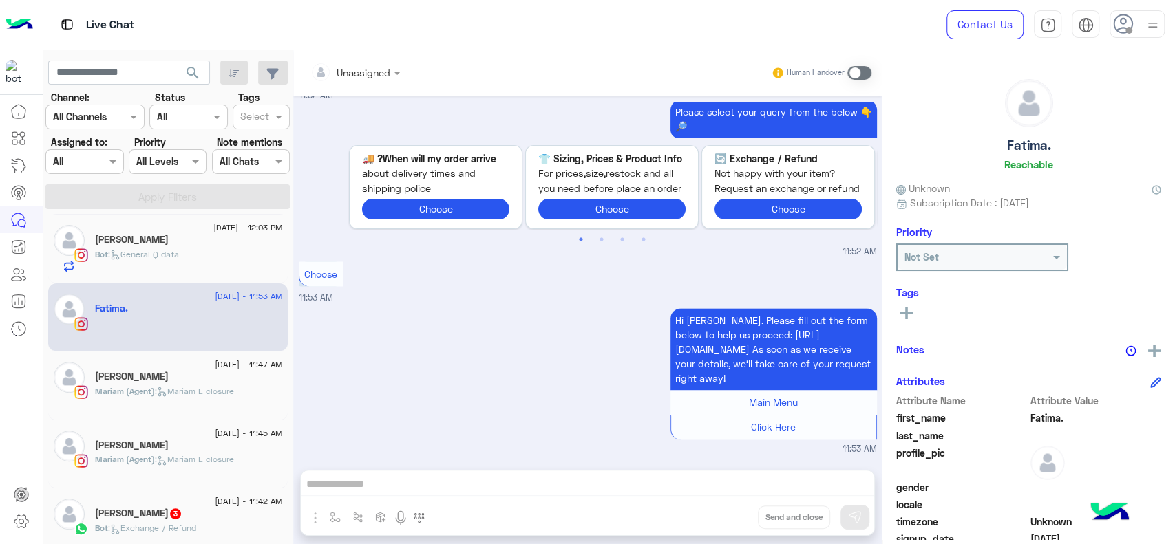
click at [234, 394] on span ": Mariam E closure" at bounding box center [194, 391] width 79 height 10
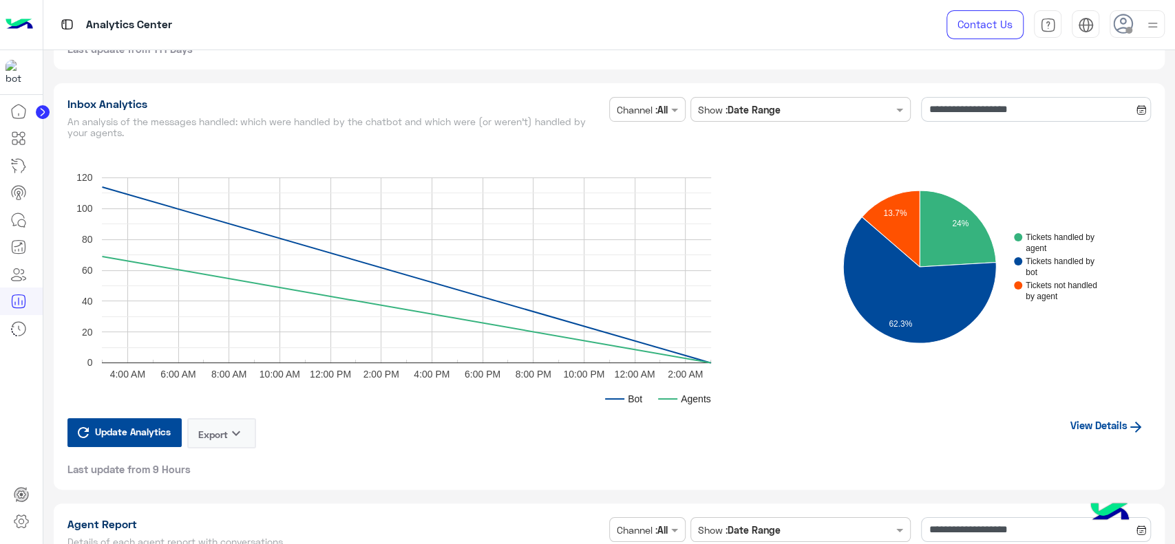
scroll to position [3302, 0]
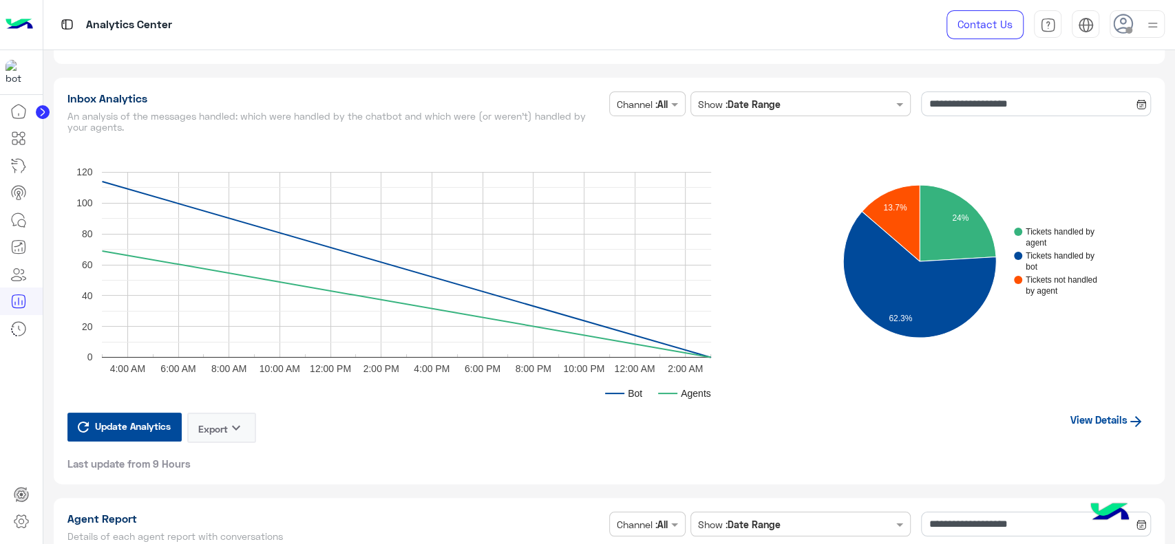
click at [1109, 425] on link "View Details" at bounding box center [1106, 420] width 87 height 26
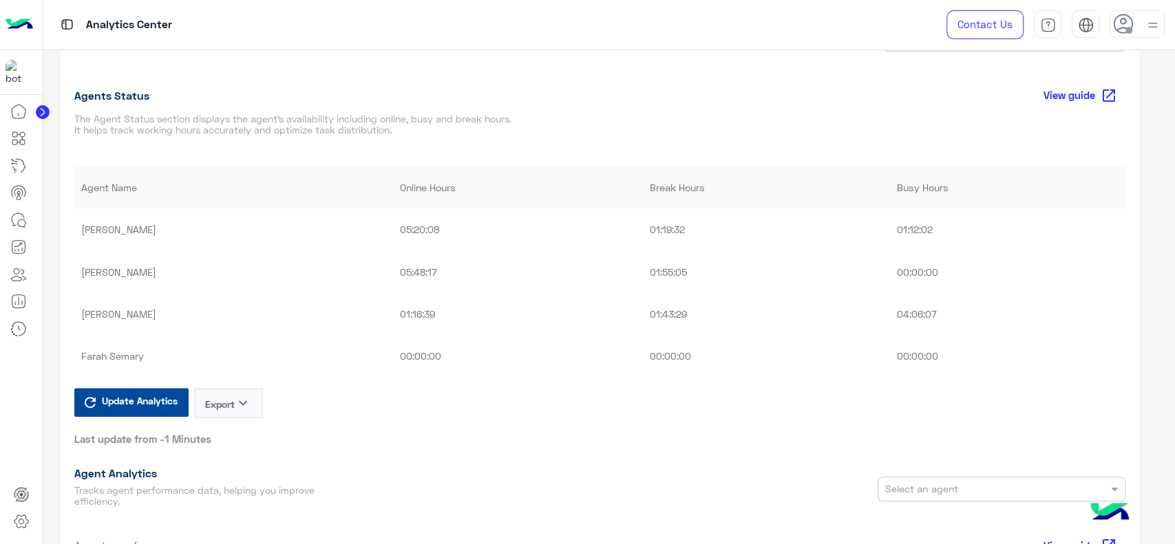
scroll to position [860, 0]
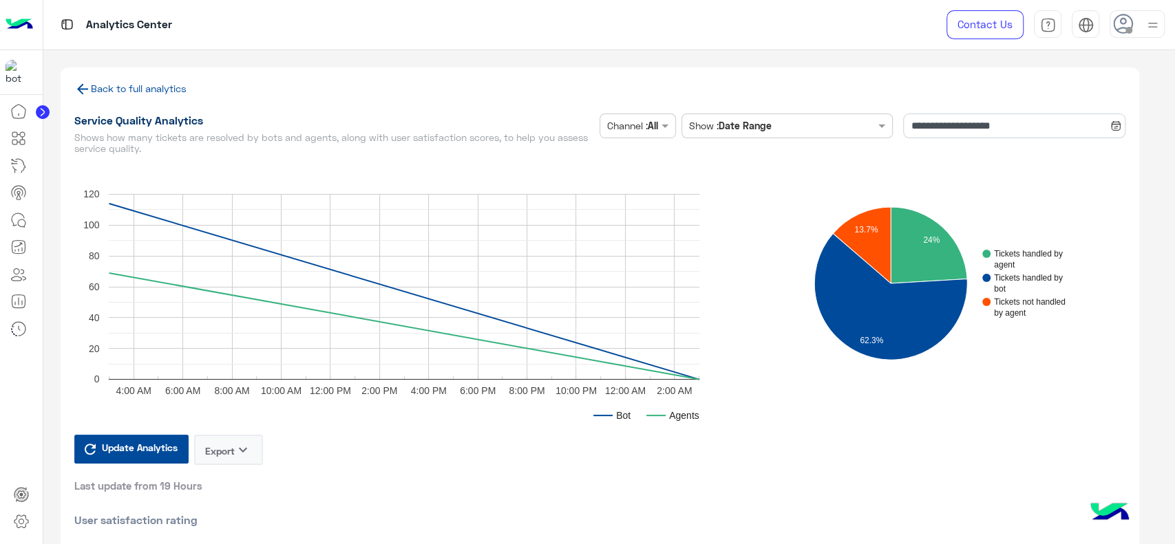
scroll to position [860, 0]
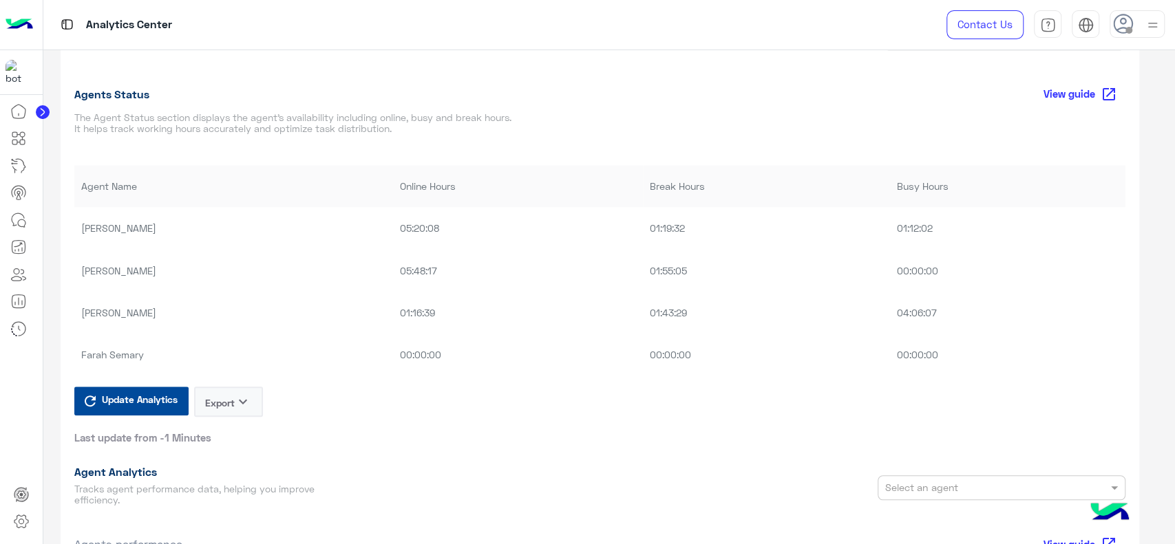
drag, startPoint x: 0, startPoint y: 0, endPoint x: 63, endPoint y: 162, distance: 174.0
click at [63, 162] on div "**********" at bounding box center [587, 272] width 1175 height 544
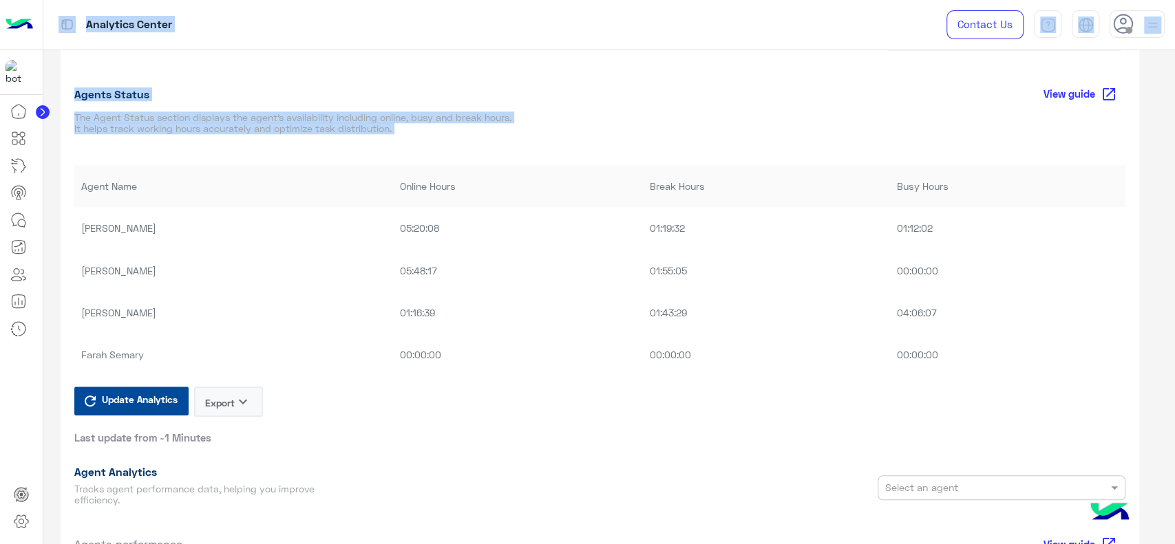
click at [23, 34] on img at bounding box center [20, 24] width 28 height 29
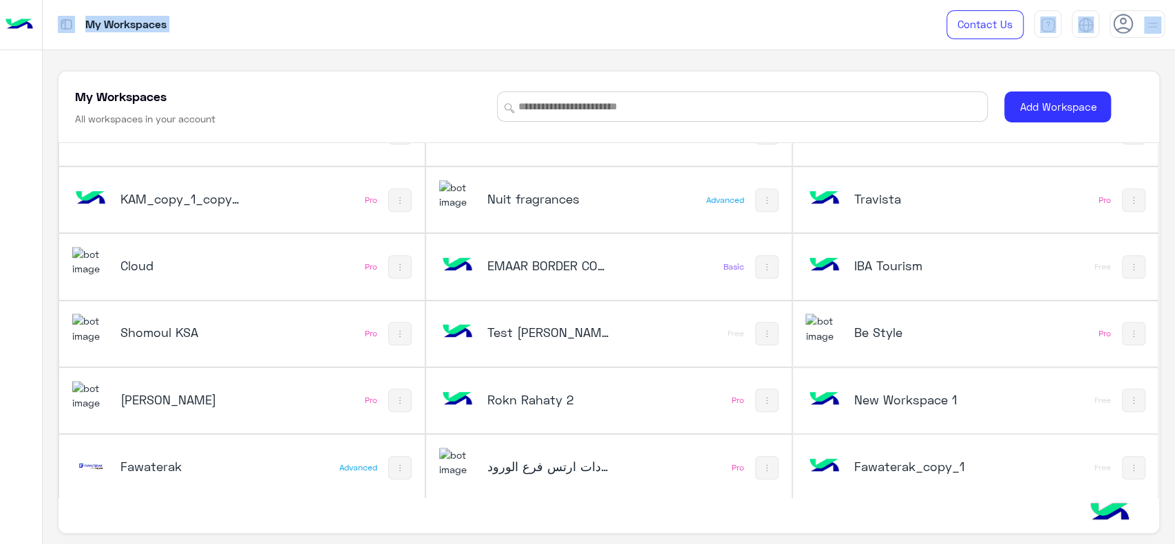
scroll to position [5, 0]
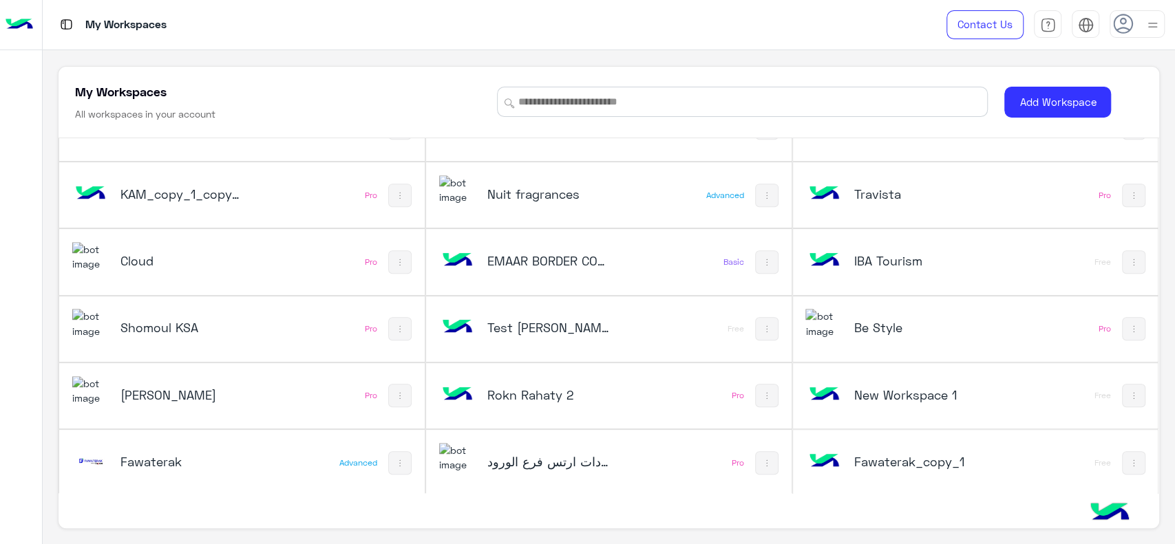
click at [188, 464] on h5 "Fawaterak" at bounding box center [181, 461] width 122 height 17
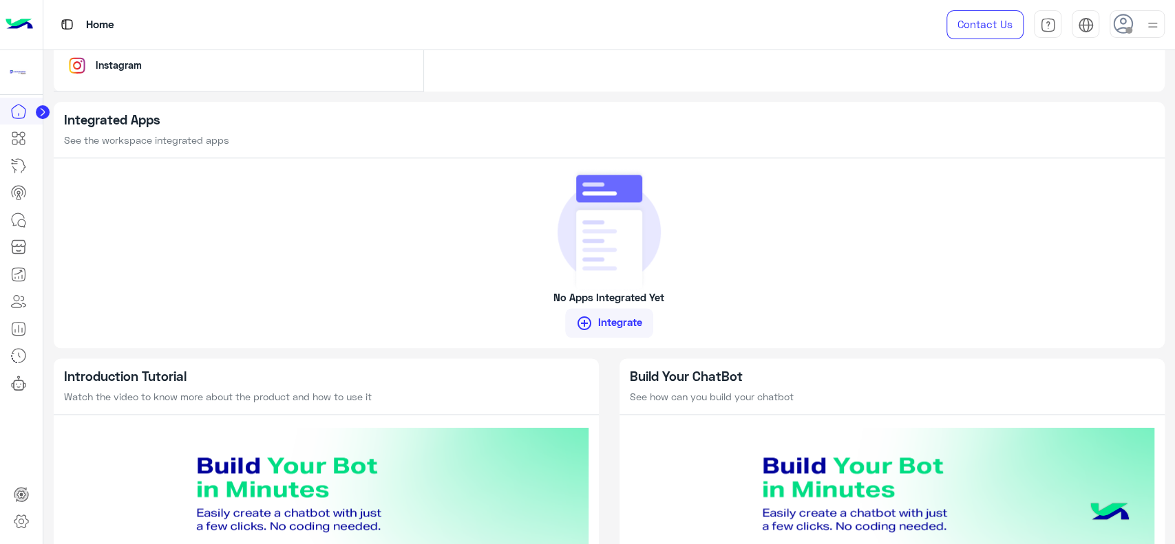
scroll to position [1013, 0]
click at [21, 517] on icon at bounding box center [21, 521] width 17 height 17
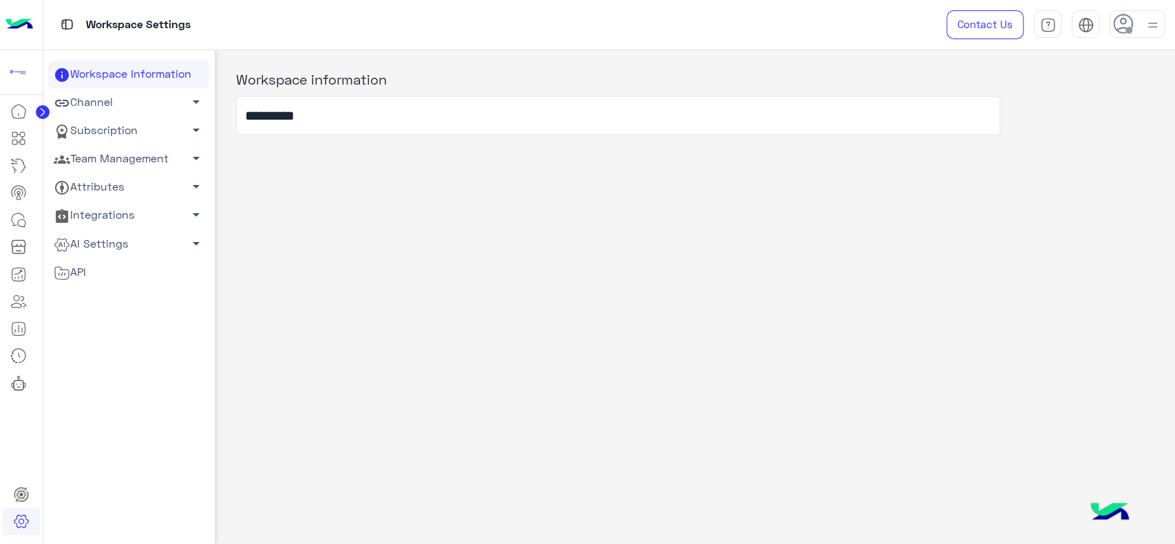
click at [137, 109] on link "Channel arrow_drop_down" at bounding box center [128, 103] width 161 height 28
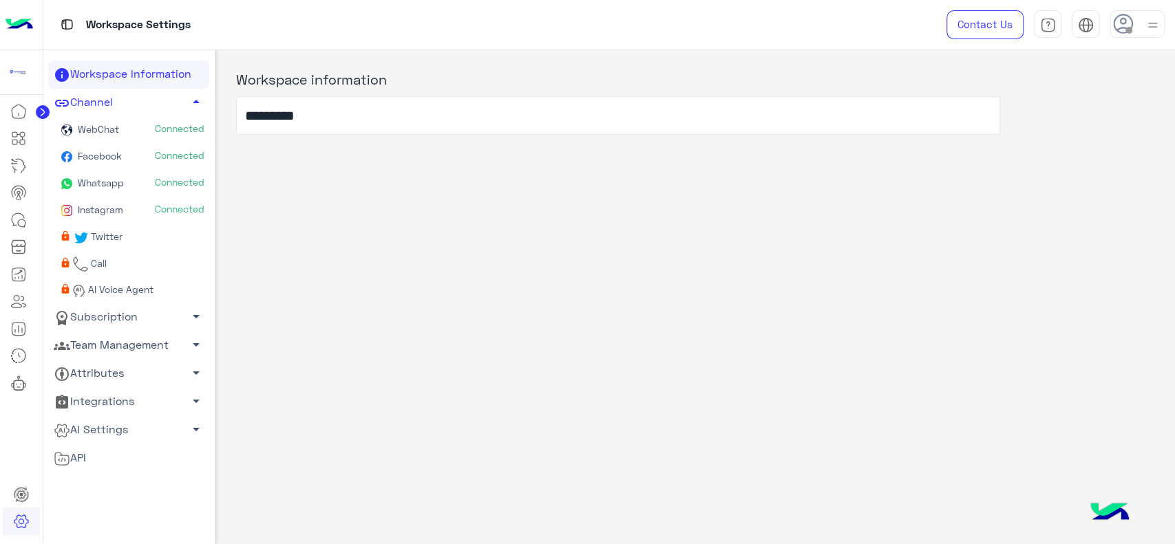
click at [138, 131] on link "WebChat Connected" at bounding box center [128, 130] width 161 height 27
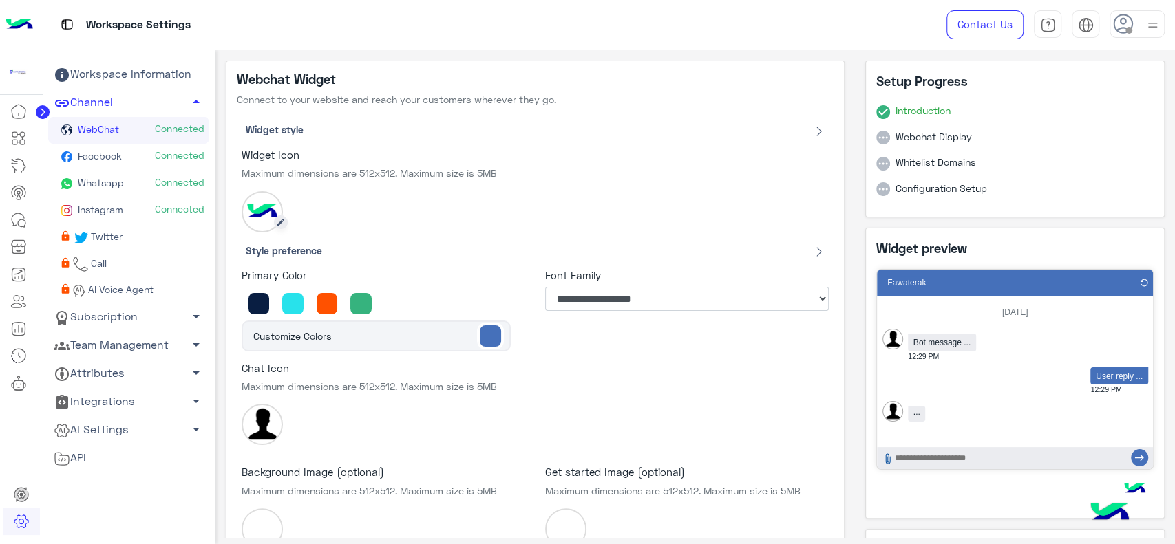
click at [277, 224] on icon at bounding box center [280, 222] width 7 height 7
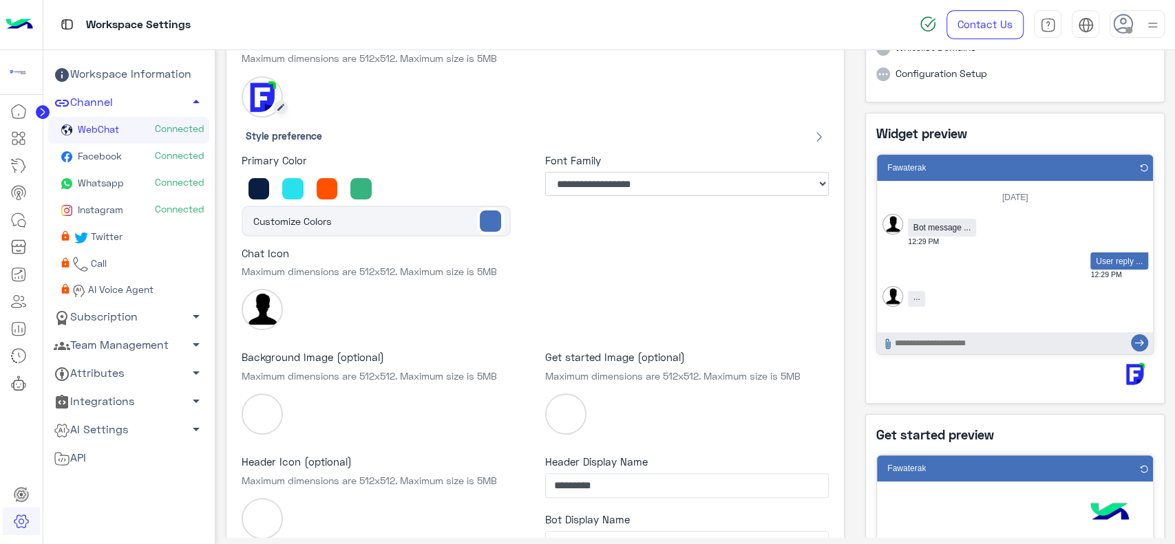
scroll to position [116, 0]
click at [280, 320] on icon at bounding box center [280, 319] width 7 height 7
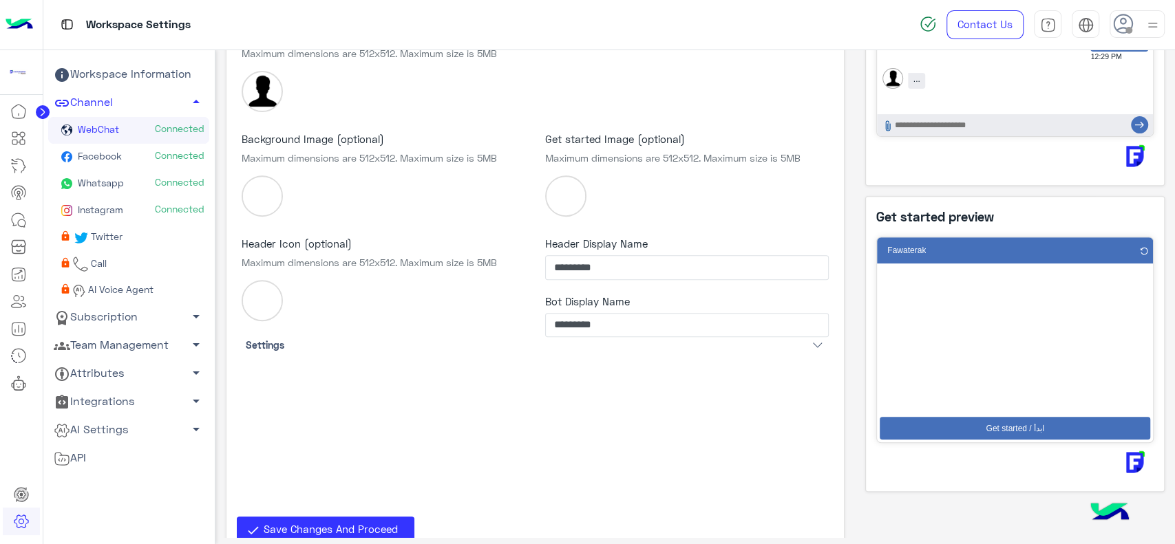
scroll to position [347, 0]
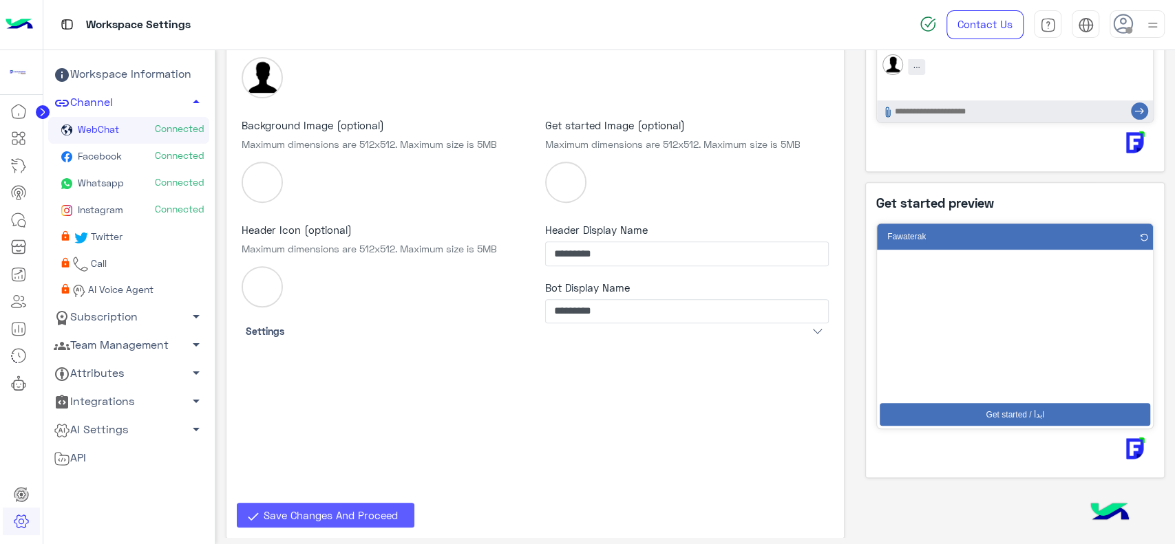
click at [341, 509] on span "Save Changes And Proceed" at bounding box center [331, 515] width 134 height 12
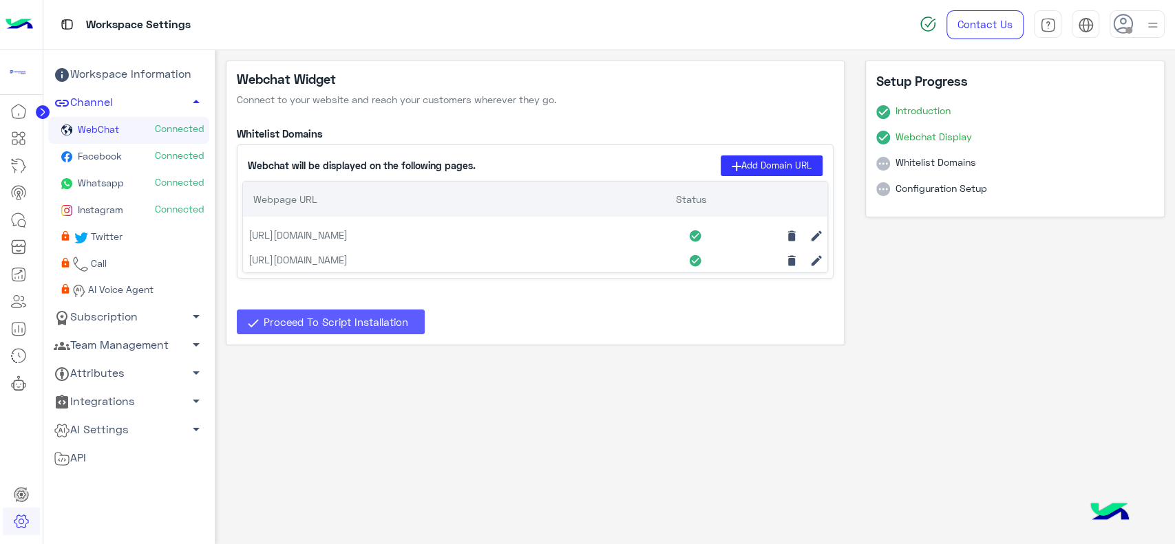
scroll to position [0, 0]
click at [787, 239] on icon at bounding box center [792, 236] width 11 height 11
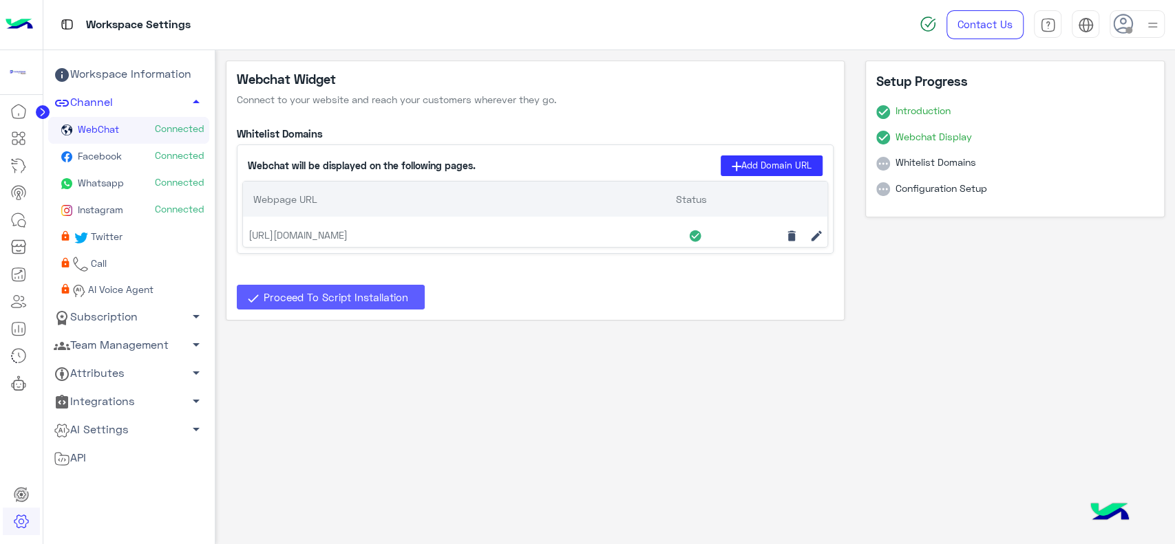
click at [358, 291] on span "Proceed To Script Installation" at bounding box center [336, 297] width 145 height 12
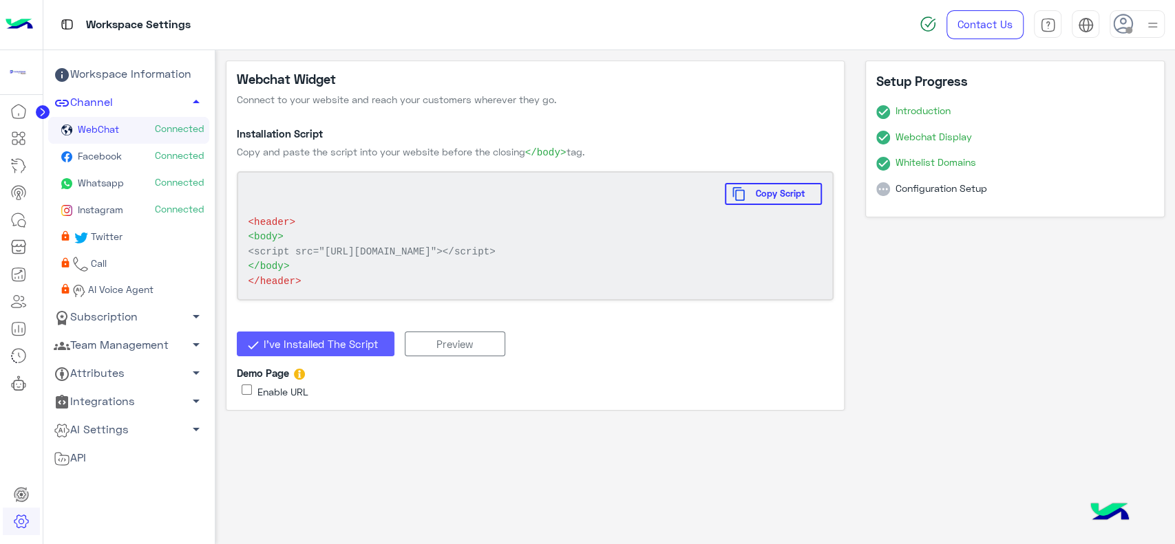
click at [328, 350] on span "I’ve Installed The Script" at bounding box center [321, 344] width 114 height 12
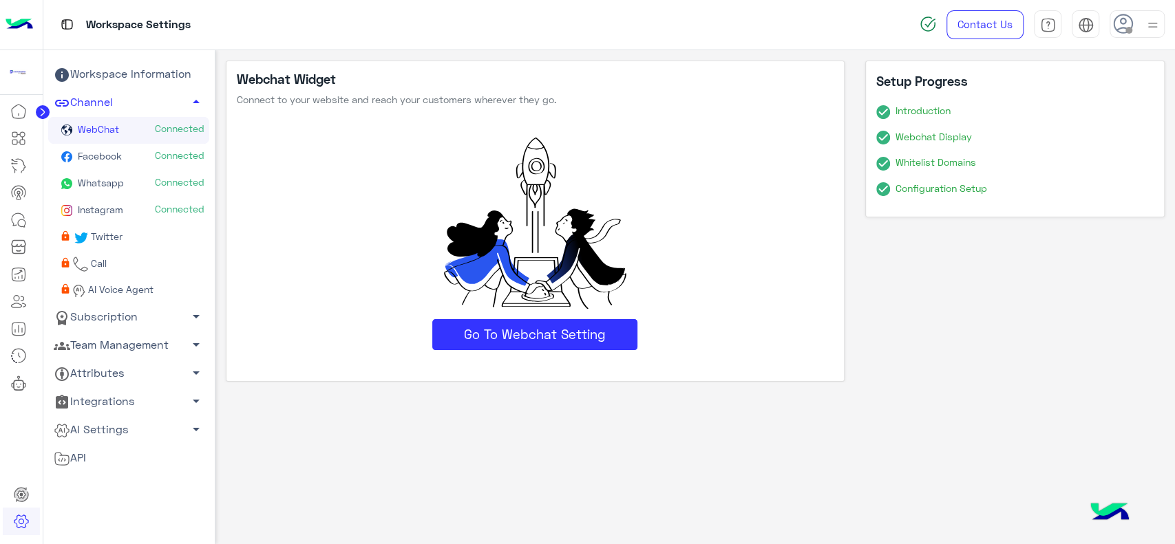
click at [12, 29] on img at bounding box center [20, 24] width 28 height 29
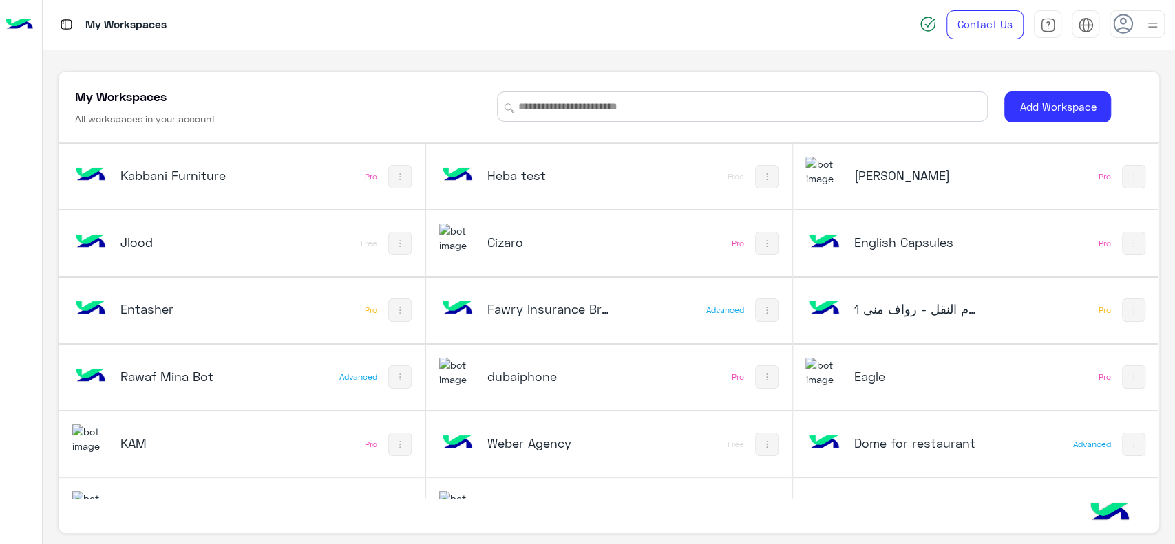
scroll to position [512, 0]
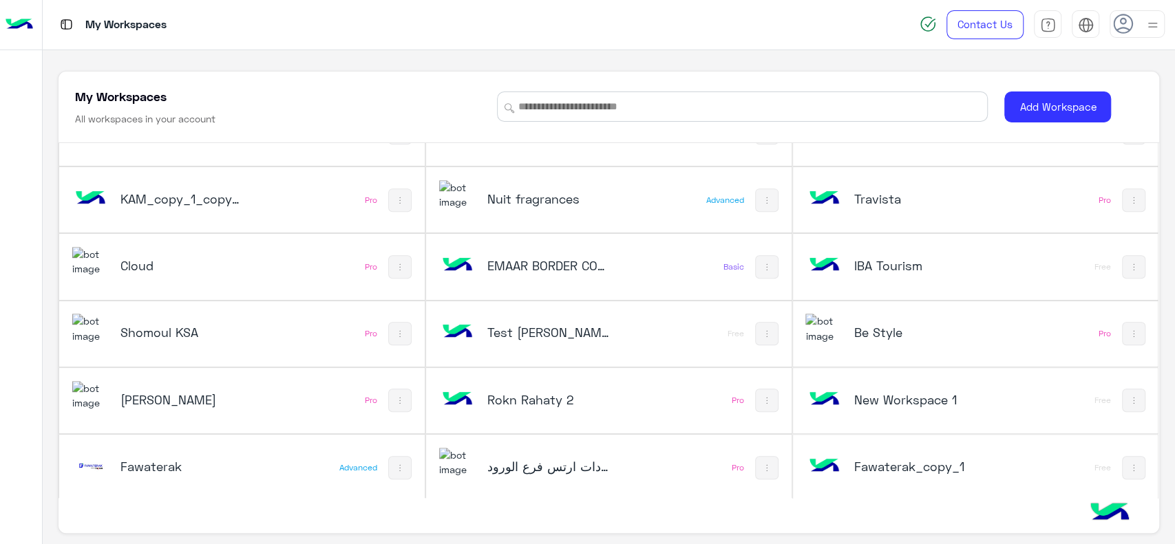
click at [156, 250] on div "Cloud" at bounding box center [174, 267] width 204 height 40
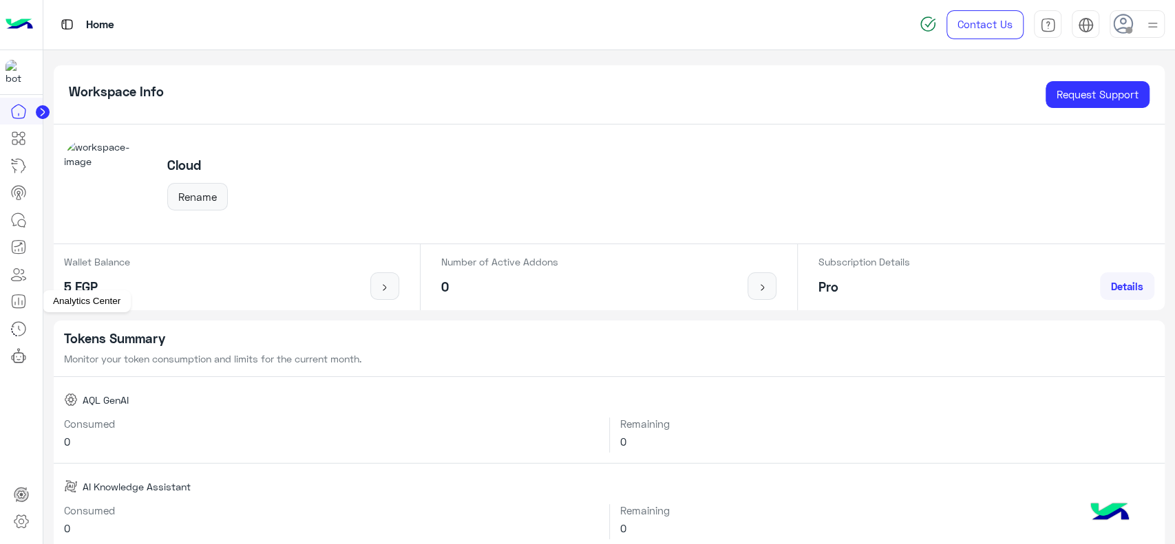
click at [23, 304] on icon at bounding box center [18, 301] width 17 height 17
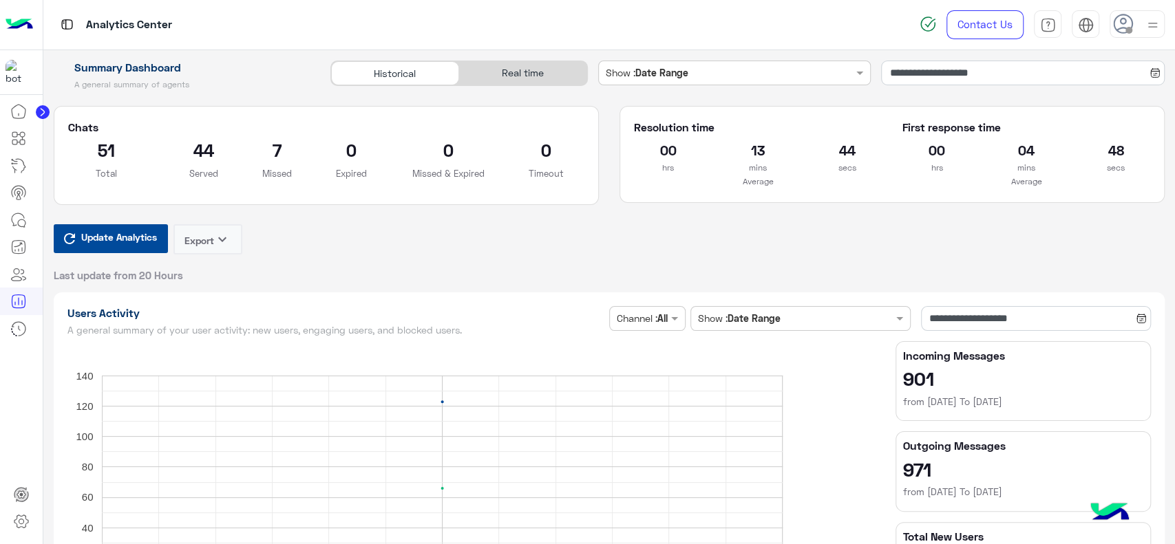
click at [522, 80] on div "Real time" at bounding box center [523, 73] width 128 height 24
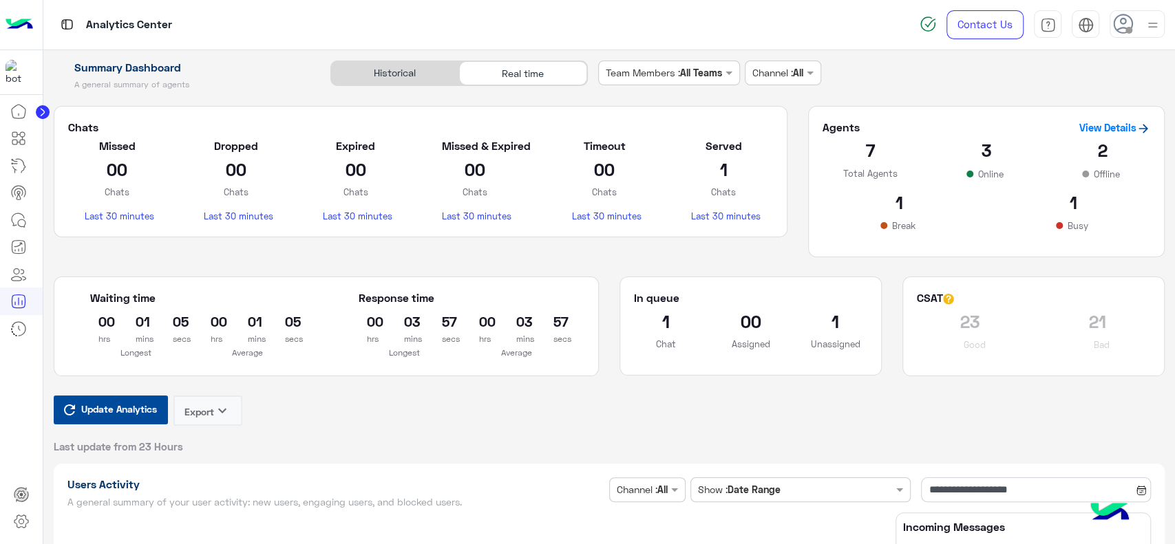
click at [134, 414] on span "Update Analytics" at bounding box center [119, 409] width 83 height 19
click at [1101, 122] on link "View Details" at bounding box center [1114, 127] width 71 height 12
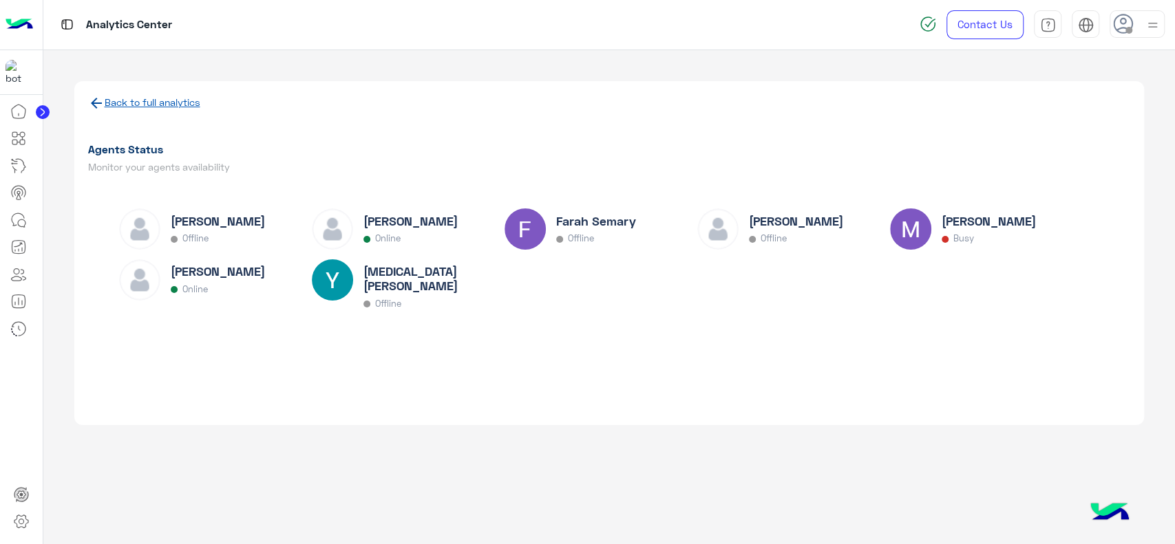
click at [133, 105] on link "Back to full analytics" at bounding box center [153, 102] width 96 height 12
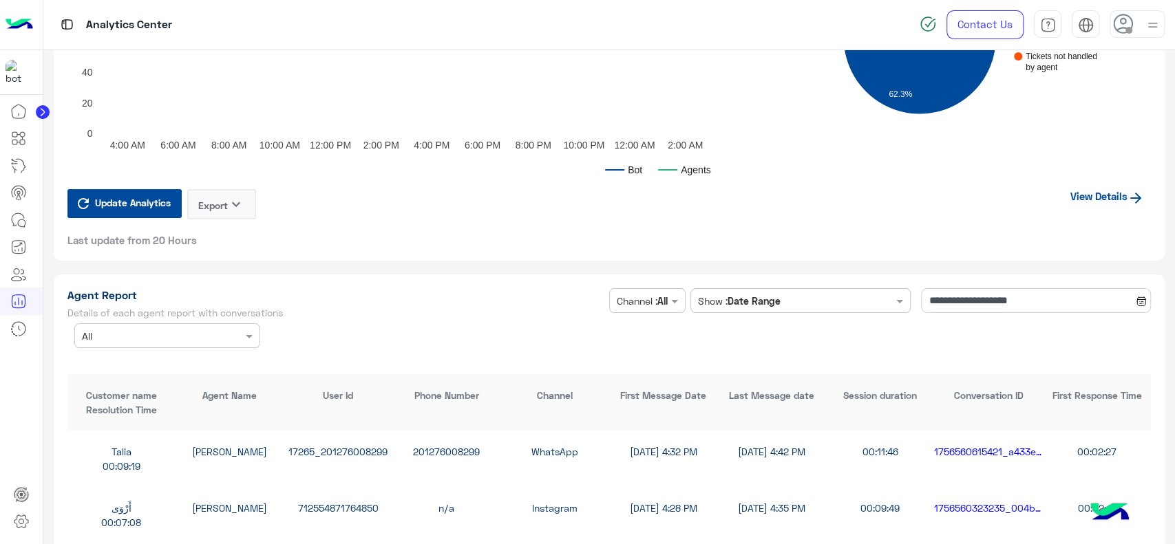
scroll to position [3527, 0]
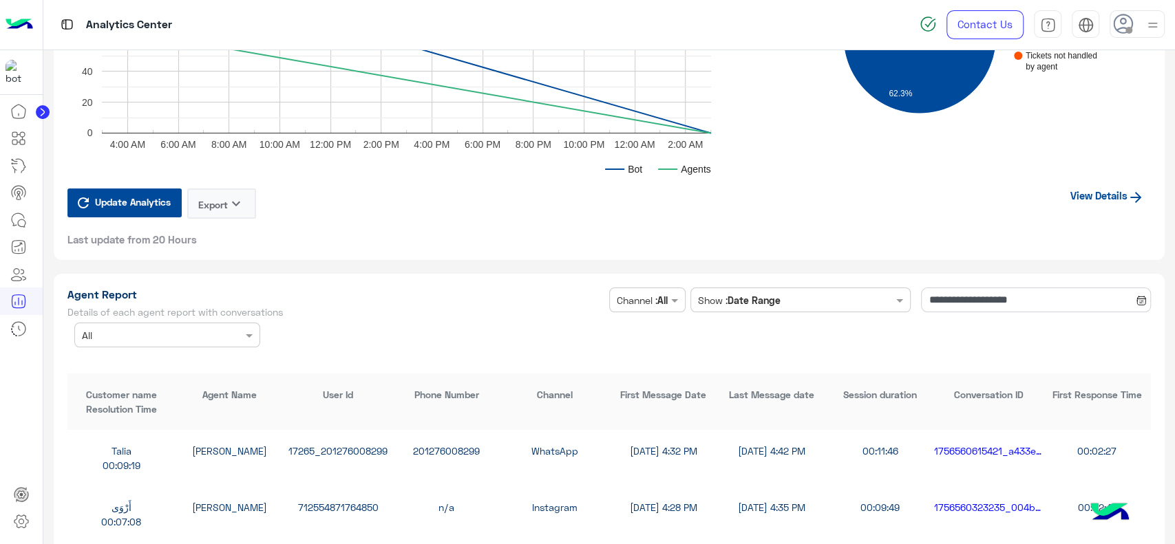
click at [1084, 200] on link "View Details" at bounding box center [1106, 195] width 87 height 26
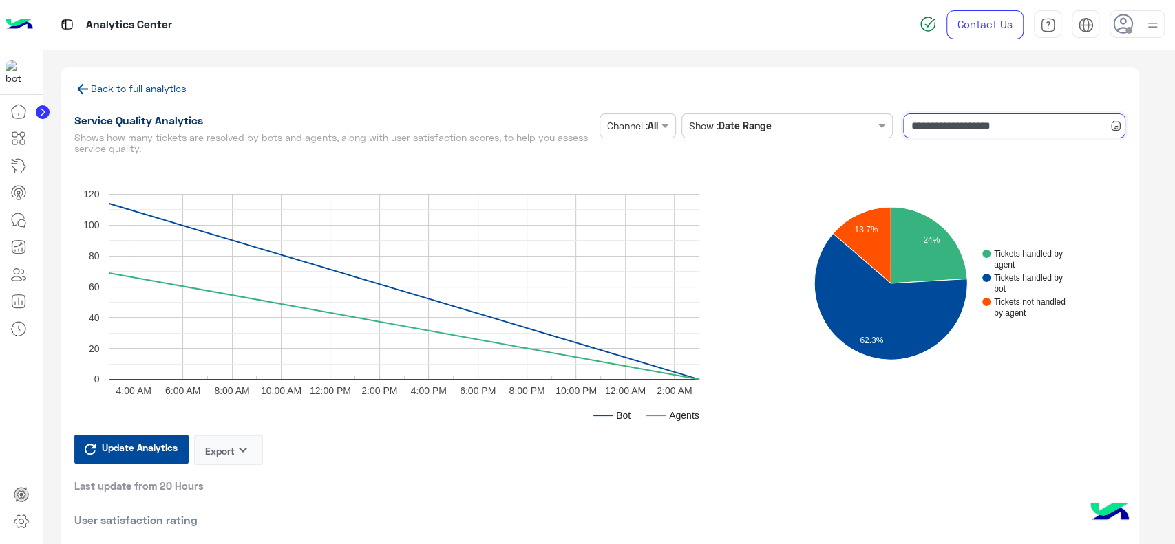
click at [948, 115] on input "**********" at bounding box center [1014, 126] width 222 height 25
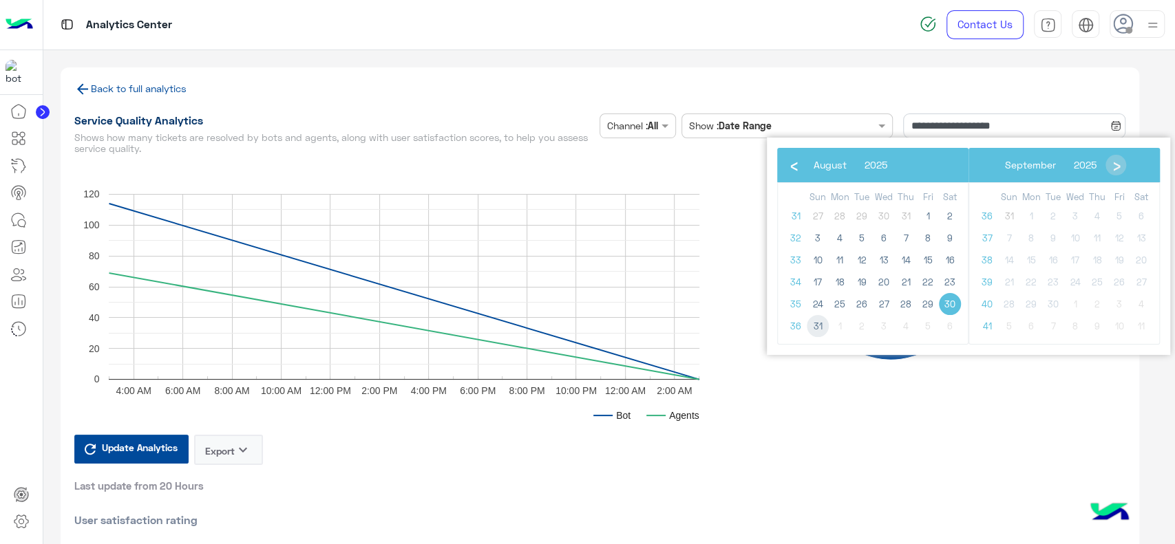
click at [819, 334] on span "31" at bounding box center [817, 326] width 22 height 22
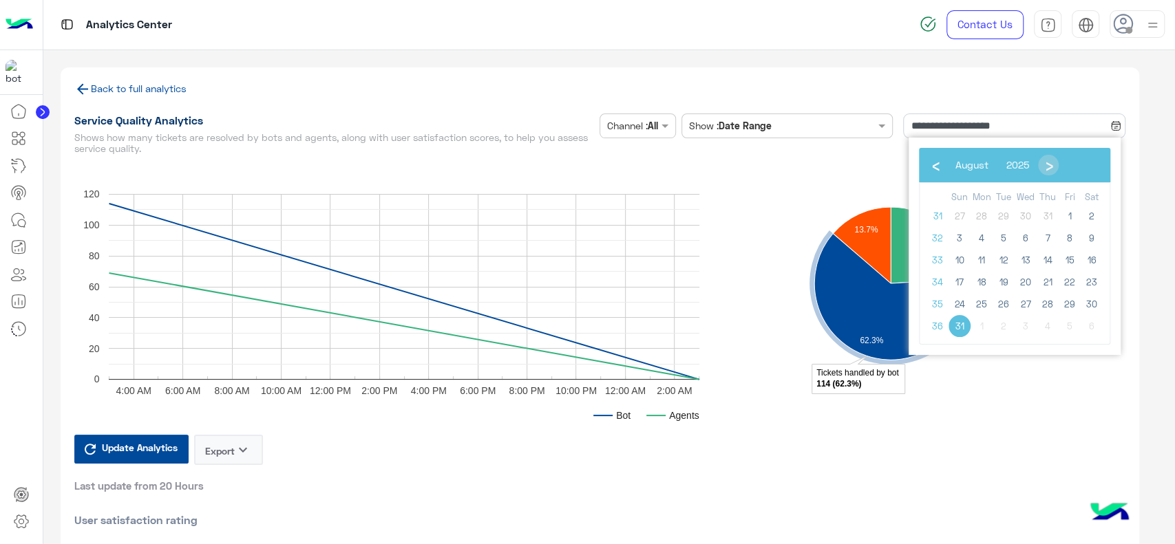
click at [961, 326] on span "31" at bounding box center [959, 326] width 22 height 22
type input "**********"
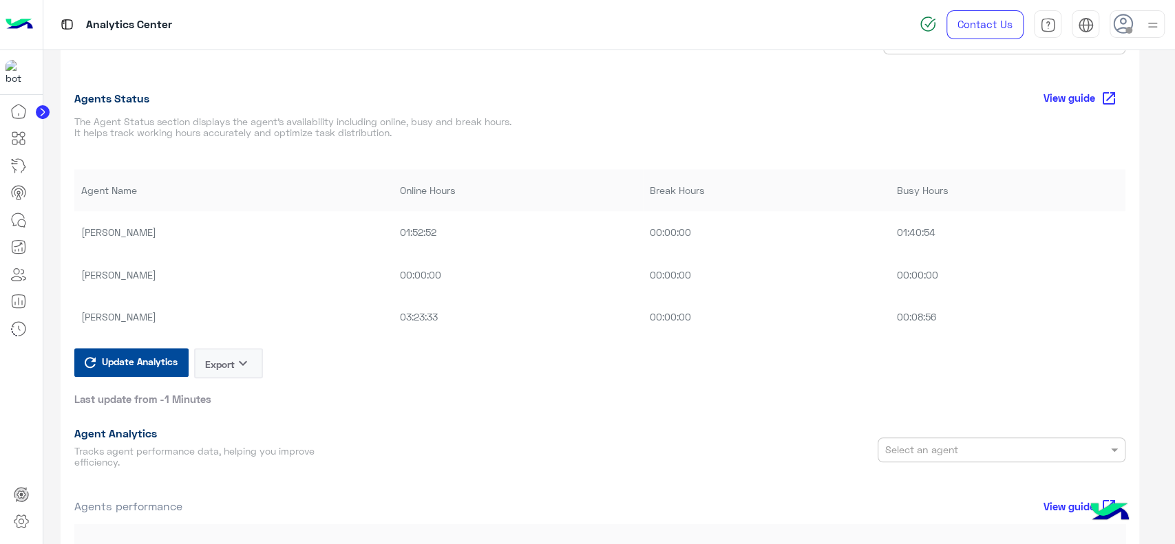
scroll to position [857, 0]
drag, startPoint x: 886, startPoint y: 234, endPoint x: 947, endPoint y: 234, distance: 60.6
click at [947, 234] on tr "Marex George 01:52:52 00:00:00 01:40:54" at bounding box center [599, 232] width 1051 height 42
copy tr "01:40:54"
click at [889, 263] on td "00:00:00" at bounding box center [766, 274] width 247 height 42
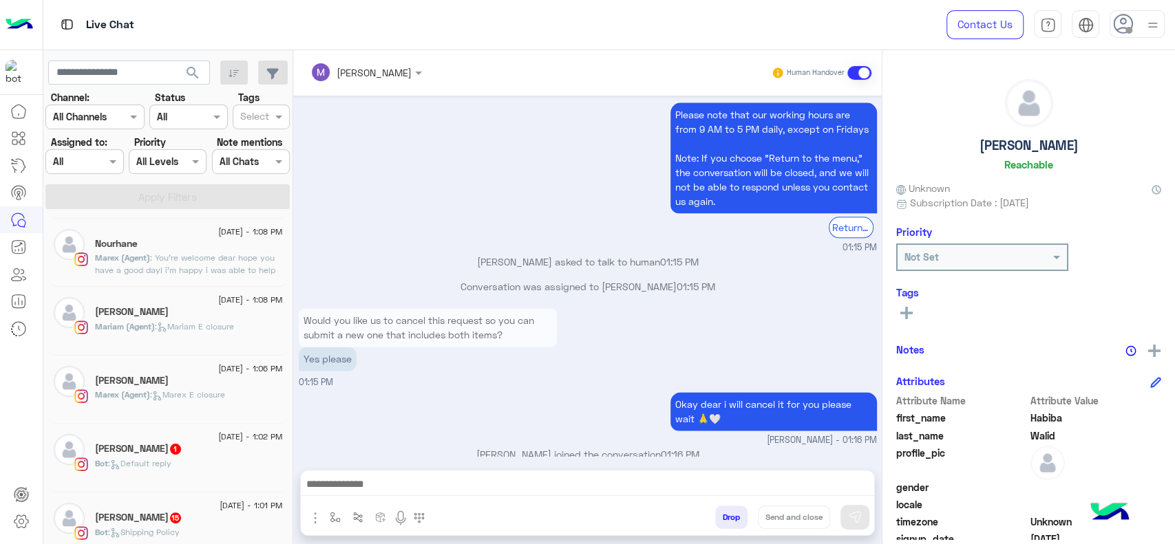
scroll to position [1293, 0]
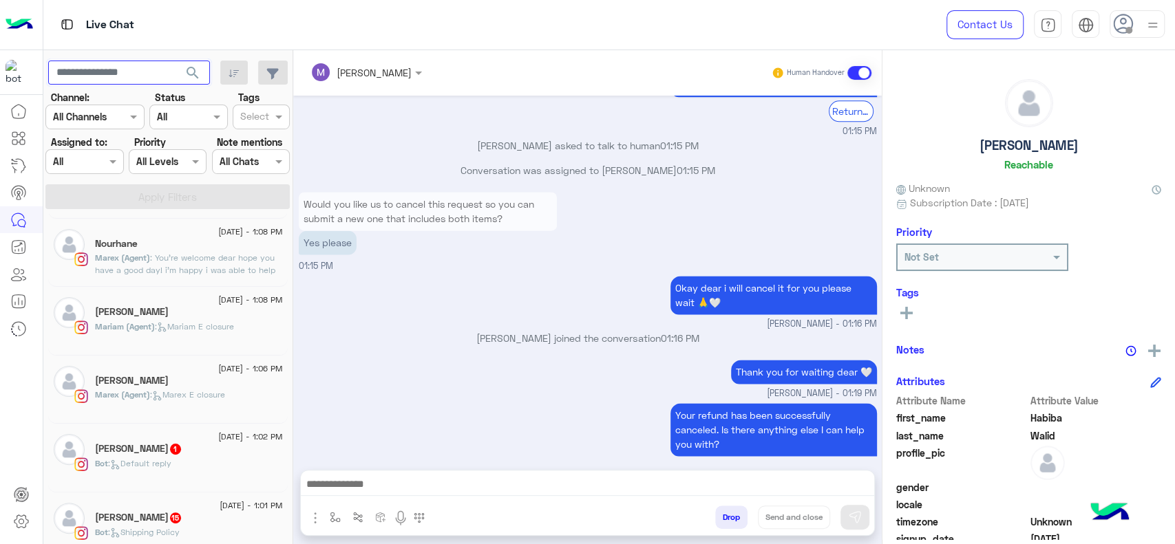
click at [120, 81] on input "text" at bounding box center [129, 73] width 162 height 25
click at [176, 61] on button "search" at bounding box center [193, 76] width 34 height 30
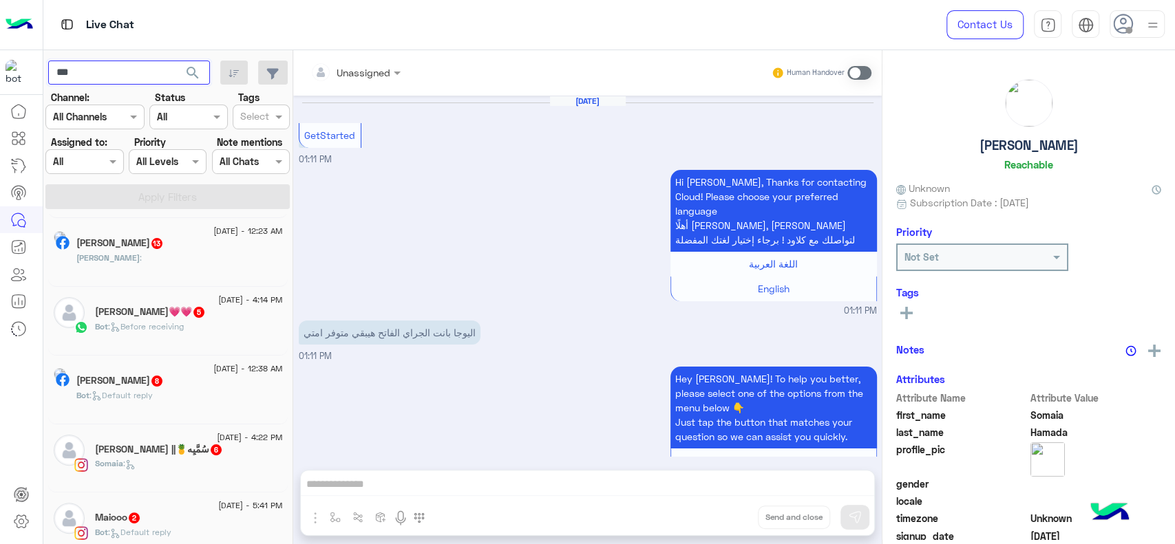
scroll to position [18, 0]
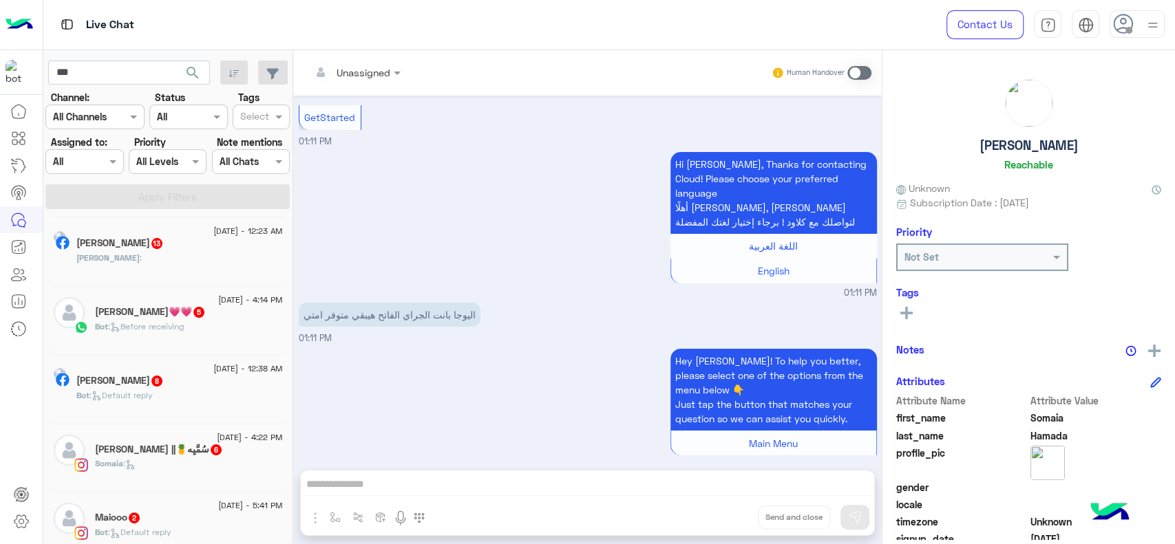
click at [167, 256] on div "Maia :" at bounding box center [179, 264] width 206 height 24
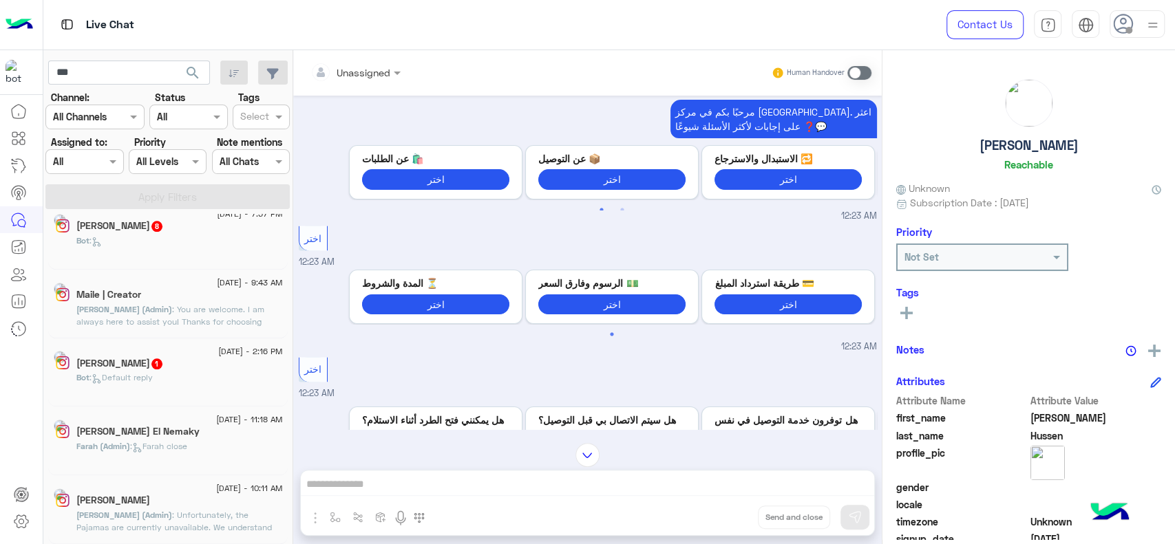
scroll to position [6, 0]
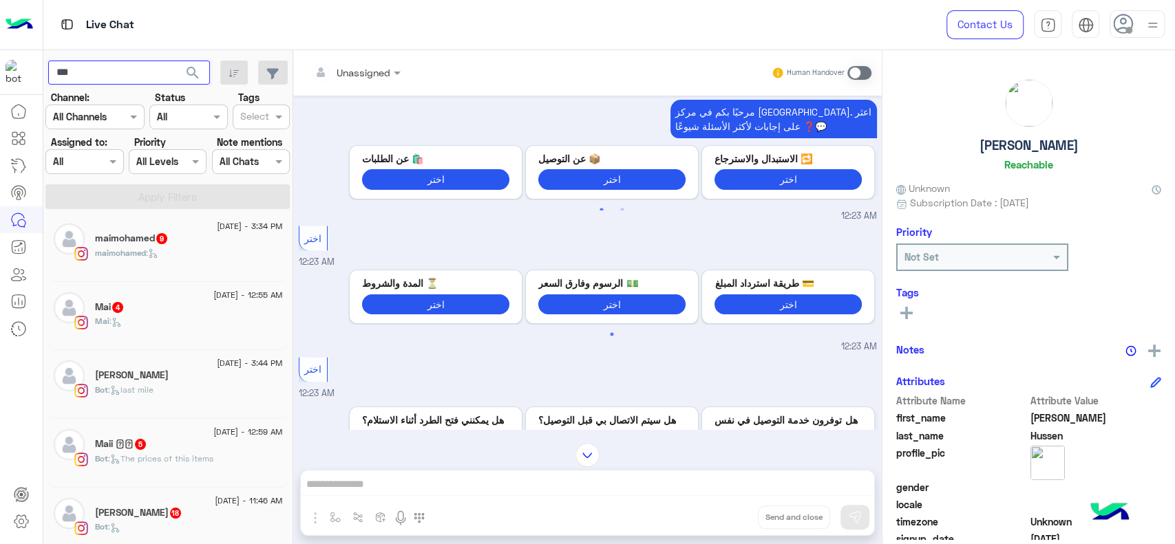
click at [141, 63] on input "***" at bounding box center [129, 73] width 162 height 25
type input "*"
type input "**********"
click at [176, 61] on button "search" at bounding box center [193, 76] width 34 height 30
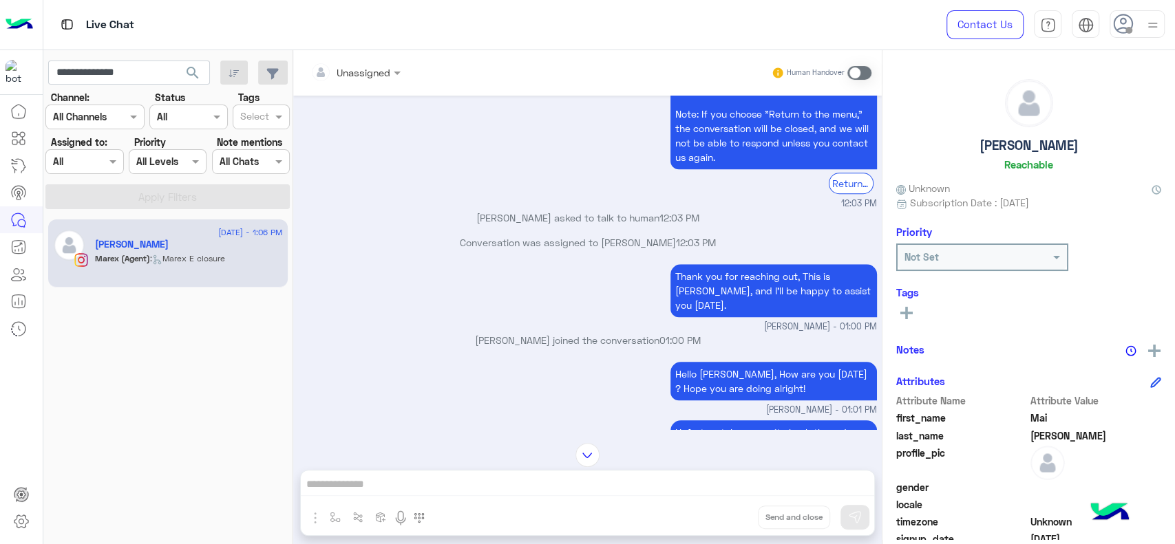
scroll to position [804, 0]
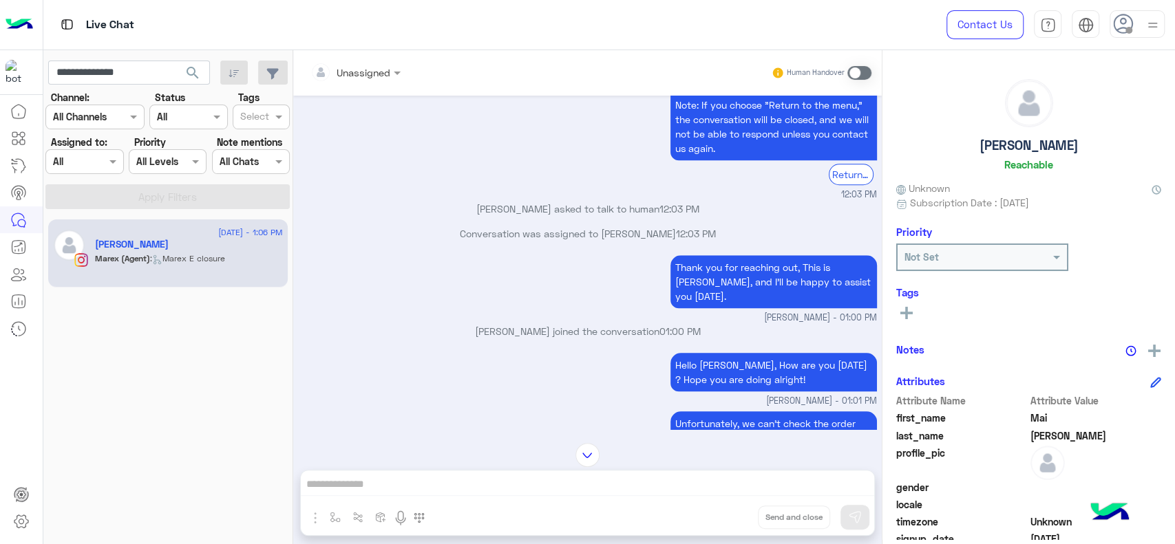
click at [364, 222] on div "Mai Elhusseiny asked to talk to human 12:03 PM" at bounding box center [588, 214] width 578 height 25
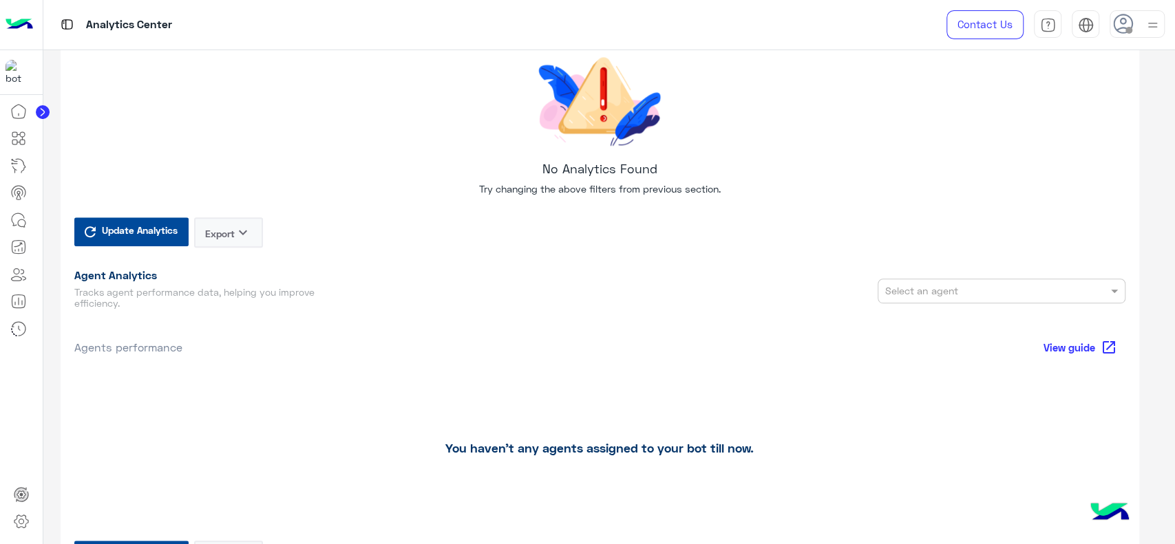
scroll to position [842, 0]
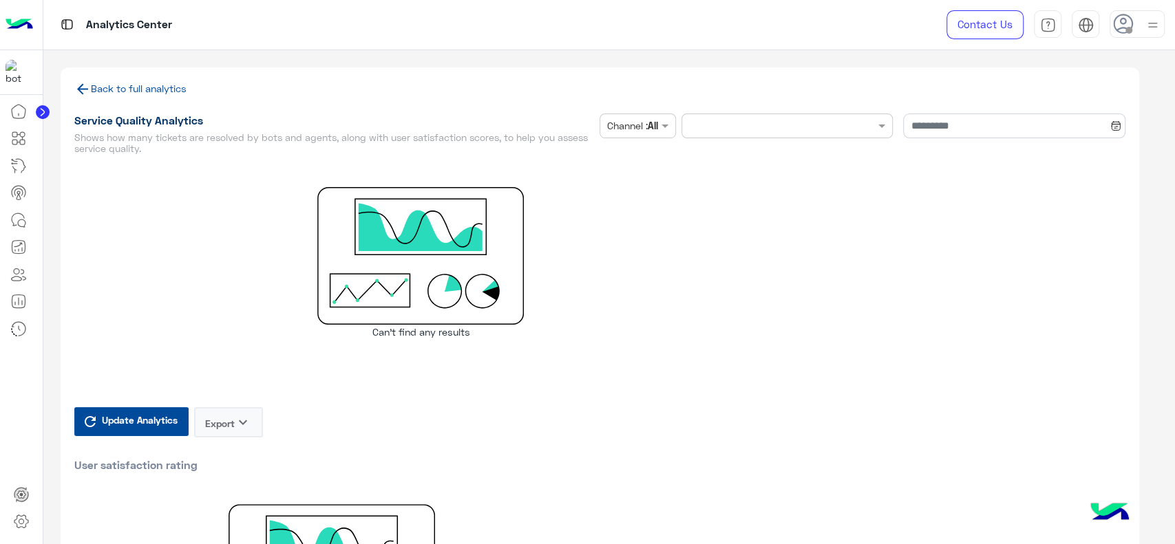
type input "**********"
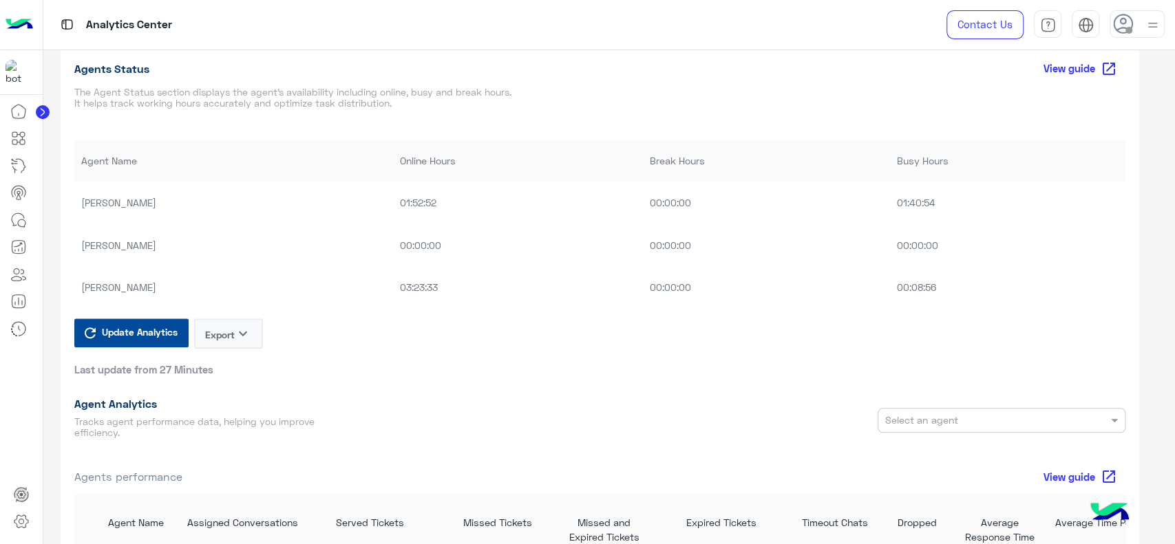
scroll to position [882, 0]
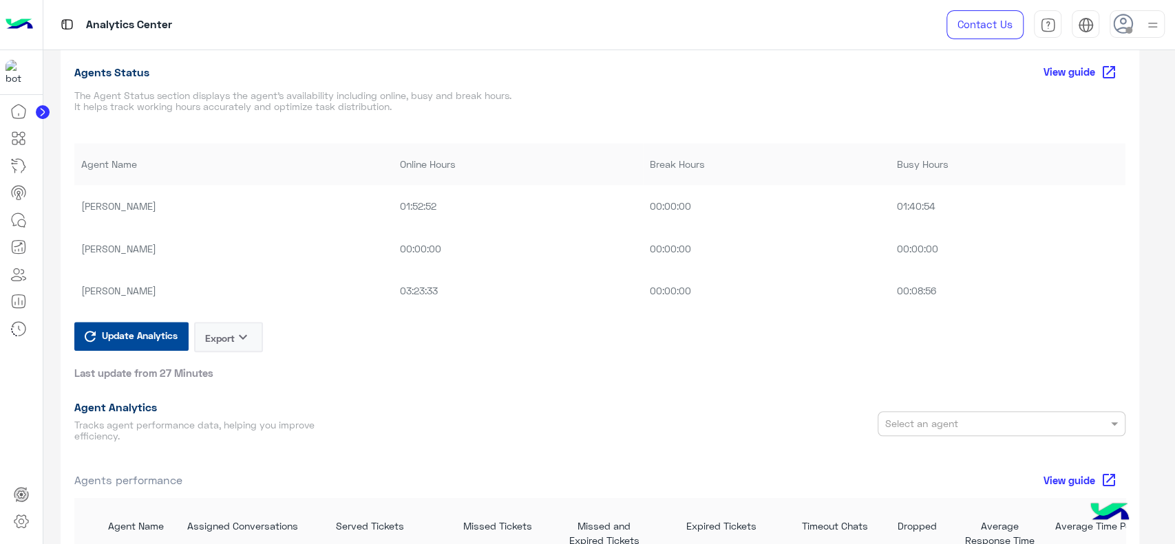
click at [158, 330] on span "Update Analytics" at bounding box center [139, 335] width 83 height 19
drag, startPoint x: 885, startPoint y: 206, endPoint x: 958, endPoint y: 200, distance: 73.2
click at [958, 200] on tr "Marex [PERSON_NAME] 02:09:27 00:00:00 01:52:39" at bounding box center [599, 206] width 1051 height 42
copy tr "01:52:39"
